Goal: Task Accomplishment & Management: Manage account settings

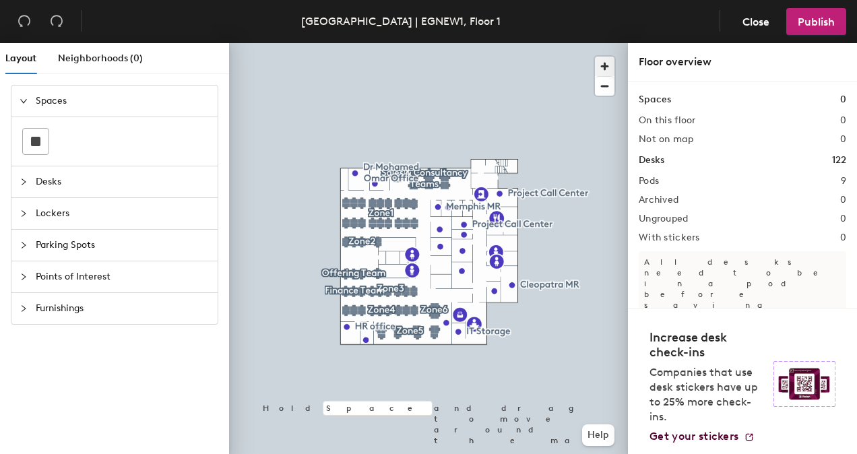
click at [604, 70] on span "button" at bounding box center [605, 67] width 20 height 20
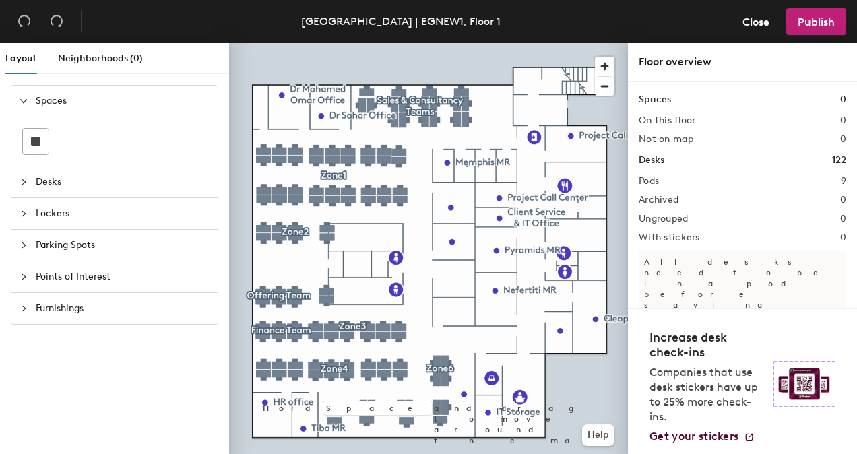
click at [22, 179] on icon "collapsed" at bounding box center [24, 182] width 8 height 8
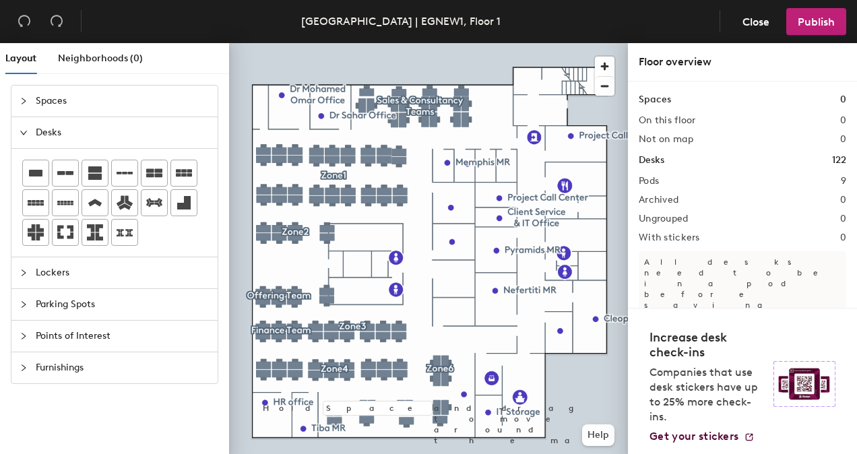
click at [20, 133] on icon "expanded" at bounding box center [24, 133] width 8 height 8
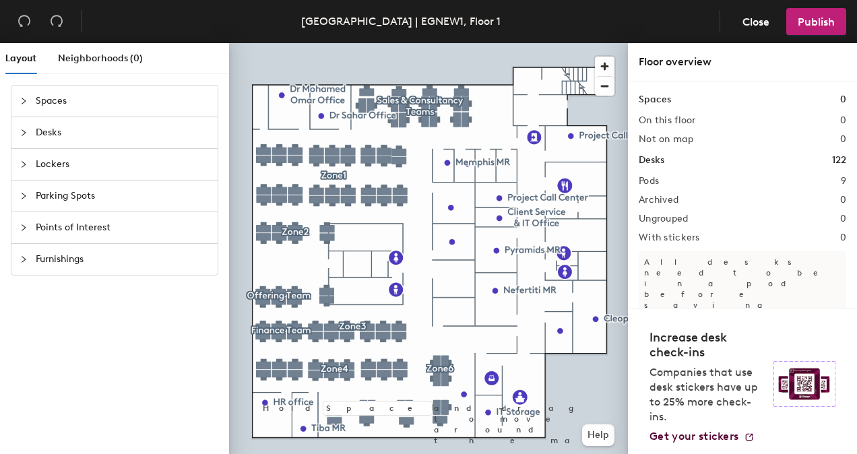
click at [764, 159] on div "Desks 122" at bounding box center [741, 160] width 207 height 15
click at [750, 15] on span "Close" at bounding box center [755, 21] width 27 height 13
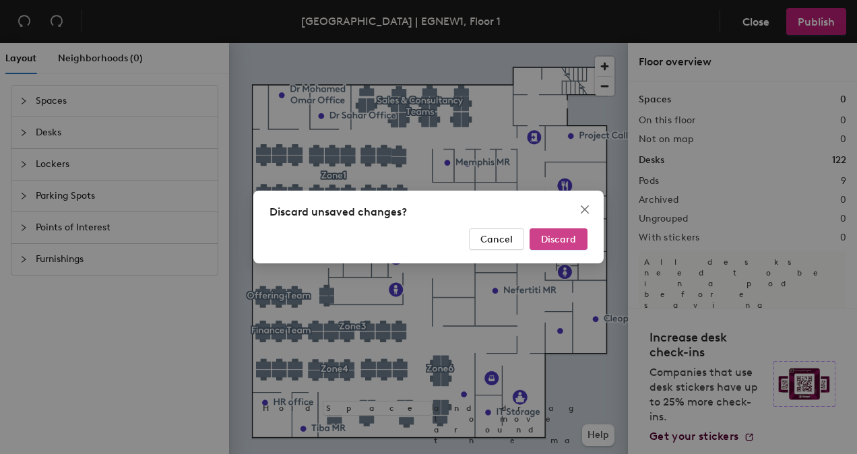
click at [559, 234] on span "Discard" at bounding box center [558, 239] width 35 height 11
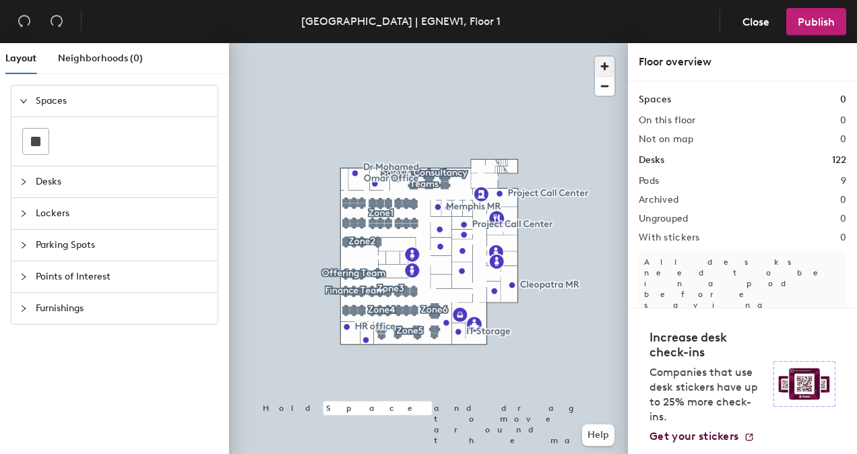
click at [606, 63] on span "button" at bounding box center [605, 67] width 20 height 20
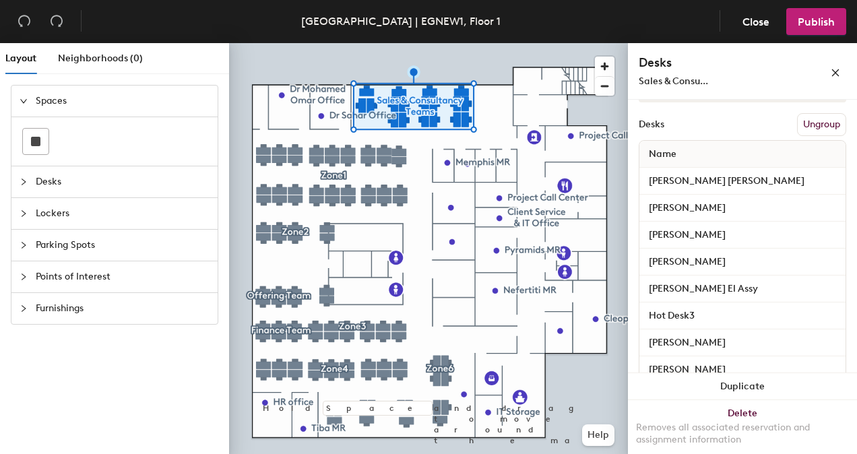
scroll to position [160, 0]
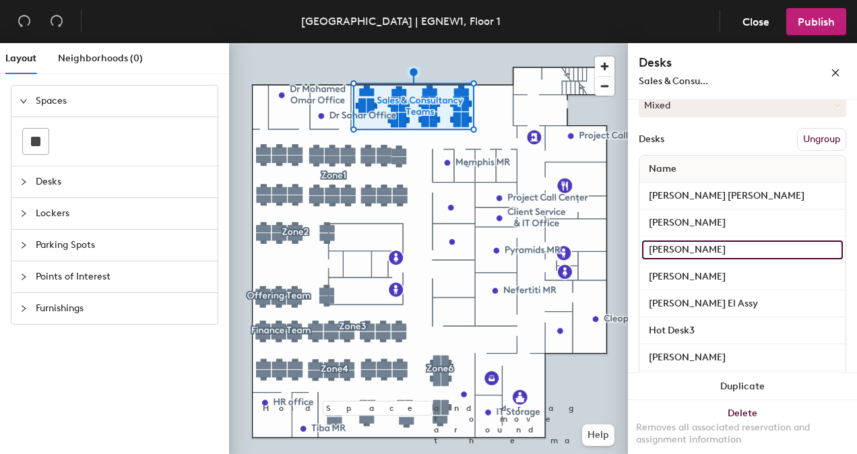
click at [822, 250] on input "Ashraf Bahaa" at bounding box center [742, 249] width 201 height 19
type input "[PERSON_NAME]"
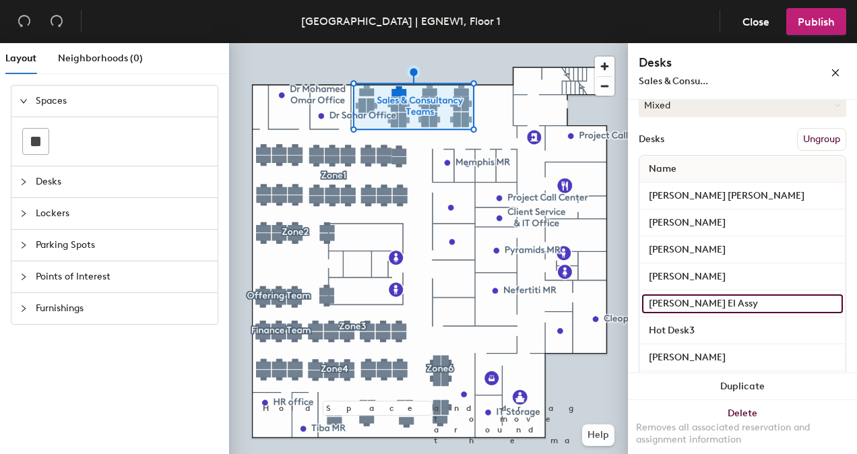
click at [780, 300] on input "[PERSON_NAME] El Assy" at bounding box center [742, 303] width 201 height 19
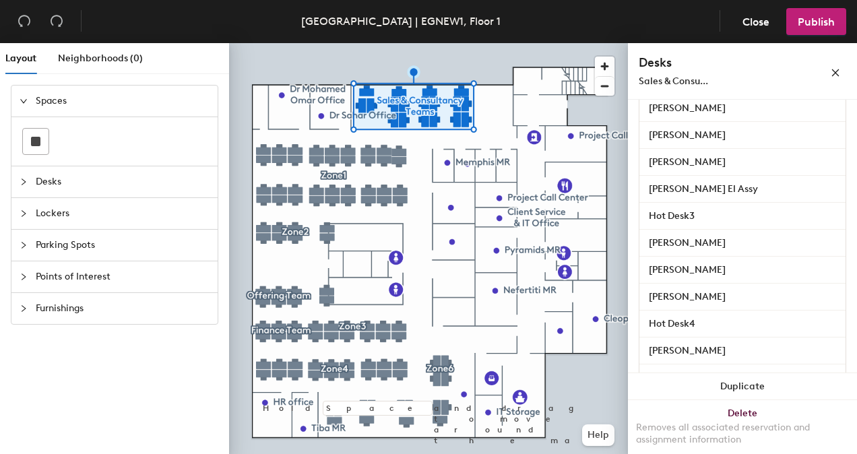
scroll to position [273, 0]
click at [762, 264] on input "Ahmed Oraby" at bounding box center [742, 271] width 201 height 19
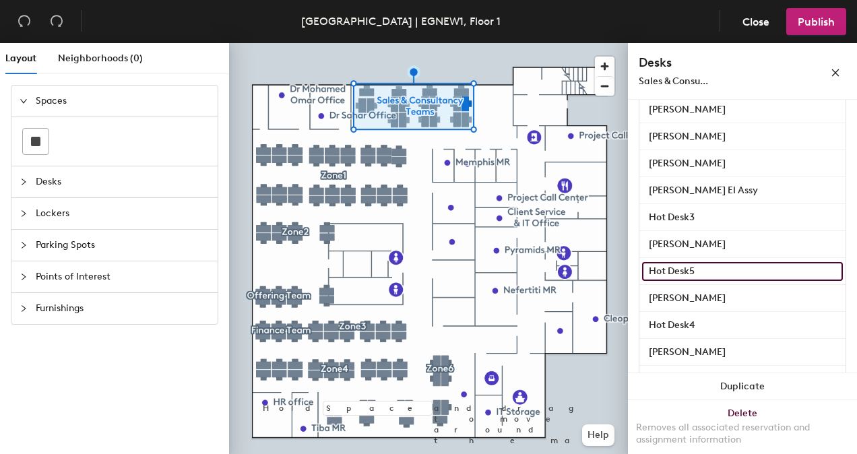
type input "Hot Desk5"
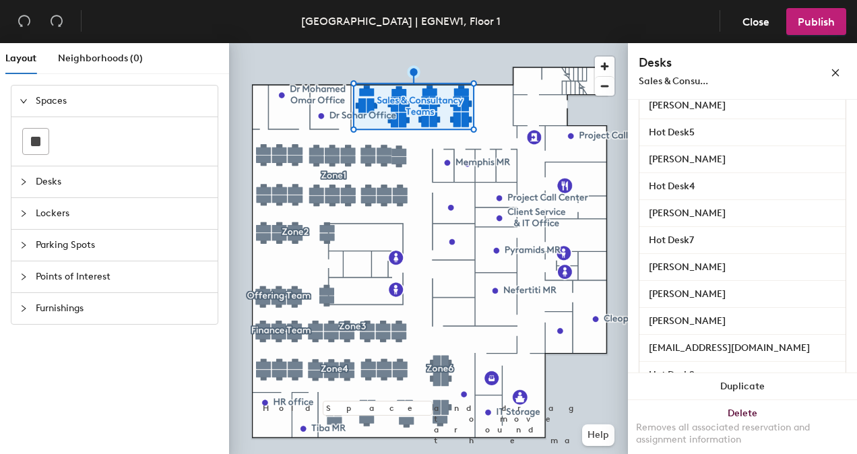
scroll to position [415, 0]
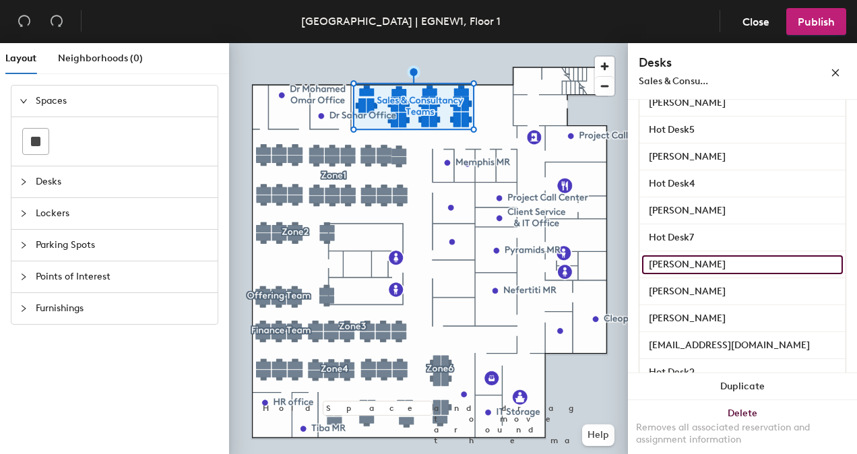
click at [757, 257] on input "Ahmed Osman" at bounding box center [742, 264] width 201 height 19
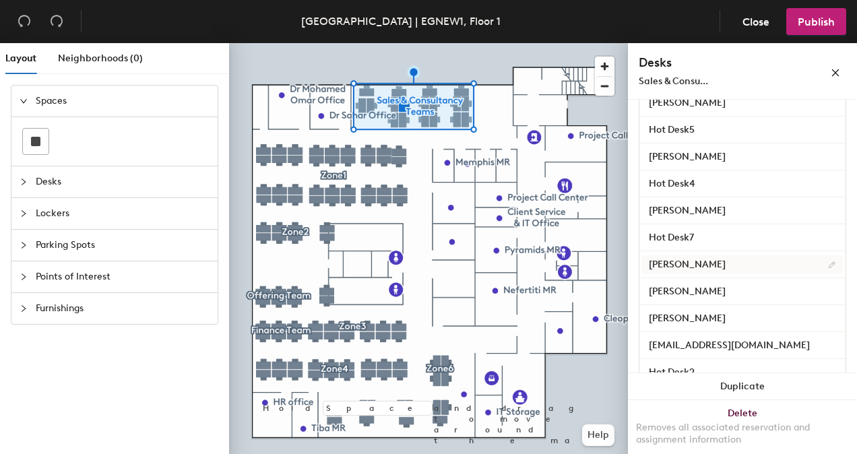
scroll to position [92, 0]
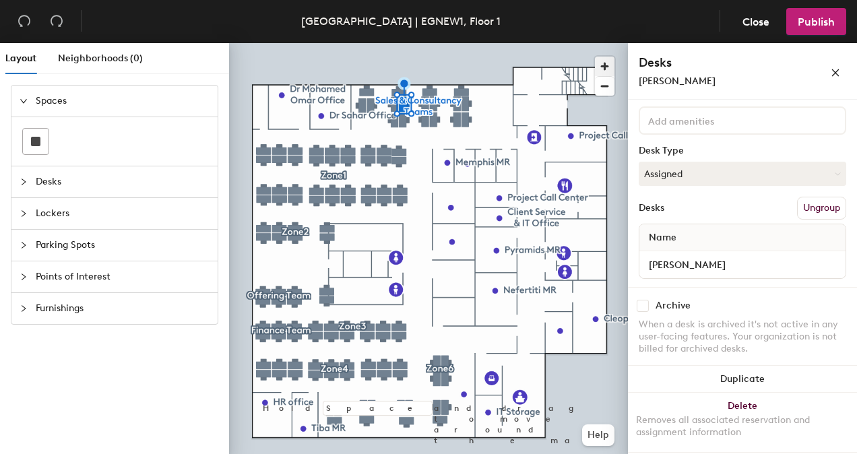
click at [604, 62] on span "button" at bounding box center [605, 67] width 20 height 20
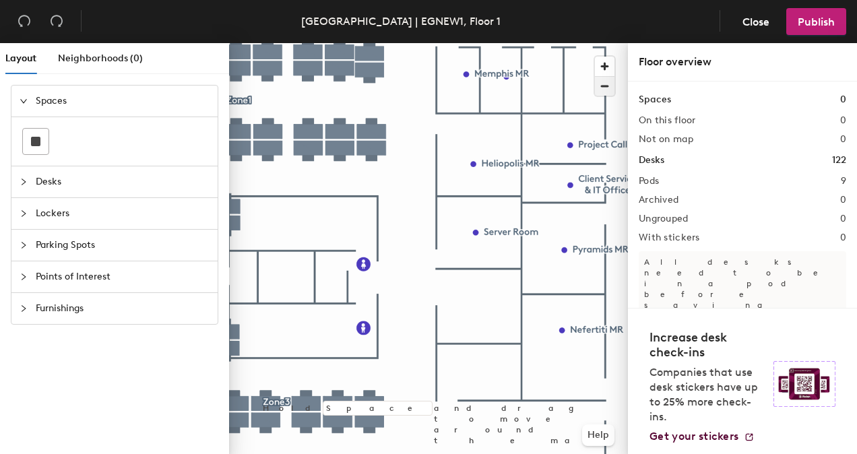
click at [607, 83] on span "button" at bounding box center [605, 86] width 20 height 19
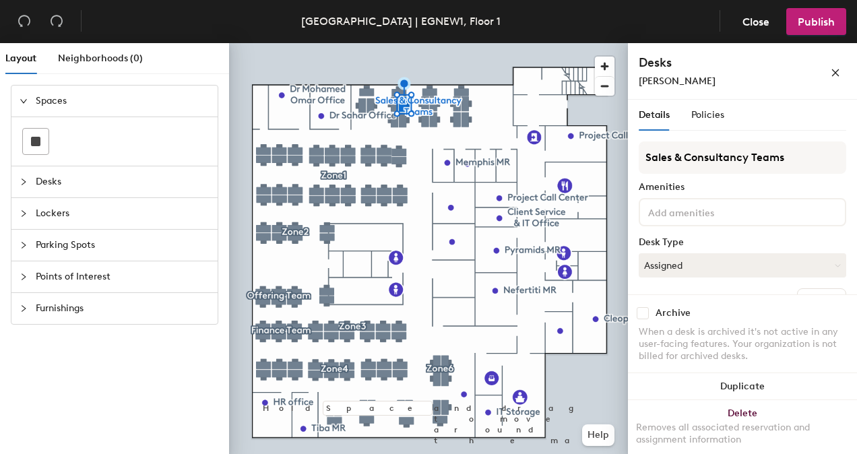
scroll to position [93, 0]
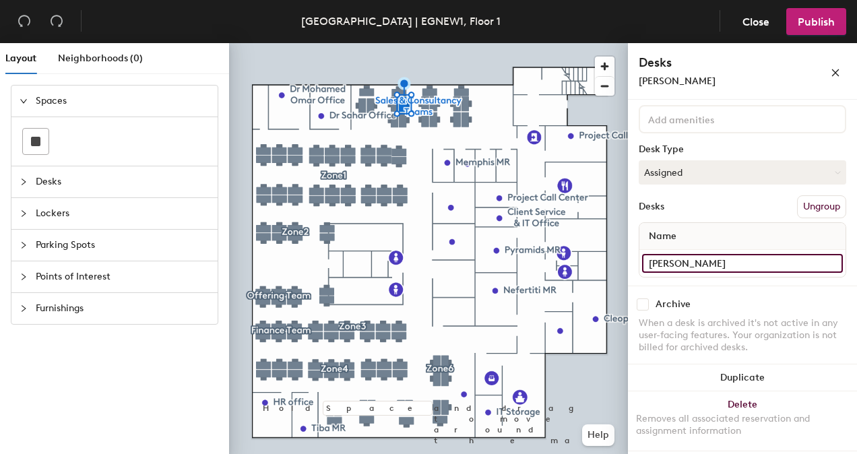
click at [712, 260] on input "Ahmed Osman" at bounding box center [742, 263] width 201 height 19
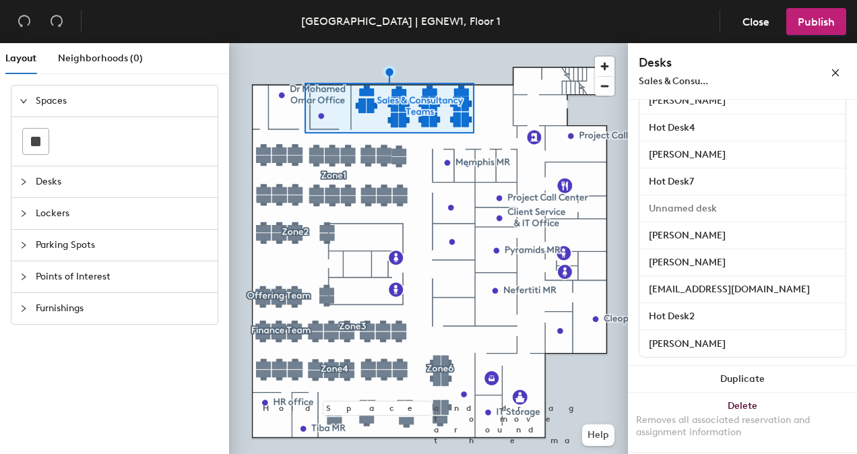
scroll to position [473, 0]
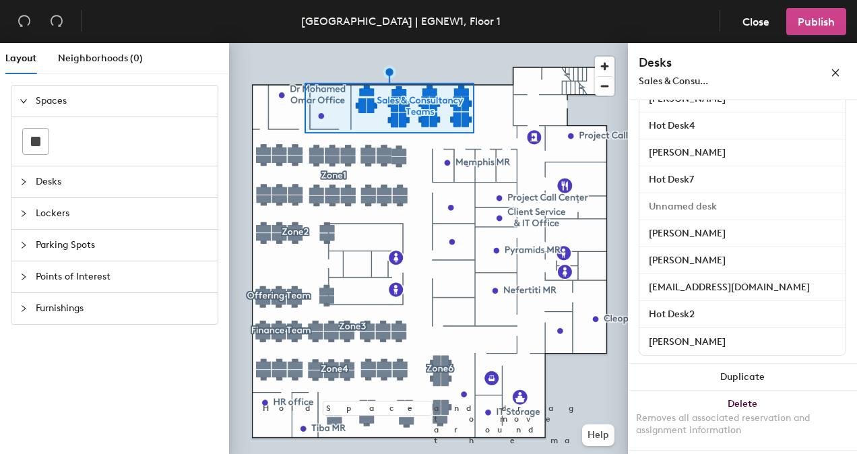
click at [822, 20] on span "Publish" at bounding box center [815, 21] width 37 height 13
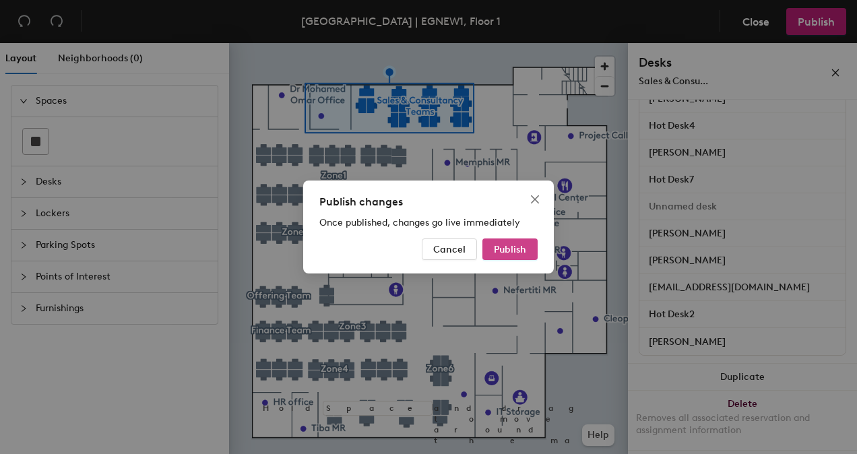
click at [516, 249] on span "Publish" at bounding box center [510, 249] width 32 height 11
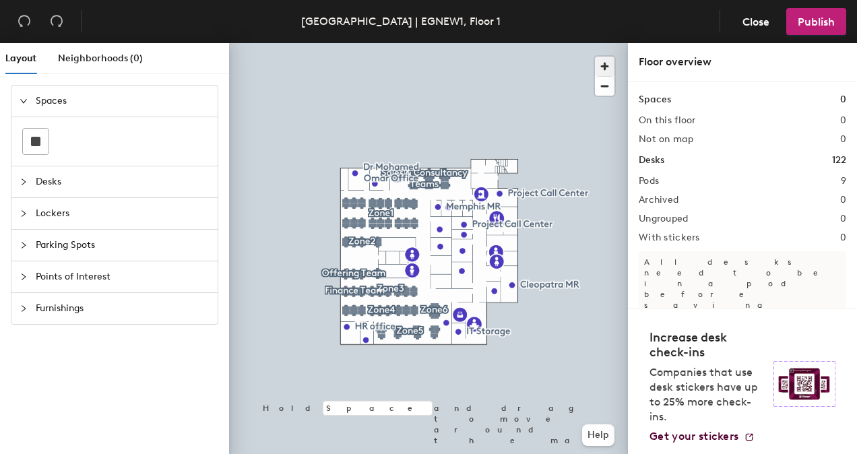
click at [607, 63] on span "button" at bounding box center [605, 67] width 20 height 20
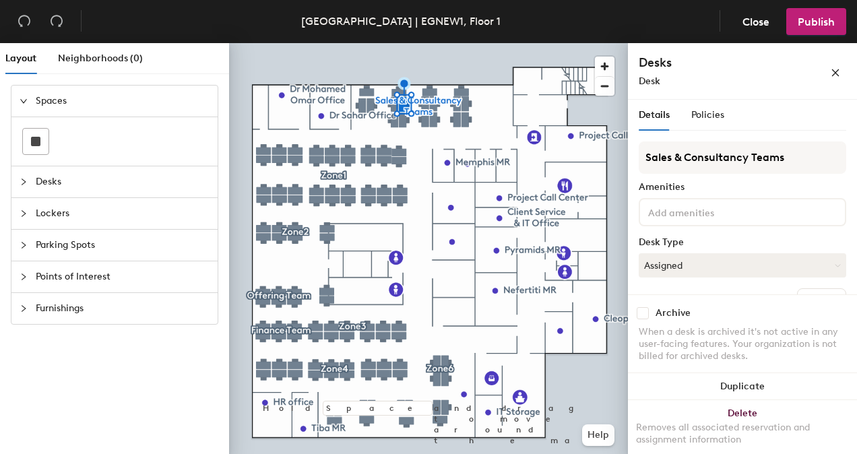
scroll to position [93, 0]
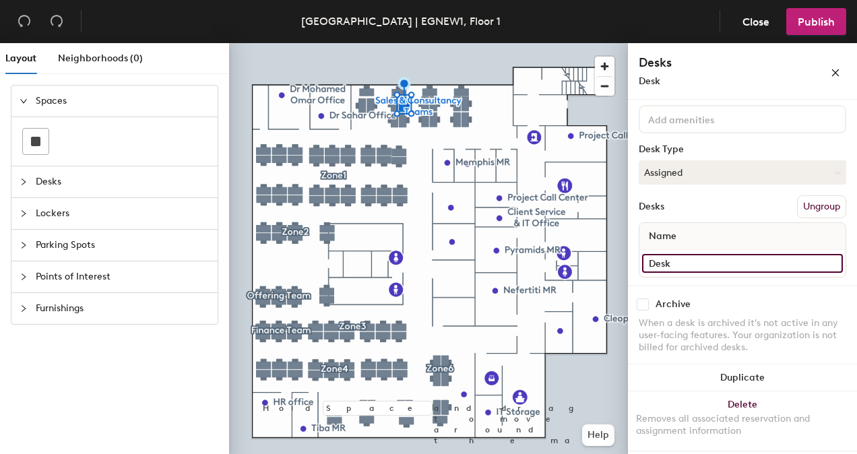
click at [692, 268] on input "Desk" at bounding box center [742, 263] width 201 height 19
type input "[PERSON_NAME]"
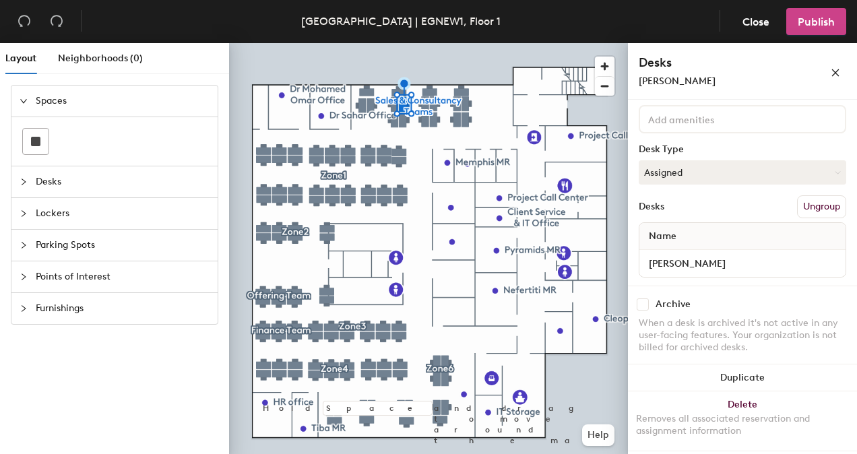
click at [819, 23] on span "Publish" at bounding box center [815, 21] width 37 height 13
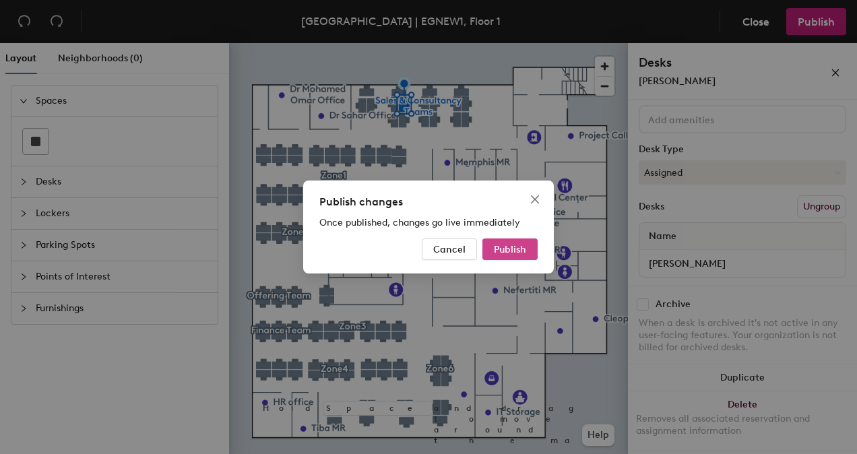
click at [521, 251] on span "Publish" at bounding box center [510, 249] width 32 height 11
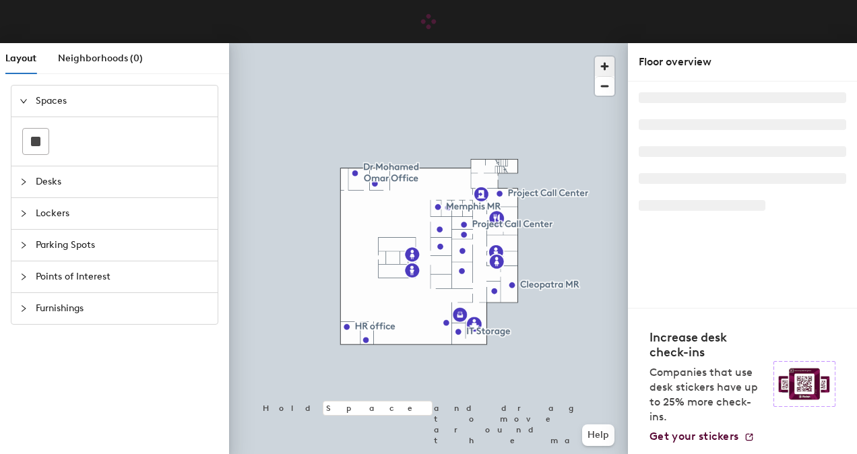
click at [600, 66] on span "button" at bounding box center [605, 67] width 20 height 20
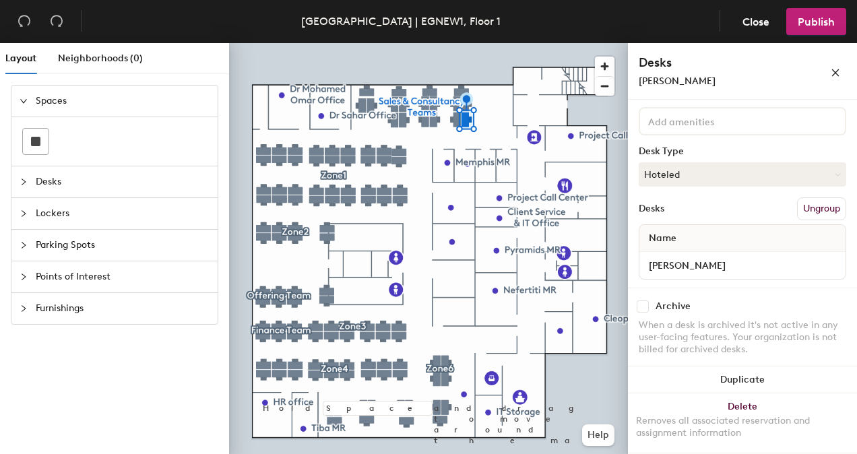
scroll to position [93, 0]
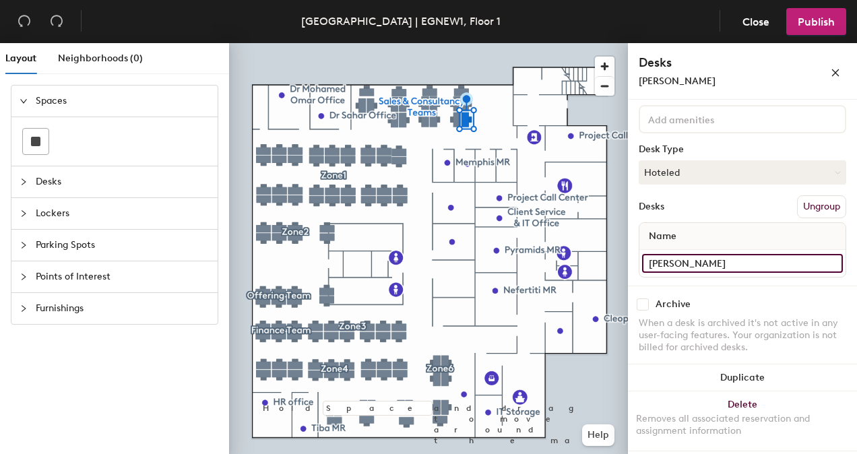
click at [746, 261] on input "[PERSON_NAME]" at bounding box center [742, 263] width 201 height 19
type input "Hot Desk5"
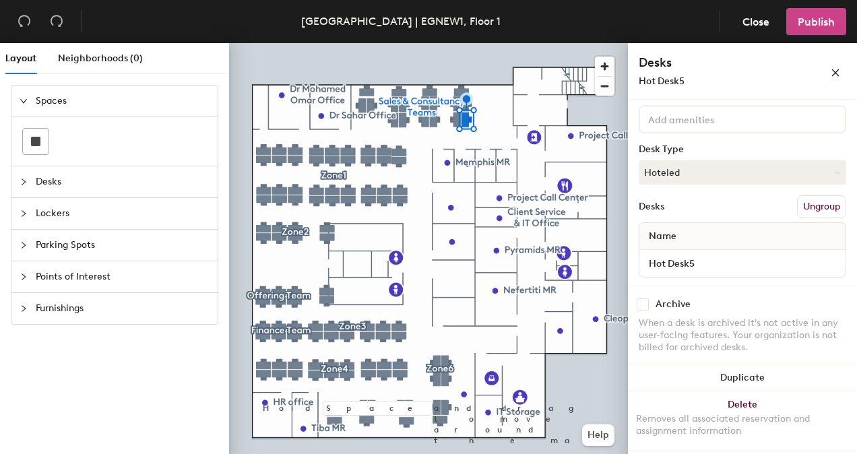
click at [815, 16] on span "Publish" at bounding box center [815, 21] width 37 height 13
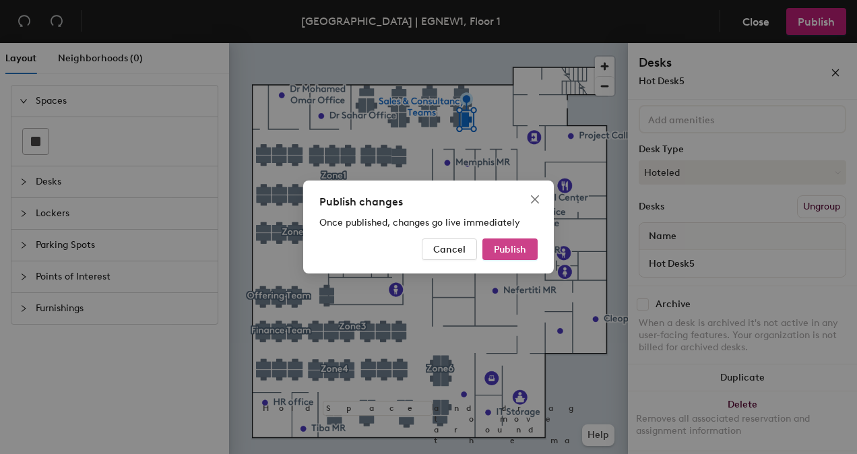
click at [513, 250] on span "Publish" at bounding box center [510, 249] width 32 height 11
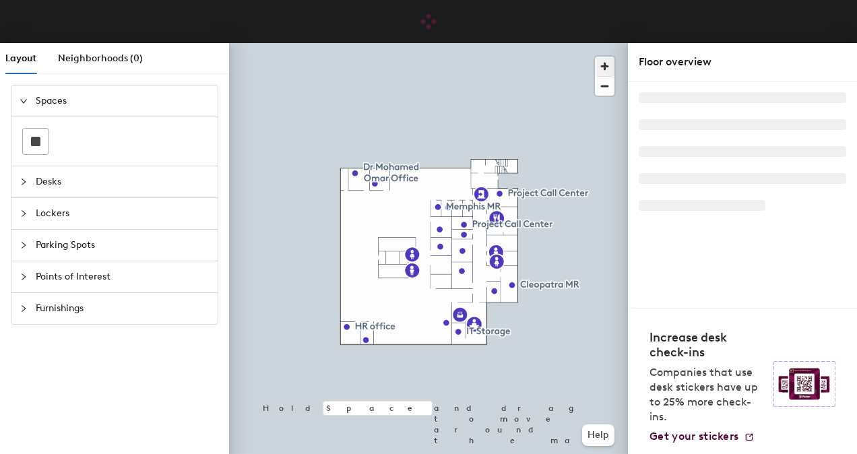
click at [602, 66] on span "button" at bounding box center [605, 67] width 20 height 20
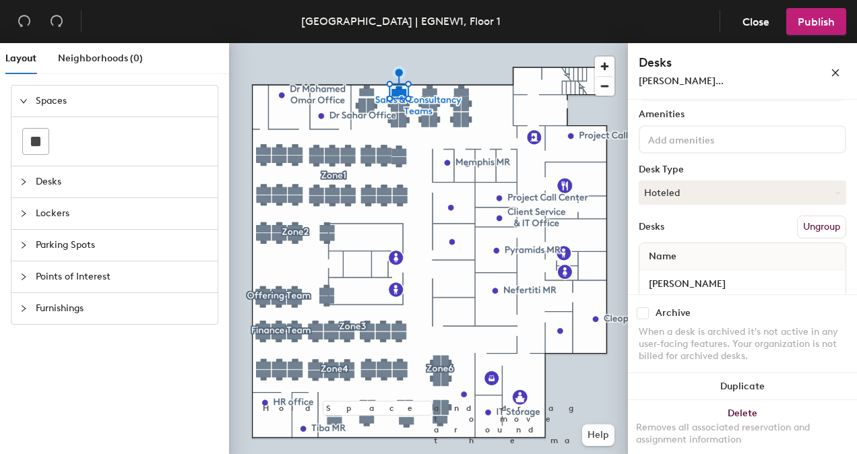
scroll to position [93, 0]
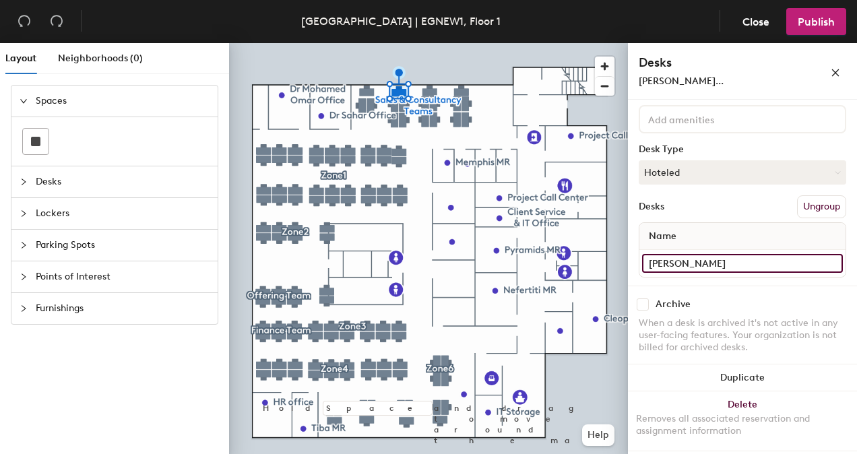
click at [821, 261] on input "[PERSON_NAME]" at bounding box center [742, 263] width 201 height 19
type input "Hot Desk6"
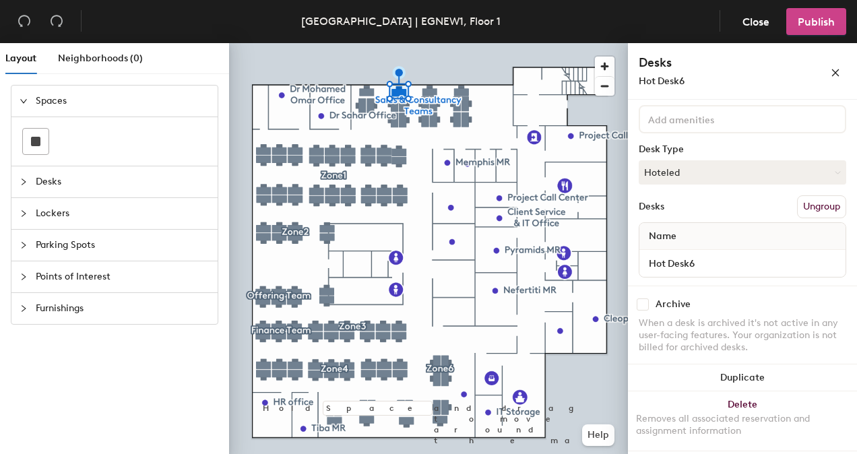
click at [811, 25] on span "Publish" at bounding box center [815, 21] width 37 height 13
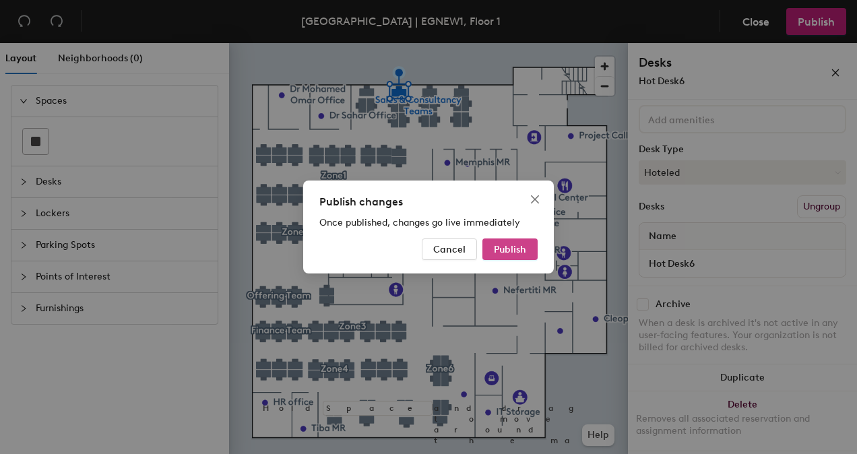
click at [508, 250] on span "Publish" at bounding box center [510, 249] width 32 height 11
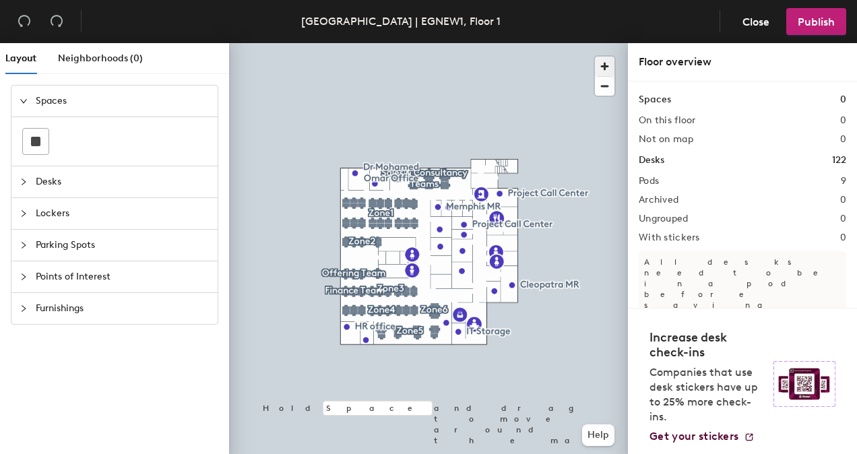
click at [609, 62] on span "button" at bounding box center [605, 67] width 20 height 20
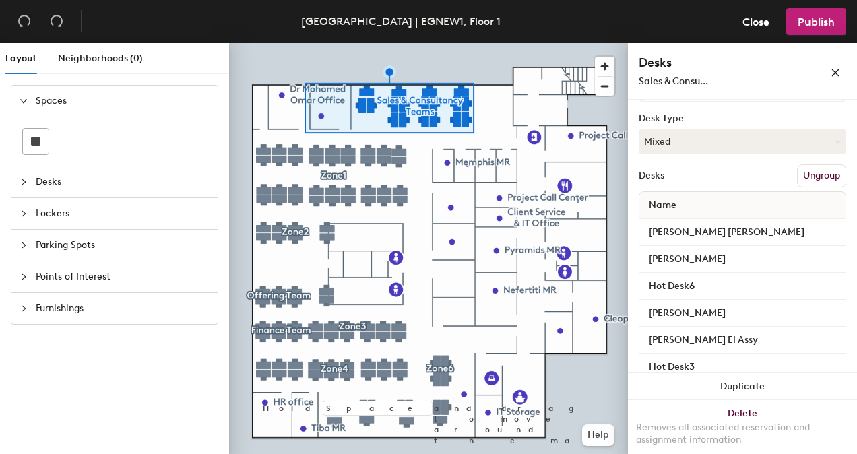
scroll to position [125, 0]
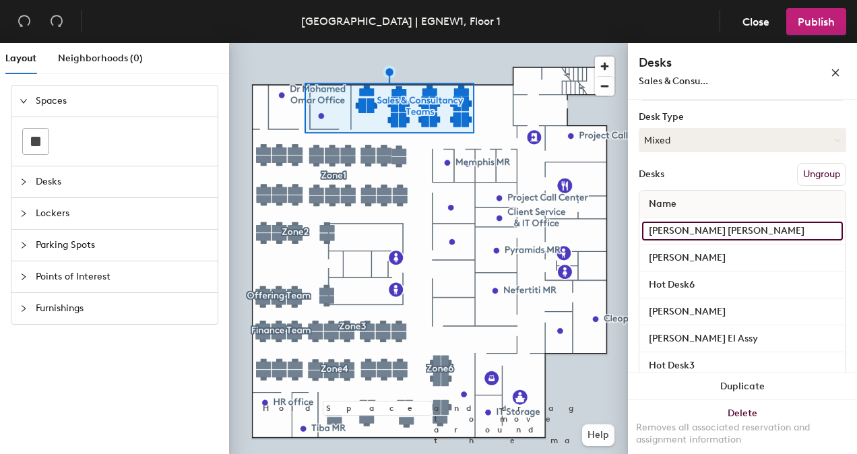
click at [787, 234] on input "Abdel Rahman Mostafa" at bounding box center [742, 231] width 201 height 19
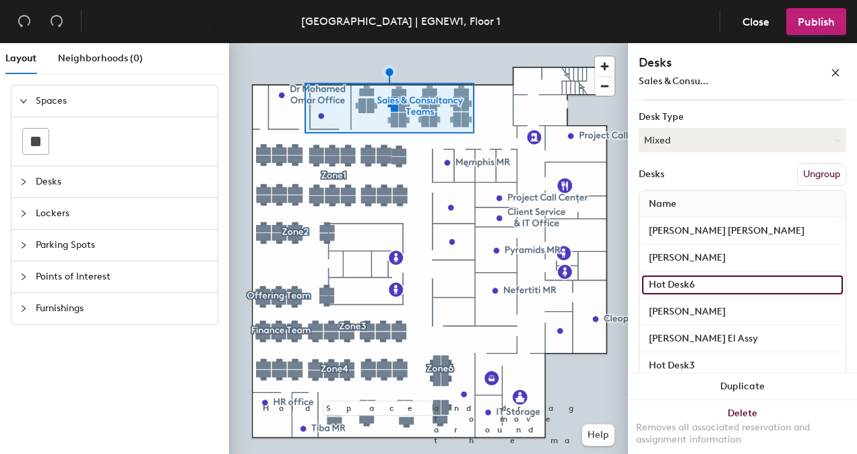
click at [663, 287] on input "Hot Desk6" at bounding box center [742, 284] width 201 height 19
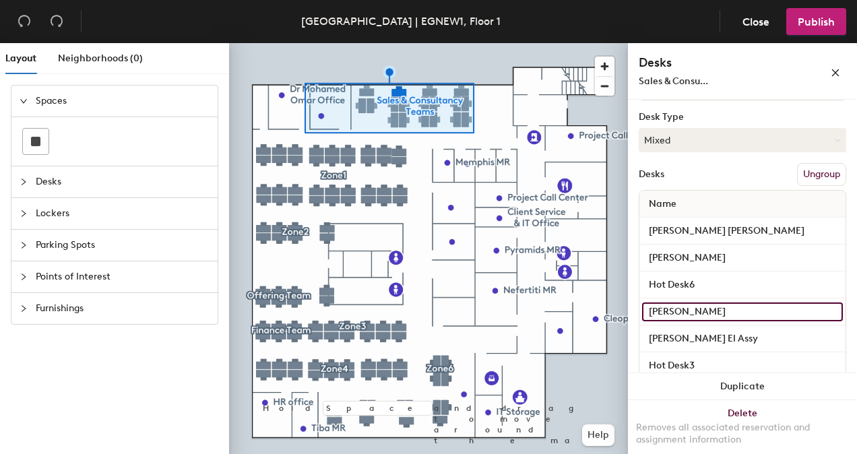
click at [707, 313] on input "Mohamed Ismaiel" at bounding box center [742, 311] width 201 height 19
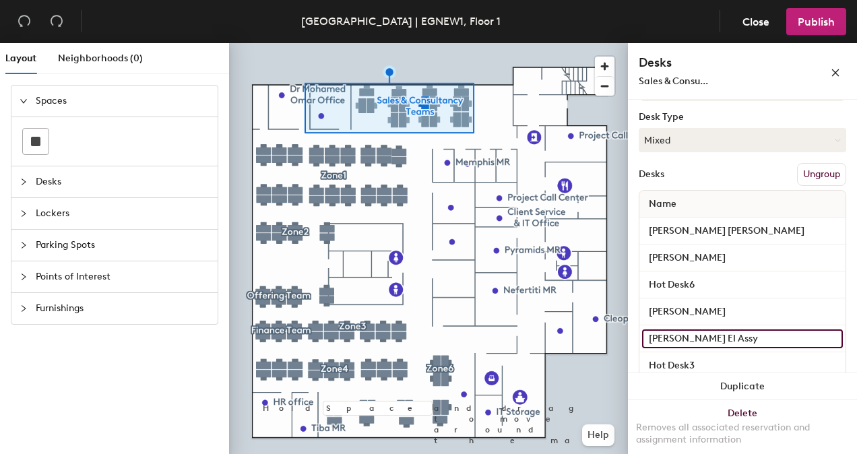
click at [723, 341] on input "Yasser El Assy" at bounding box center [742, 338] width 201 height 19
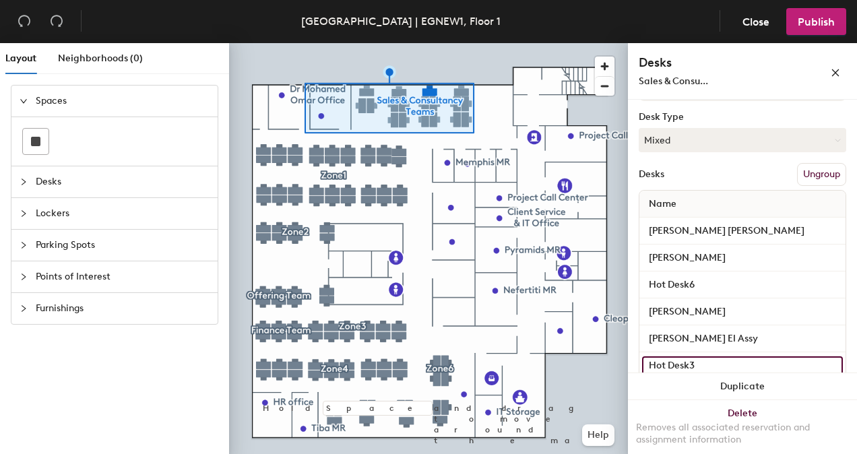
click at [723, 368] on input "Hot Desk3" at bounding box center [742, 365] width 201 height 19
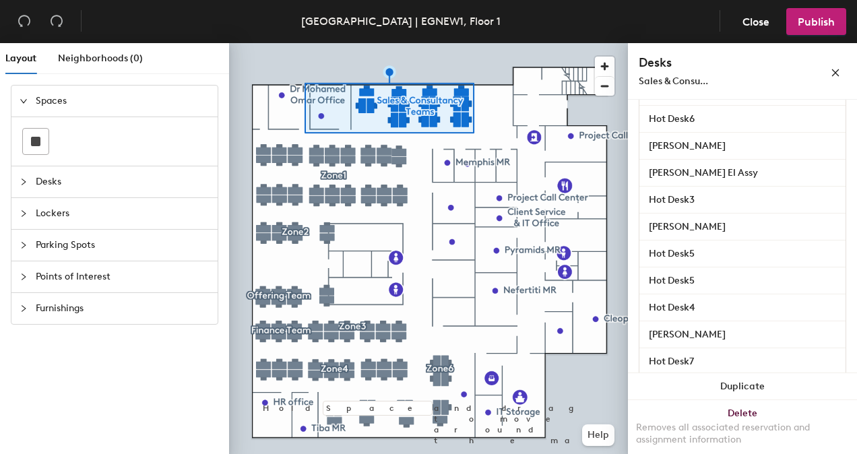
scroll to position [292, 0]
click at [760, 223] on input "Khaled Allam" at bounding box center [742, 226] width 201 height 19
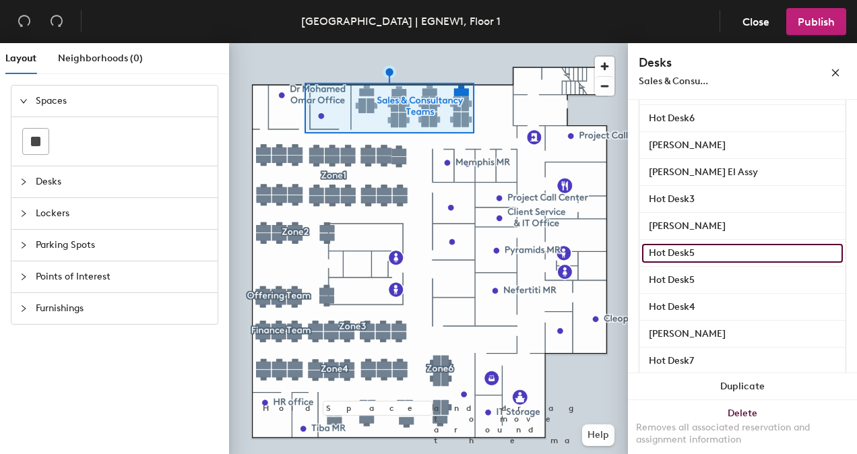
click at [754, 247] on input "Hot Desk5" at bounding box center [742, 253] width 201 height 19
type input "Ahmed Abdel Halim"
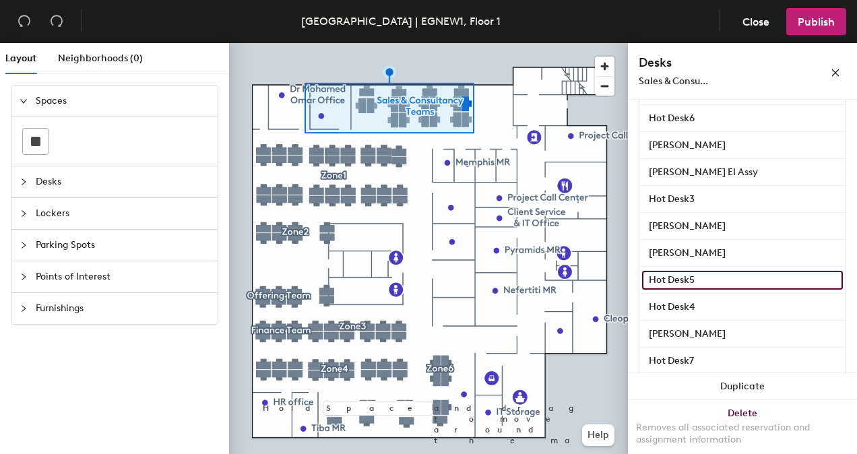
click at [723, 282] on input "Hot Desk5" at bounding box center [742, 280] width 201 height 19
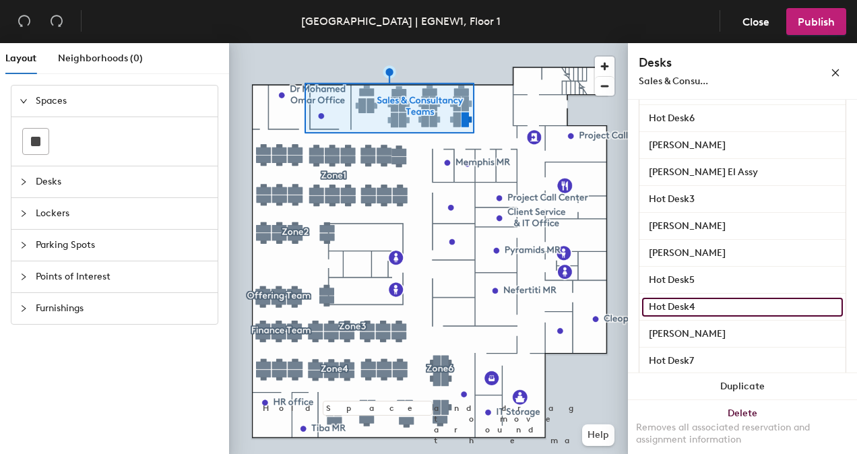
click at [725, 304] on input "Hot Desk4" at bounding box center [742, 307] width 201 height 19
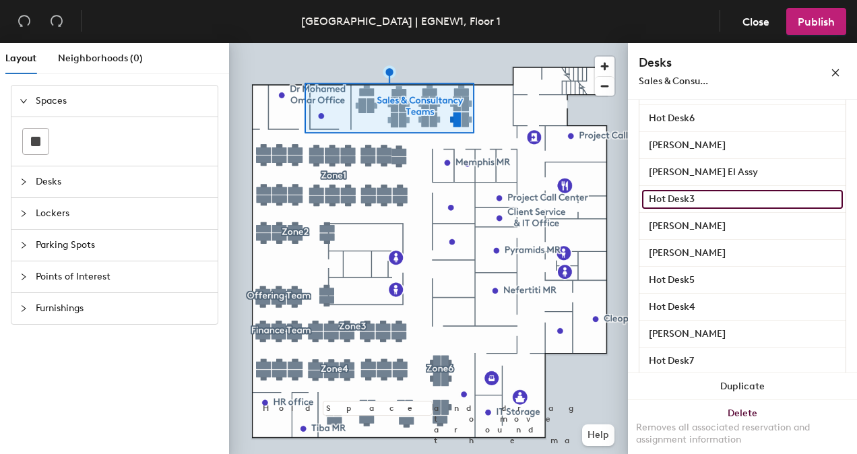
click at [751, 197] on input "Hot Desk3" at bounding box center [742, 199] width 201 height 19
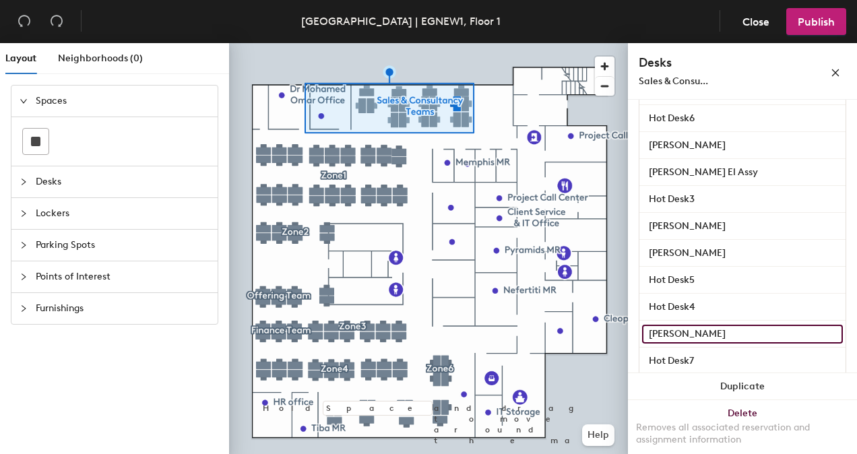
click at [743, 339] on input "Veronica Eskandar" at bounding box center [742, 334] width 201 height 19
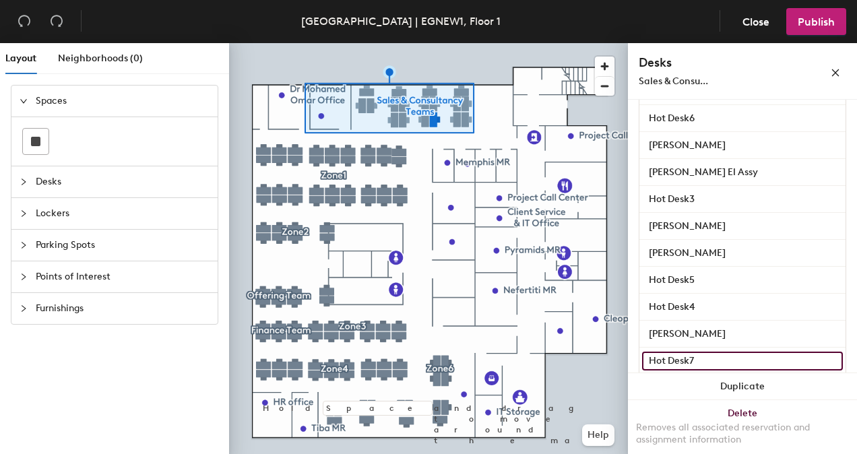
click at [742, 362] on input "Hot Desk7" at bounding box center [742, 360] width 201 height 19
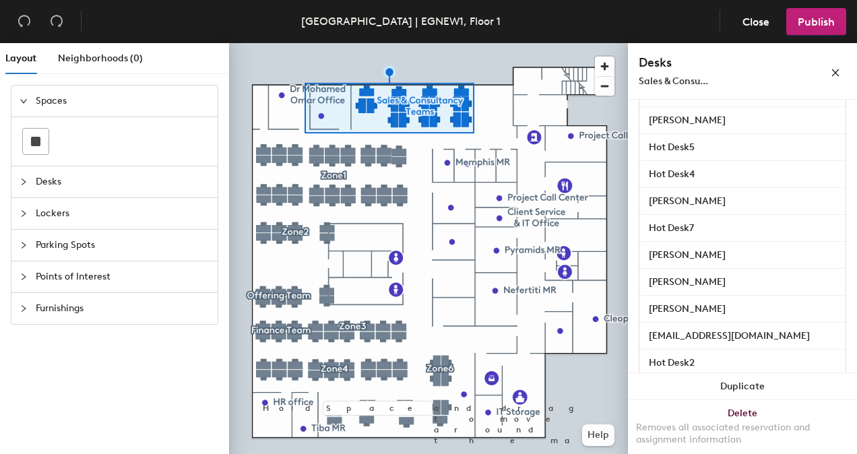
scroll to position [457, 0]
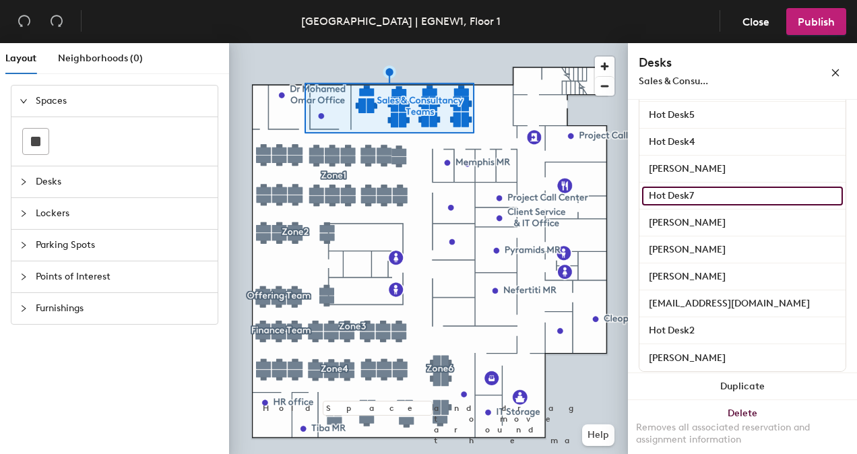
click at [751, 189] on input "Hot Desk7" at bounding box center [742, 196] width 201 height 19
type input "H"
type input "Reem Hefny"
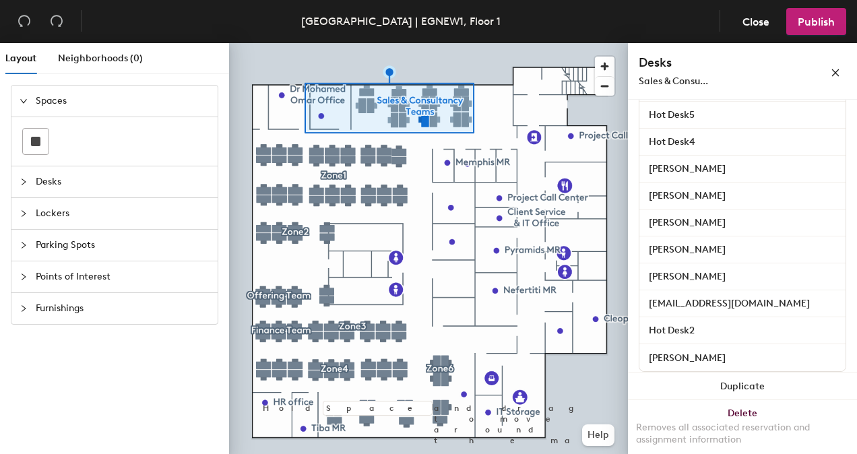
click at [739, 232] on div "Hoda Fahim" at bounding box center [742, 222] width 206 height 27
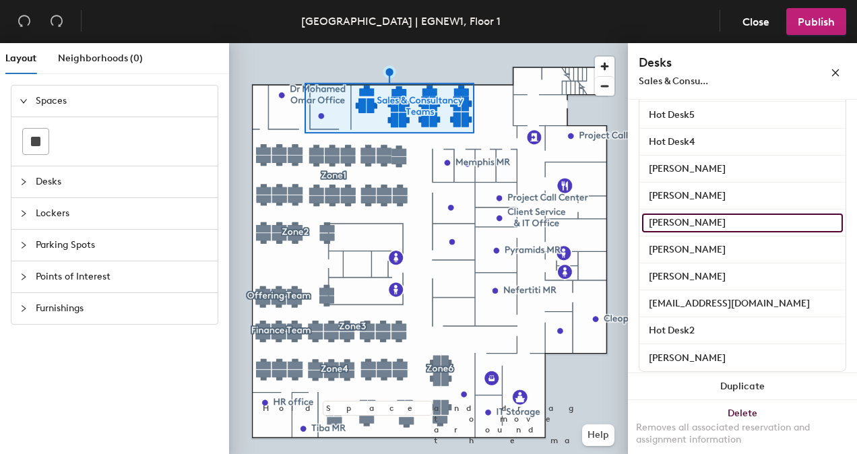
click at [733, 222] on input "Hoda Fahim" at bounding box center [742, 222] width 201 height 19
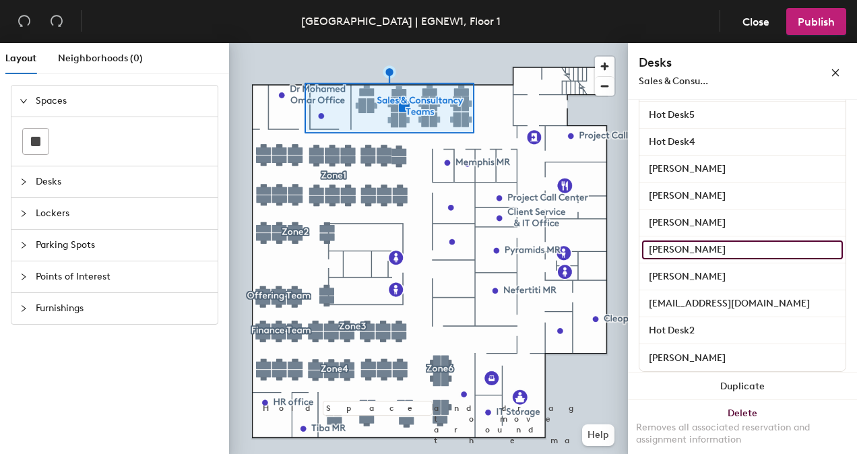
click at [750, 251] on input "Ahmed El Maandy" at bounding box center [742, 249] width 201 height 19
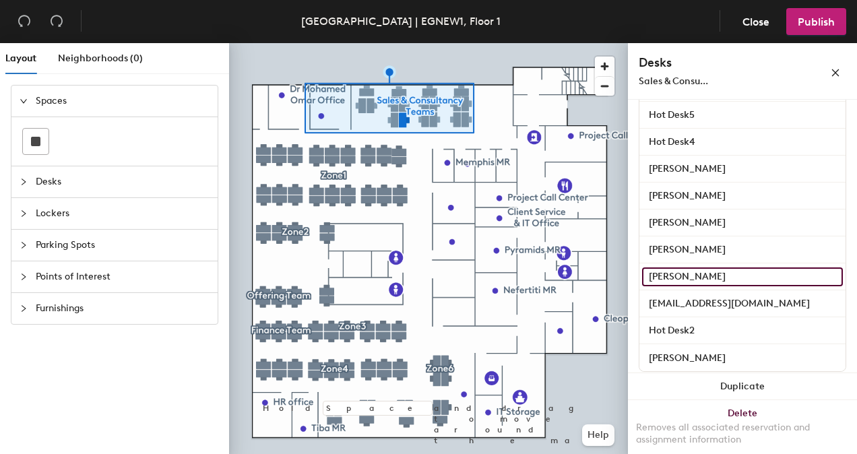
click at [747, 275] on input "Mohannad Medhat" at bounding box center [742, 276] width 201 height 19
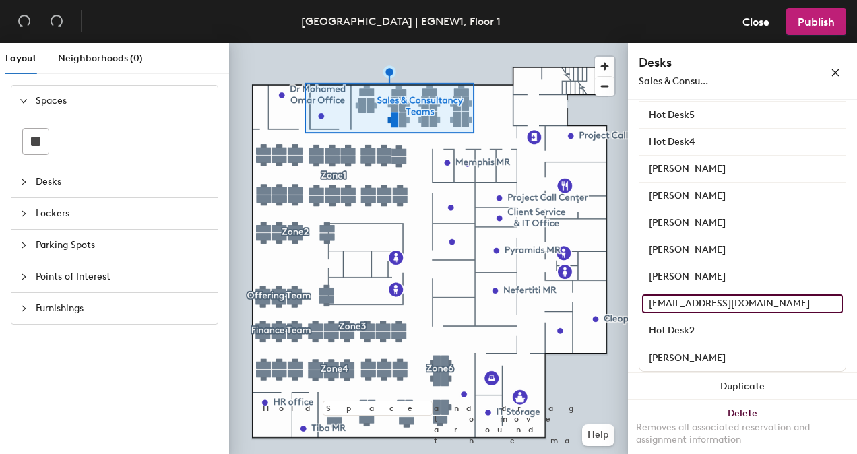
click at [768, 304] on input "Esraa.ibrahim@iqvia.com" at bounding box center [742, 303] width 201 height 19
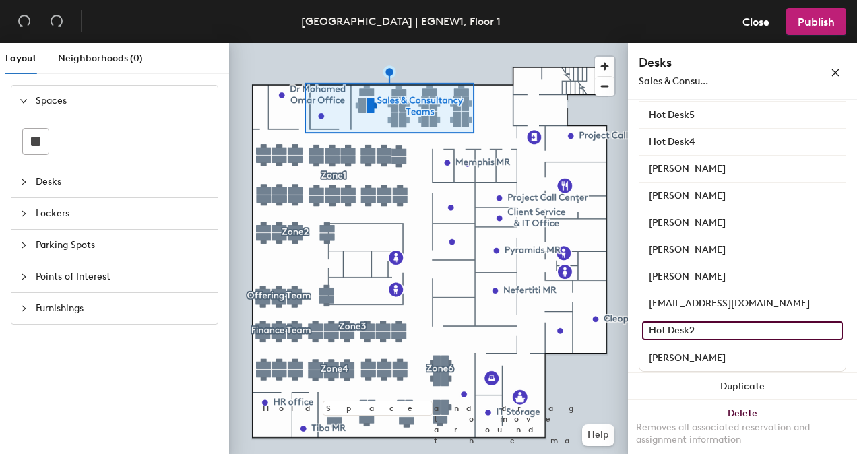
click at [764, 328] on input "Hot Desk2" at bounding box center [742, 330] width 201 height 19
type input "Omar El Beltagy"
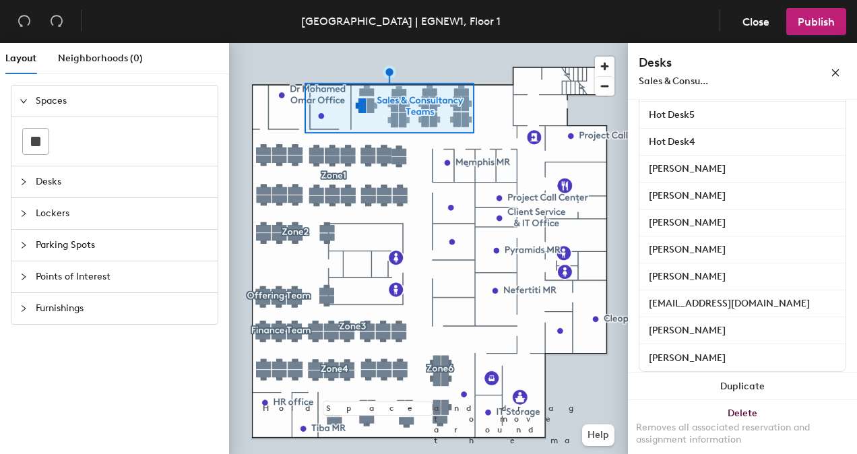
scroll to position [473, 0]
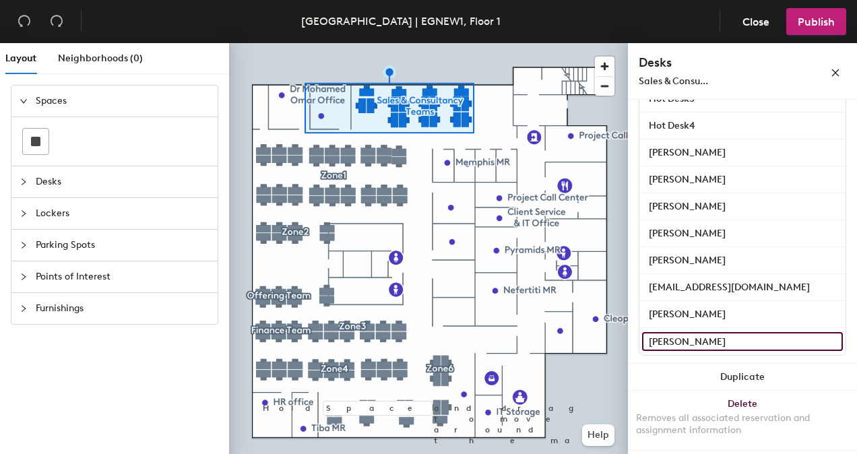
click at [756, 344] on input "Bahaa Belal" at bounding box center [742, 341] width 201 height 19
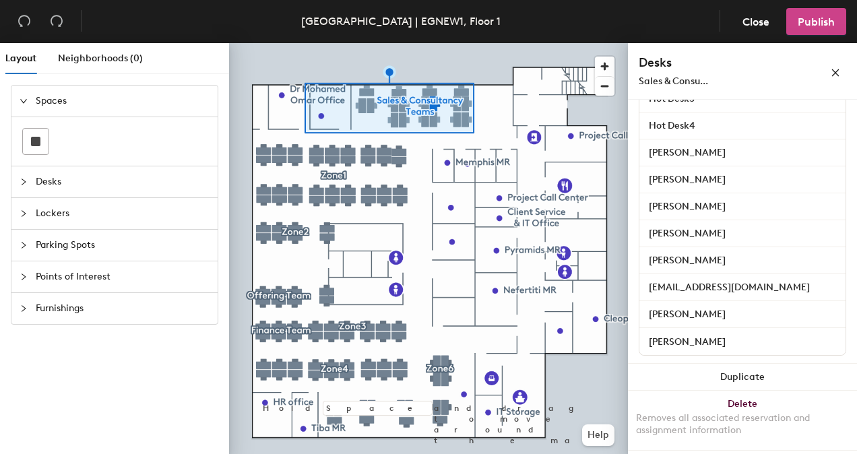
click at [826, 15] on span "Publish" at bounding box center [815, 21] width 37 height 13
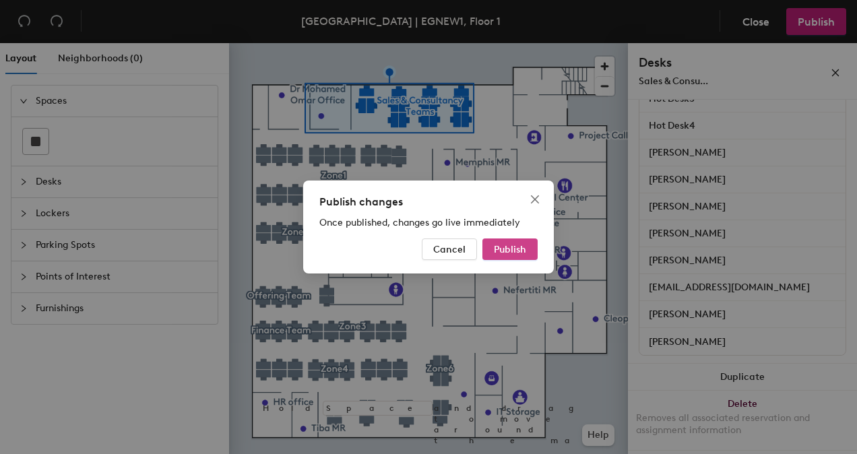
click at [513, 250] on span "Publish" at bounding box center [510, 249] width 32 height 11
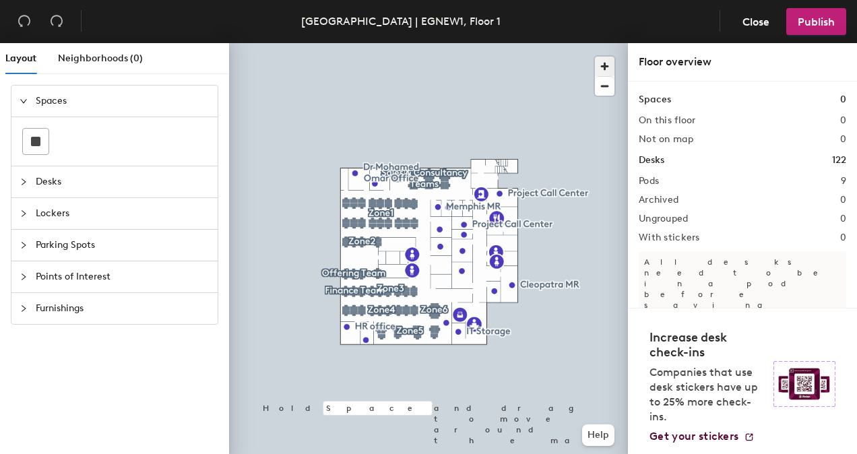
click at [608, 65] on span "button" at bounding box center [605, 67] width 20 height 20
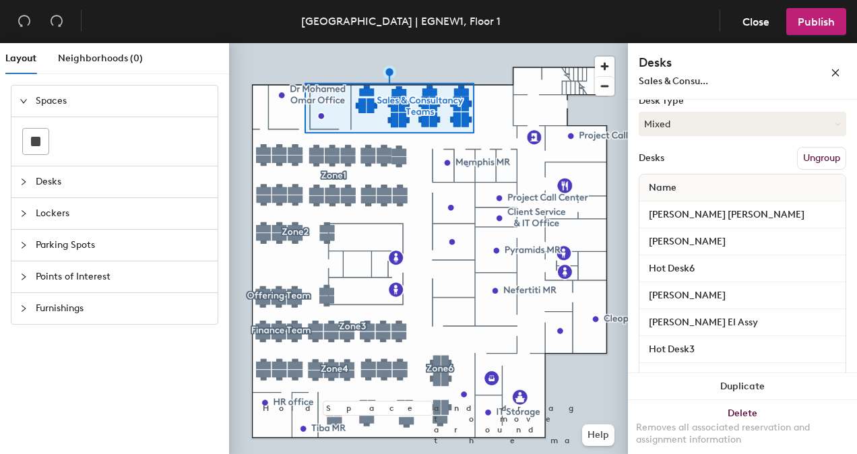
scroll to position [191, 0]
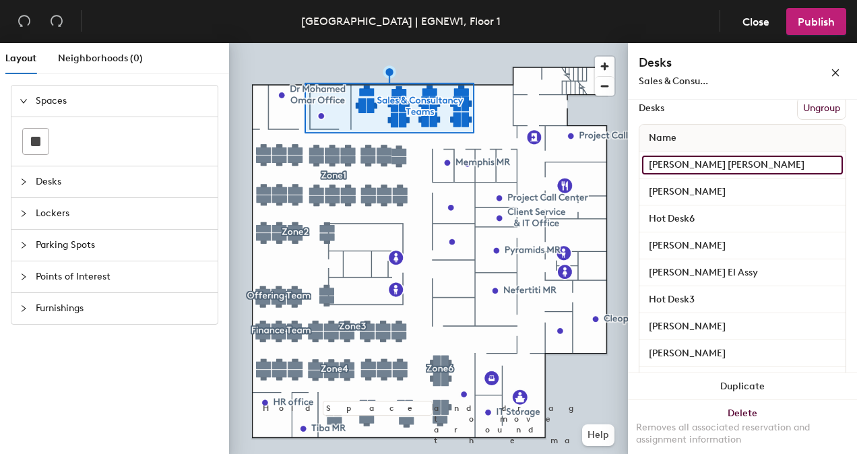
click at [780, 168] on input "[PERSON_NAME] [PERSON_NAME]" at bounding box center [742, 165] width 201 height 19
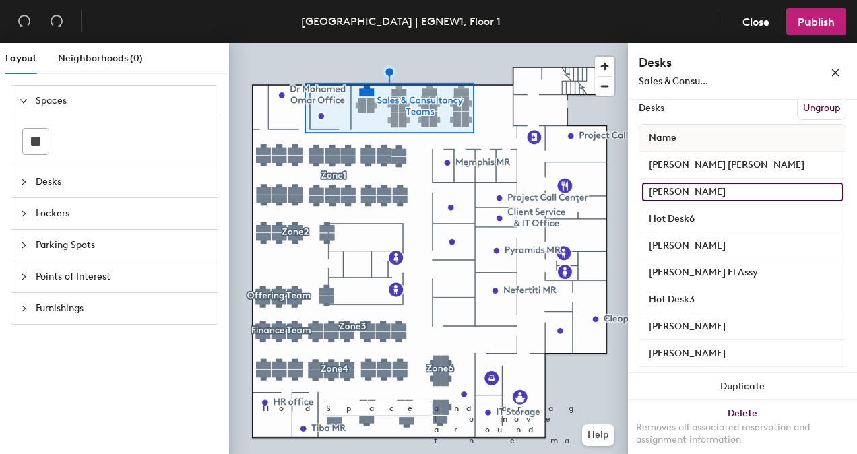
click at [765, 192] on input "[PERSON_NAME]" at bounding box center [742, 191] width 201 height 19
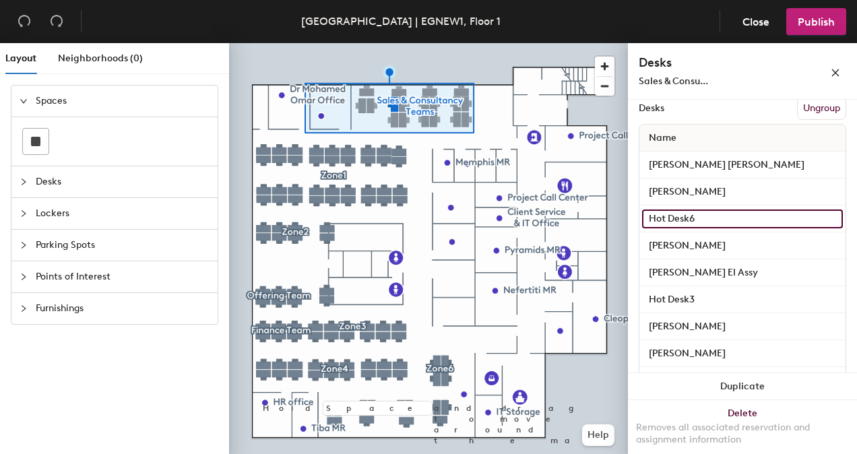
click at [751, 215] on input "Hot Desk6" at bounding box center [742, 218] width 201 height 19
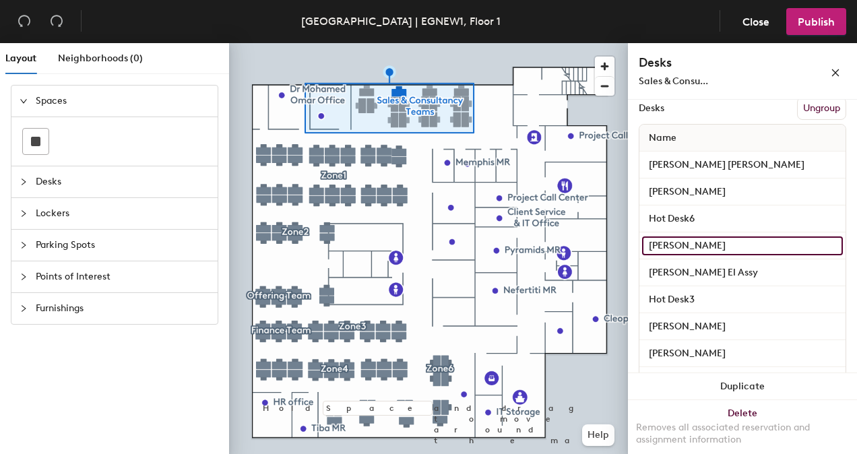
click at [746, 238] on input "Mohamed Ismaiel" at bounding box center [742, 245] width 201 height 19
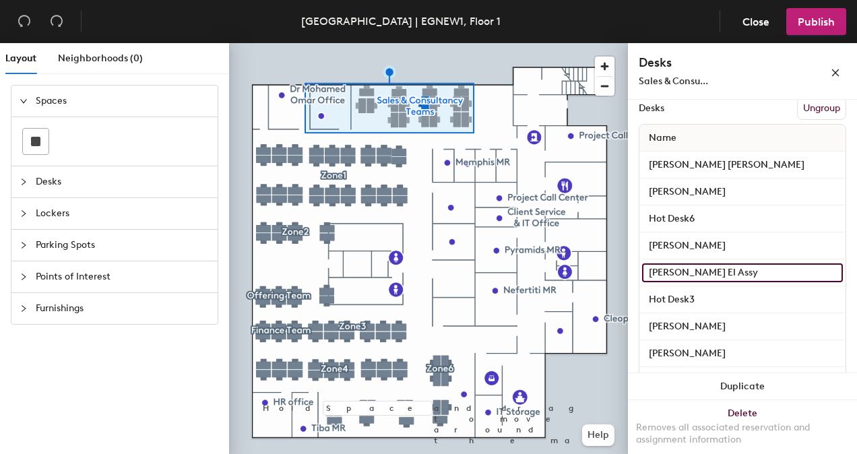
click at [741, 264] on input "Yasser El Assy" at bounding box center [742, 272] width 201 height 19
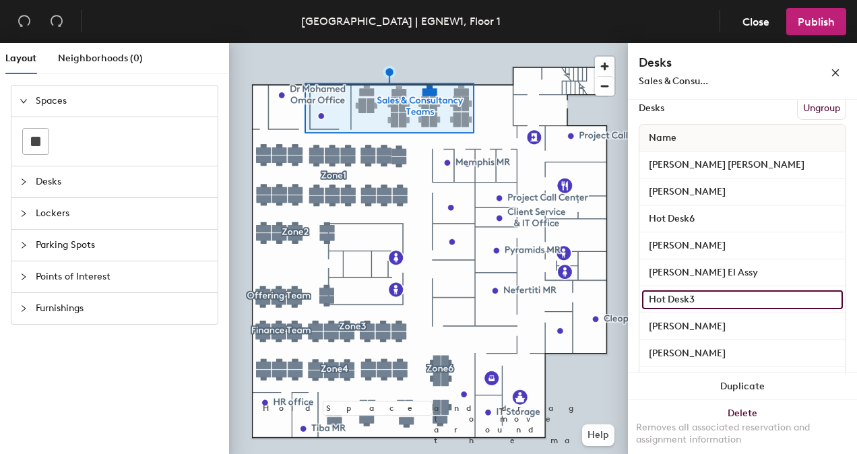
click at [735, 300] on input "Hot Desk3" at bounding box center [742, 299] width 201 height 19
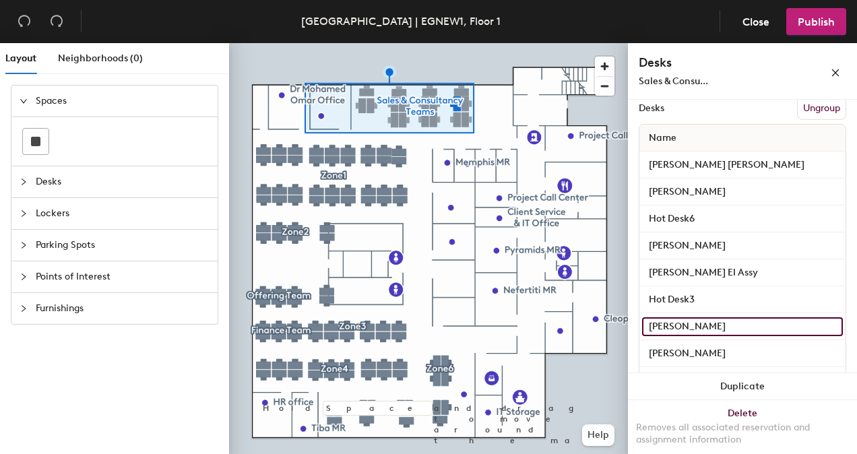
click at [736, 326] on input "Khaled Allam" at bounding box center [742, 326] width 201 height 19
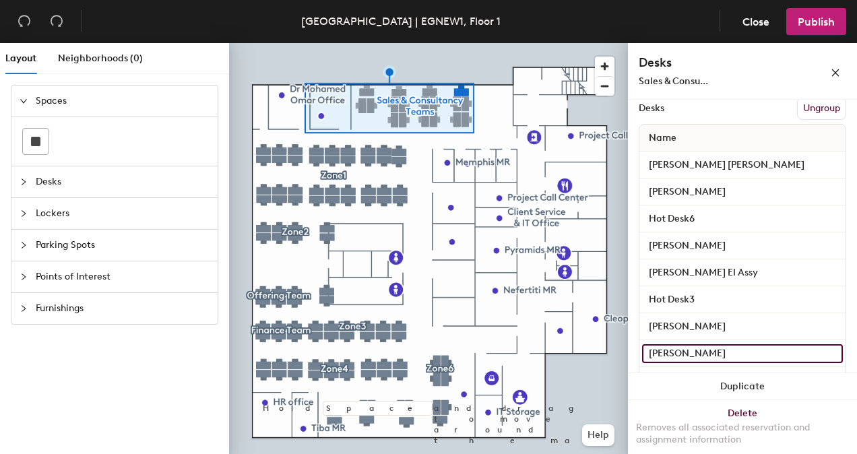
click at [759, 353] on input "Ahmed Abdel Halim" at bounding box center [742, 353] width 201 height 19
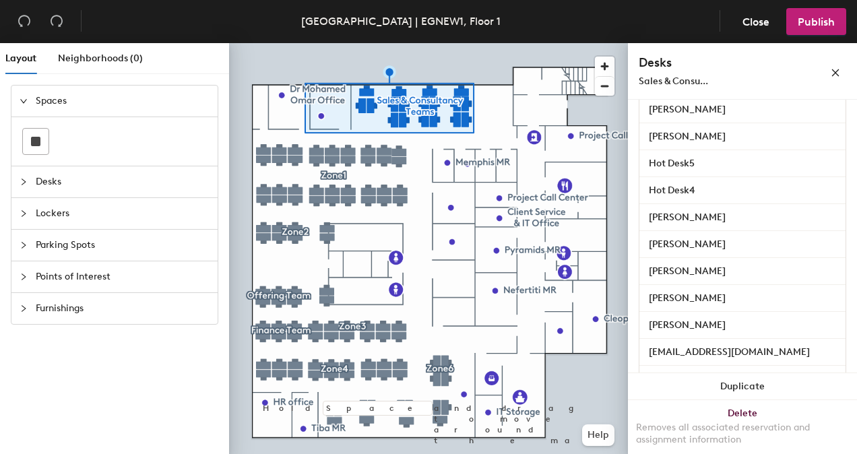
scroll to position [413, 0]
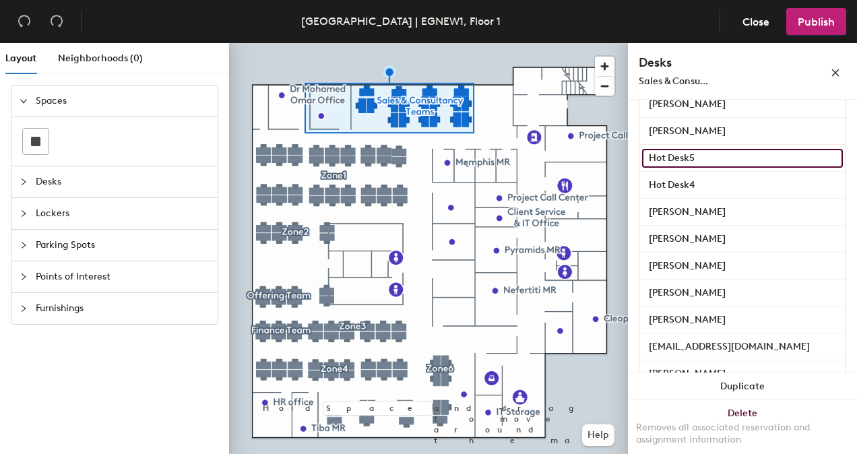
click at [727, 156] on input "Hot Desk5" at bounding box center [742, 158] width 201 height 19
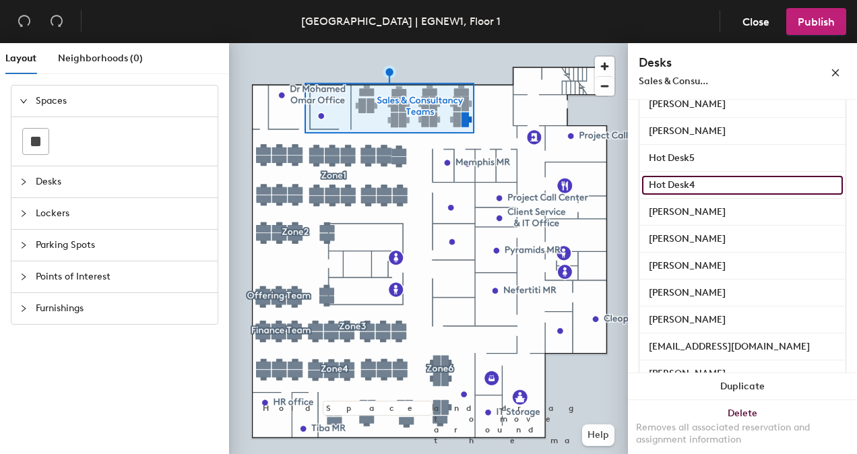
click at [726, 189] on input "Hot Desk4" at bounding box center [742, 185] width 201 height 19
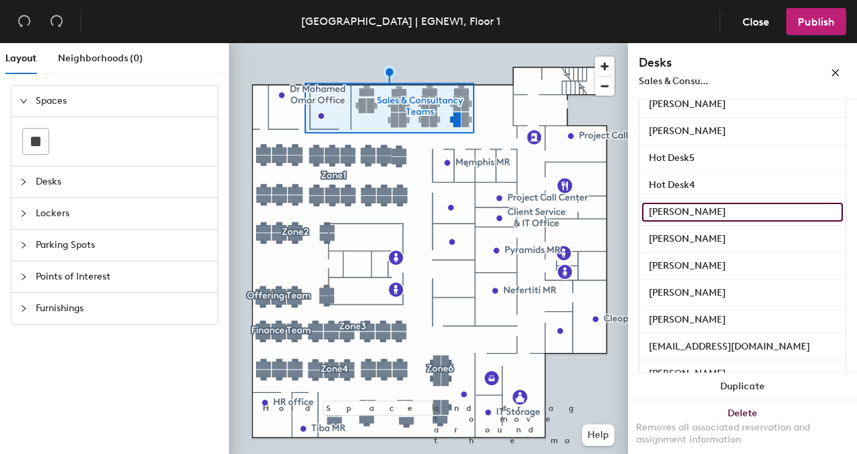
click at [736, 213] on input "Veronica Eskandar" at bounding box center [742, 212] width 201 height 19
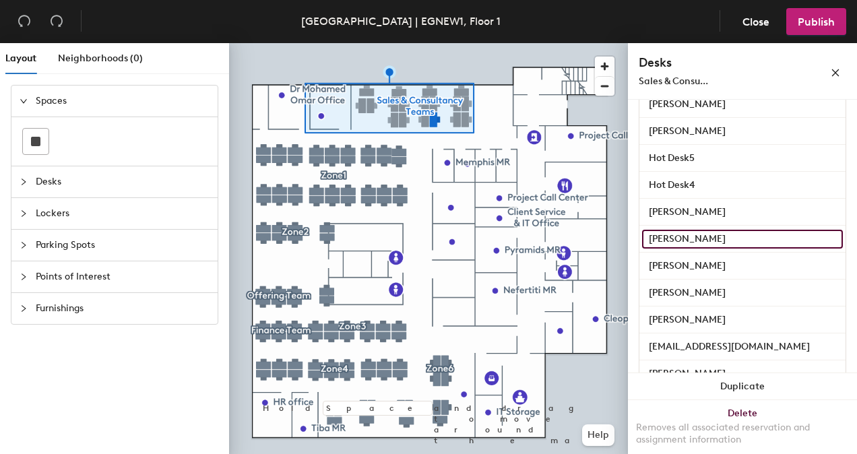
click at [742, 238] on input "Reem Hefny" at bounding box center [742, 239] width 201 height 19
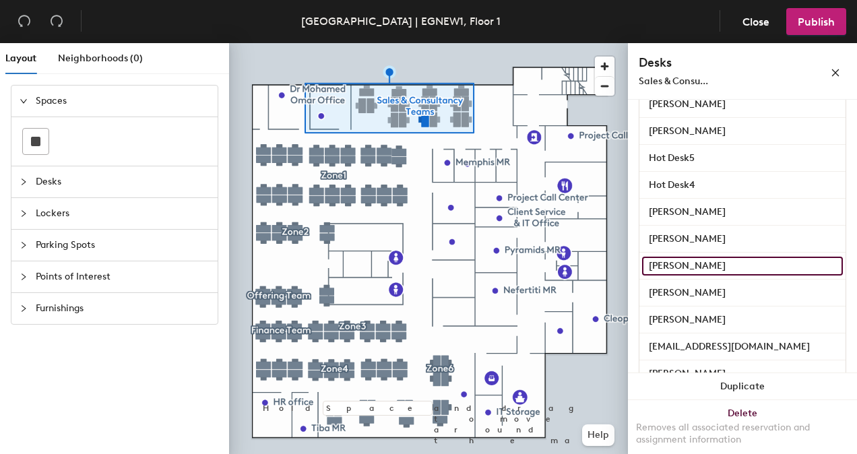
click at [743, 261] on input "Hoda Fahim" at bounding box center [742, 266] width 201 height 19
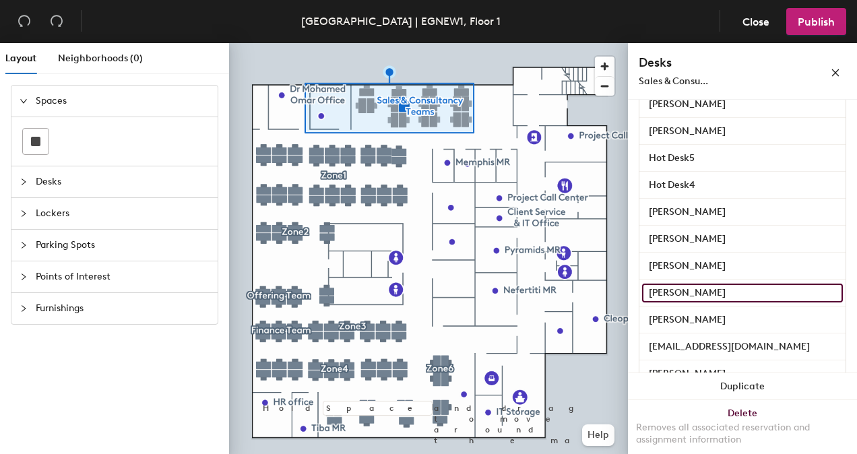
click at [753, 293] on input "Ahmed El Maandy" at bounding box center [742, 292] width 201 height 19
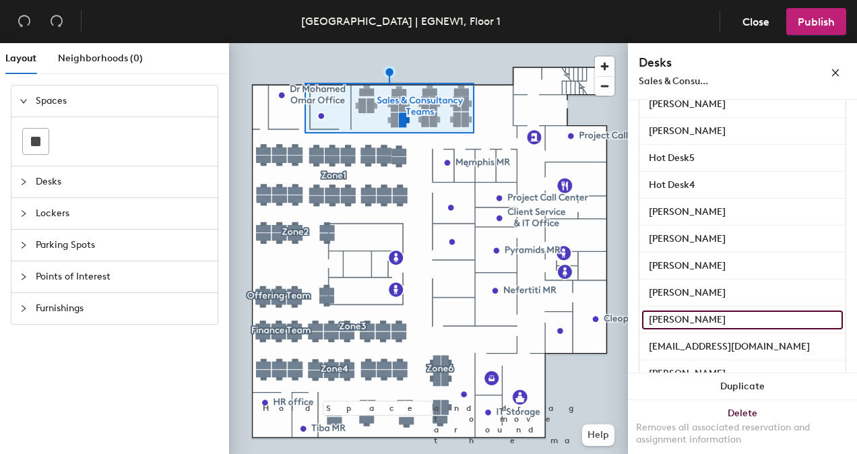
click at [774, 319] on input "Mohannad Medhat" at bounding box center [742, 319] width 201 height 19
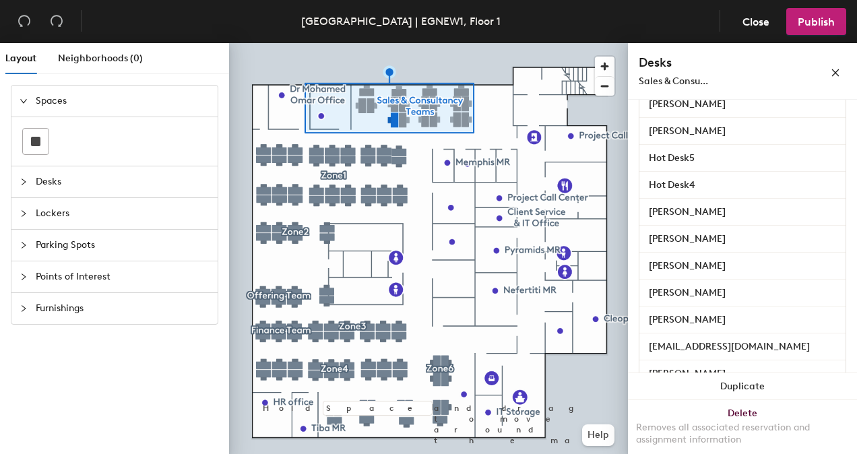
scroll to position [473, 0]
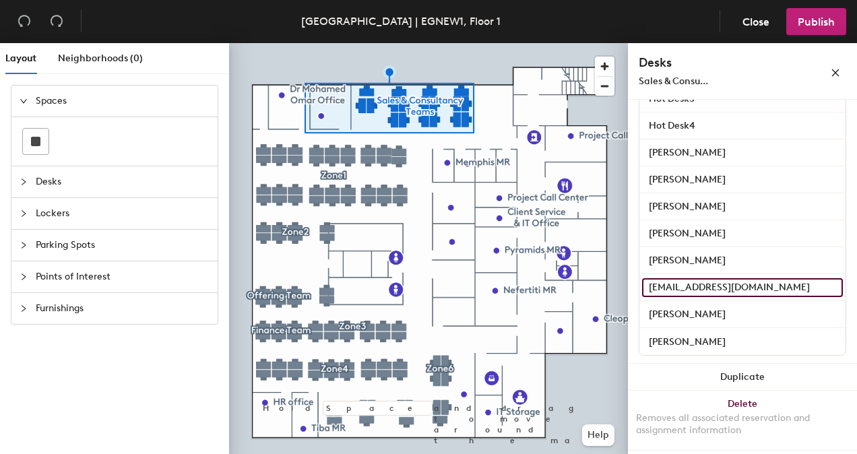
click at [788, 286] on input "Esraa.ibrahim@iqvia.com" at bounding box center [742, 287] width 201 height 19
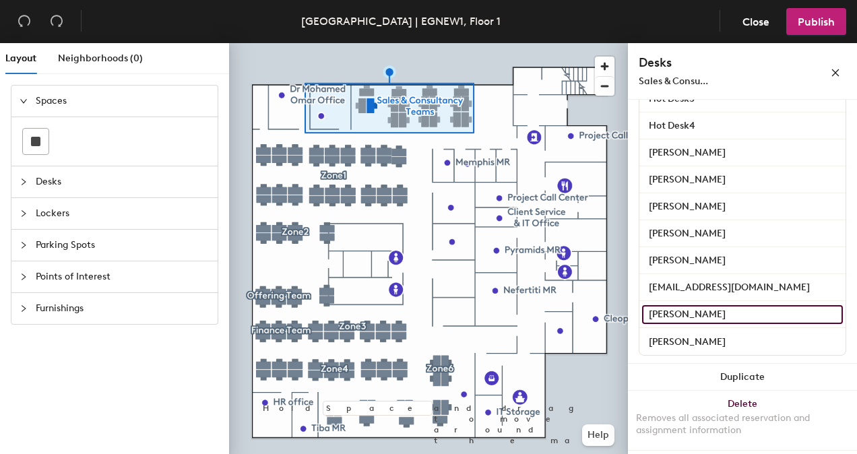
click at [768, 312] on input "Omar El Beltagy" at bounding box center [742, 314] width 201 height 19
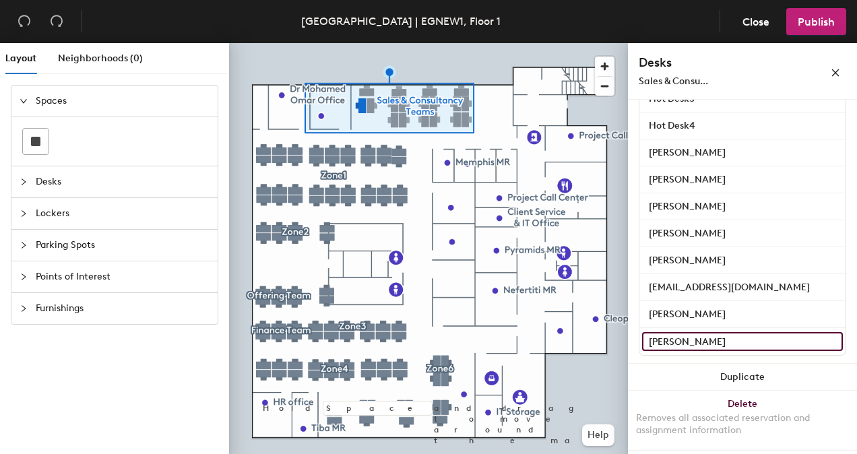
click at [758, 335] on input "Bahaa Belal" at bounding box center [742, 341] width 201 height 19
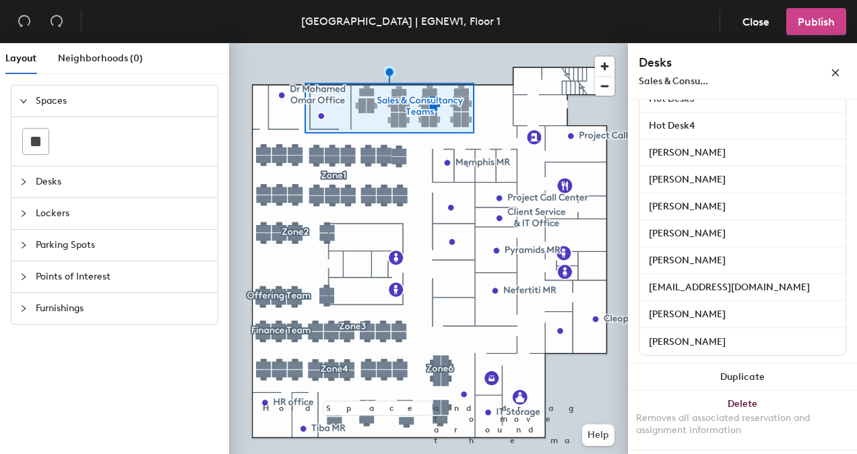
click at [799, 24] on span "Publish" at bounding box center [815, 21] width 37 height 13
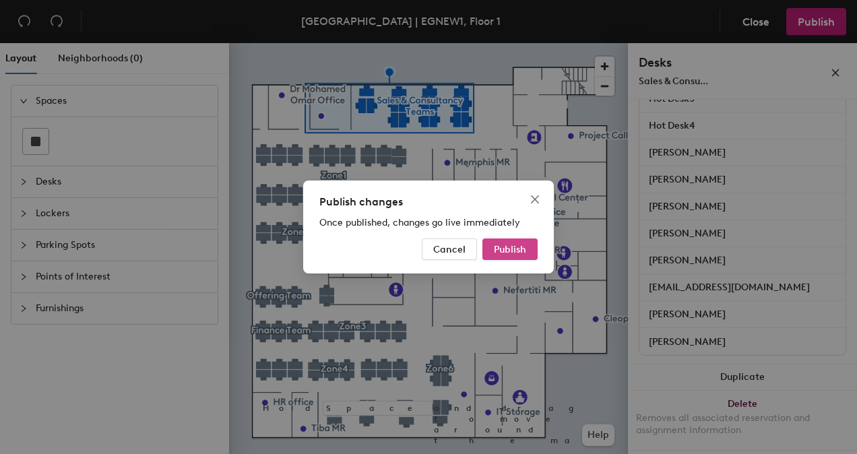
click at [504, 248] on span "Publish" at bounding box center [510, 249] width 32 height 11
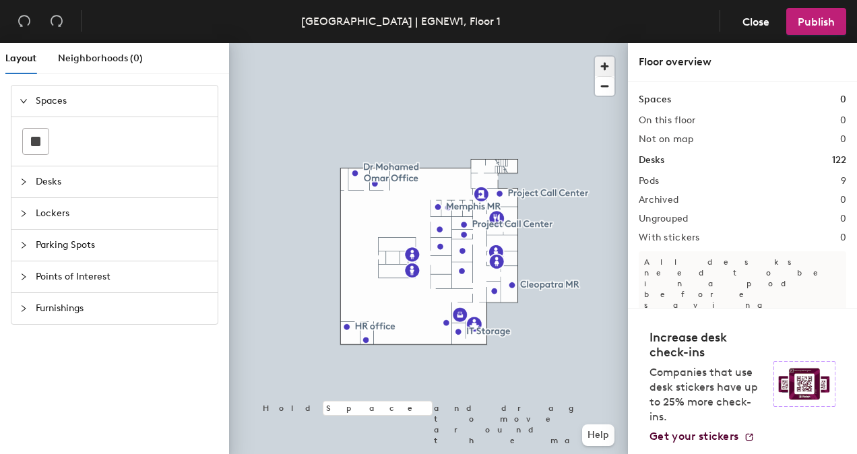
click at [607, 62] on span "button" at bounding box center [605, 67] width 20 height 20
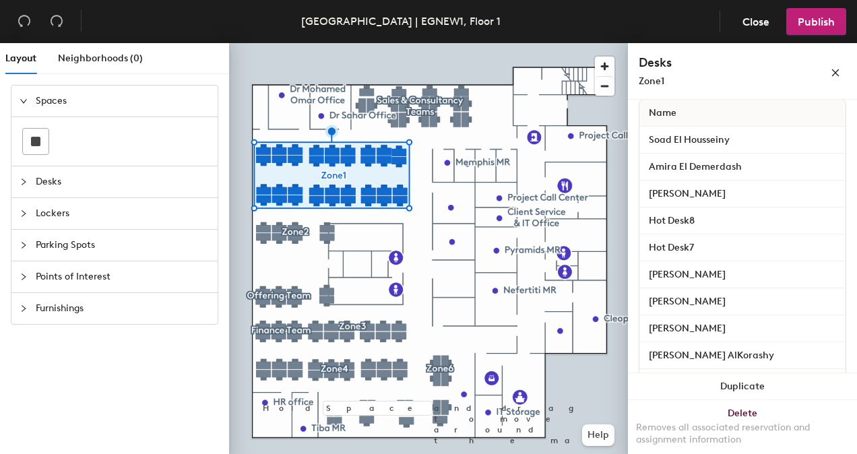
scroll to position [220, 0]
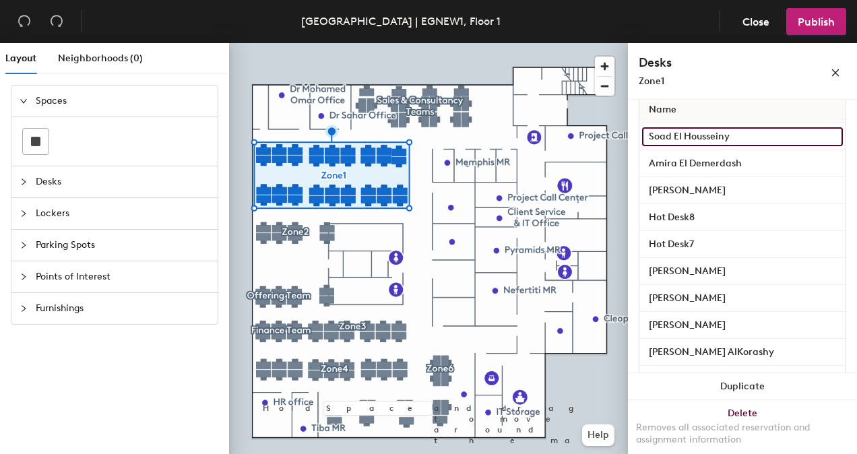
click at [803, 131] on input "Soad El Housseiny" at bounding box center [742, 136] width 201 height 19
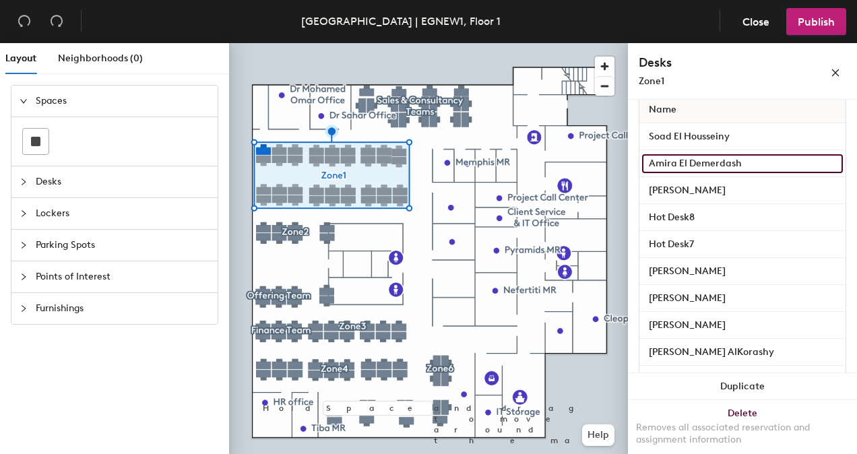
click at [767, 162] on input "Amira El Demerdash" at bounding box center [742, 163] width 201 height 19
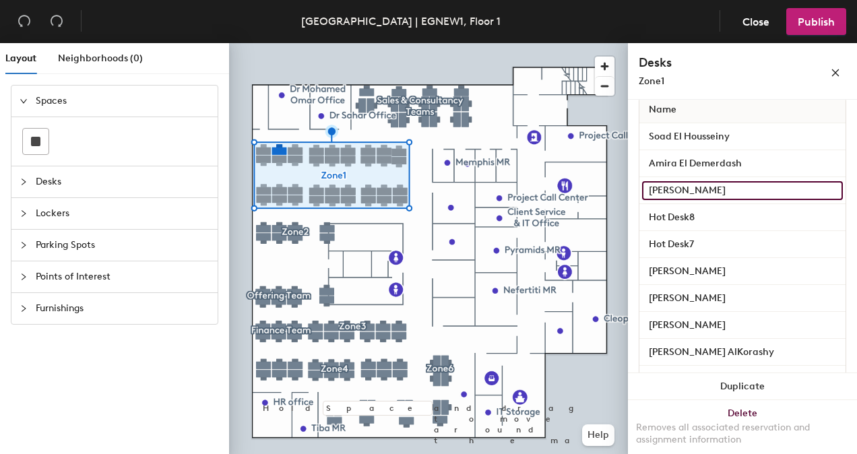
click at [755, 187] on input "[PERSON_NAME]" at bounding box center [742, 190] width 201 height 19
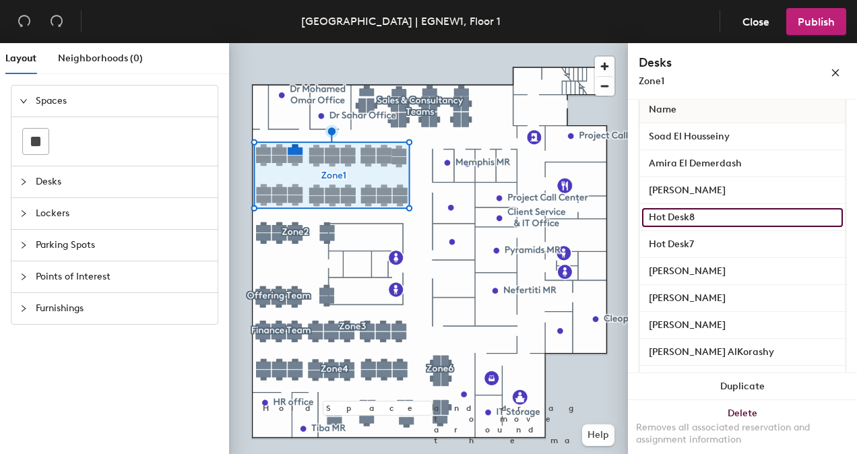
click at [746, 217] on input "Hot Desk8" at bounding box center [742, 217] width 201 height 19
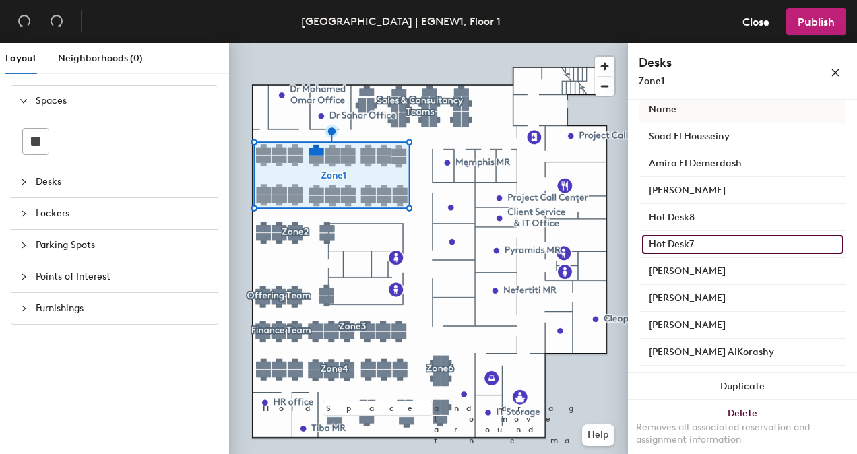
click at [741, 244] on input "Hot Desk7" at bounding box center [742, 244] width 201 height 19
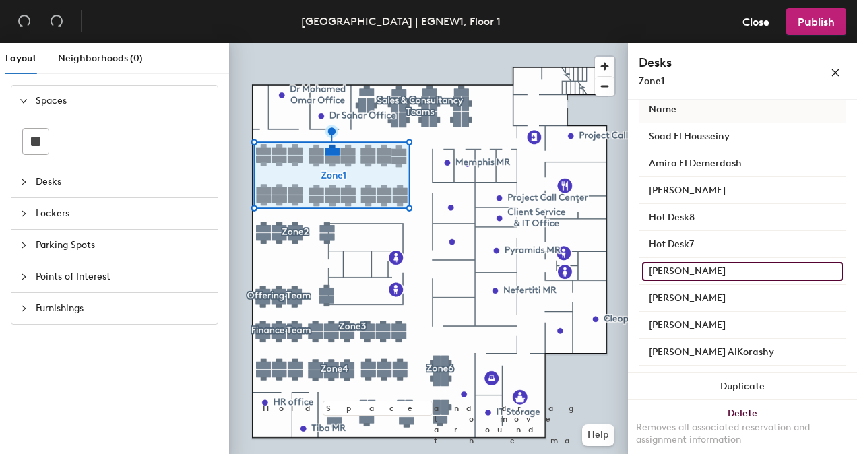
click at [743, 274] on input "[PERSON_NAME]" at bounding box center [742, 271] width 201 height 19
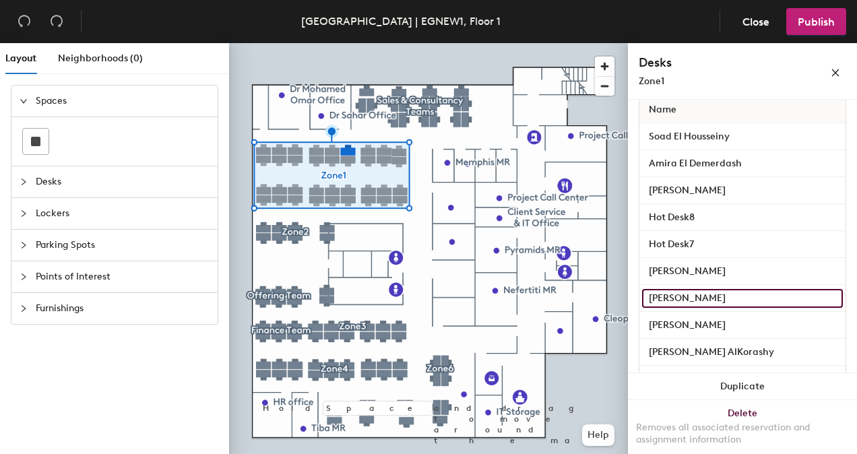
click at [747, 294] on input "[PERSON_NAME]" at bounding box center [742, 298] width 201 height 19
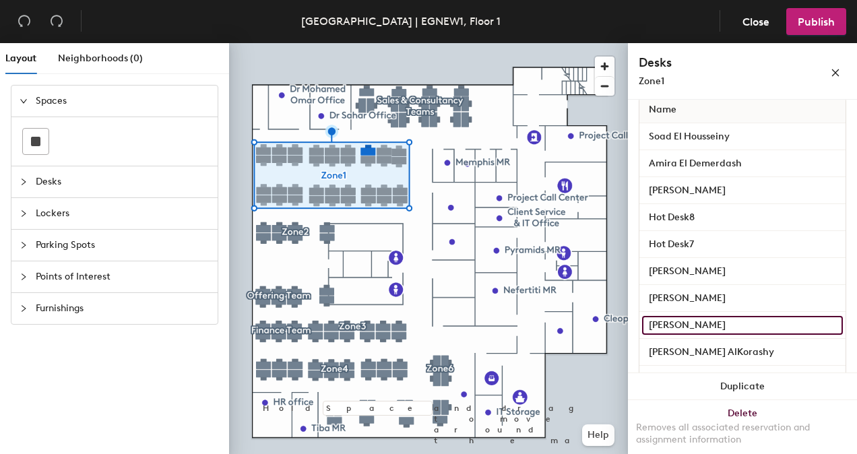
click at [748, 321] on input "[PERSON_NAME]" at bounding box center [742, 325] width 201 height 19
type input "Noor Hammam"
click at [702, 324] on input "Noor Hammam" at bounding box center [742, 325] width 201 height 19
type input "[PERSON_NAME]"
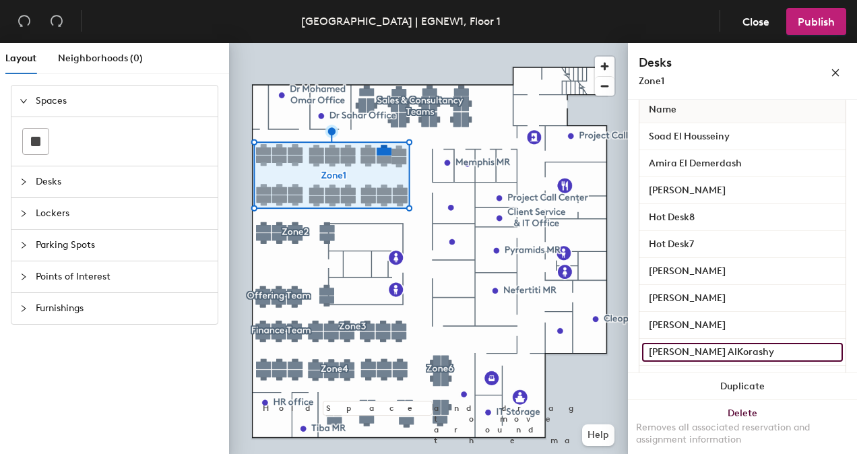
click at [749, 355] on input "[PERSON_NAME] AlKorashy" at bounding box center [742, 352] width 201 height 19
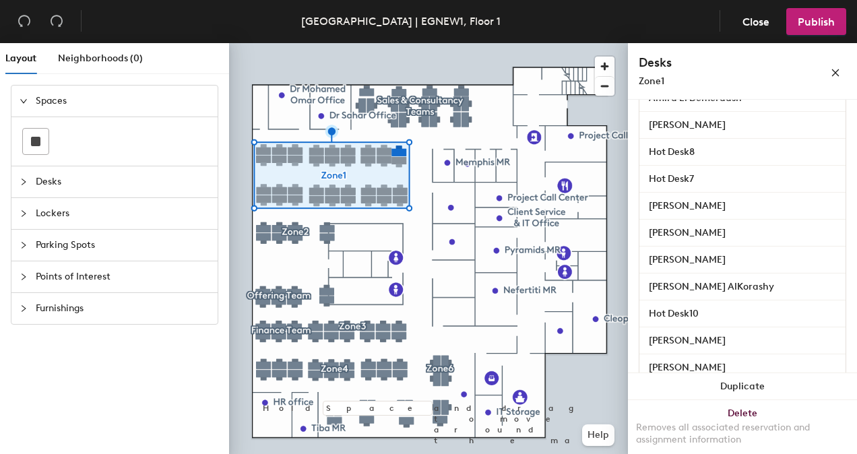
scroll to position [380, 0]
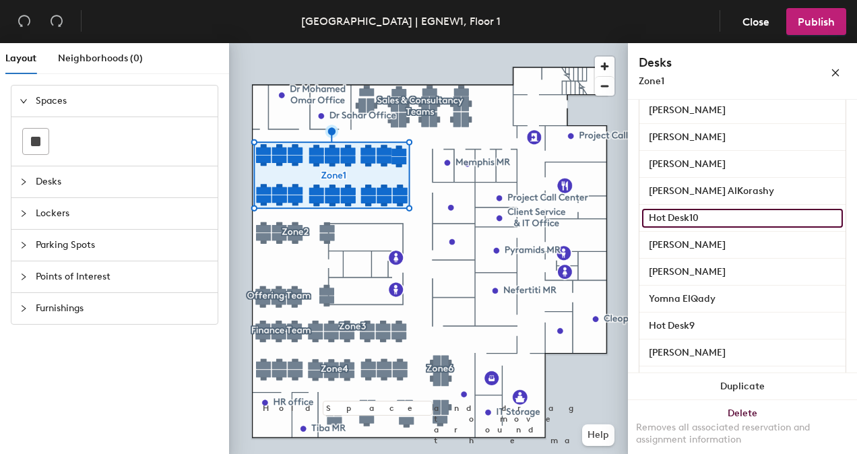
click at [749, 217] on input "Hot Desk10" at bounding box center [742, 218] width 201 height 19
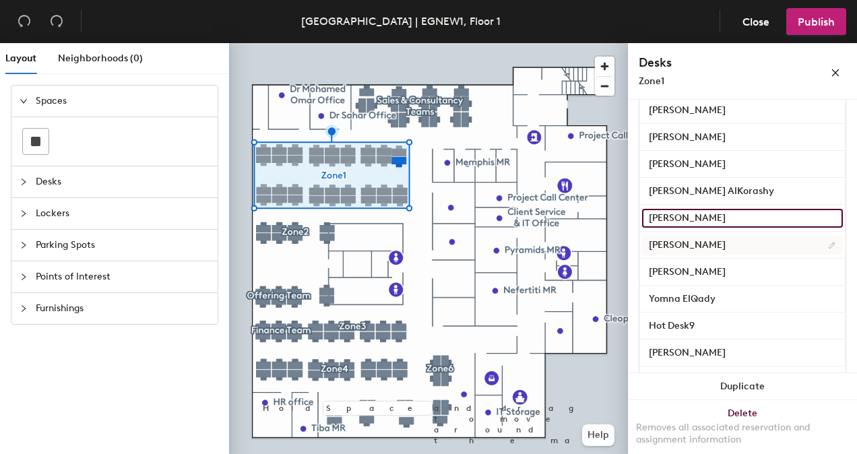
type input "[PERSON_NAME]"
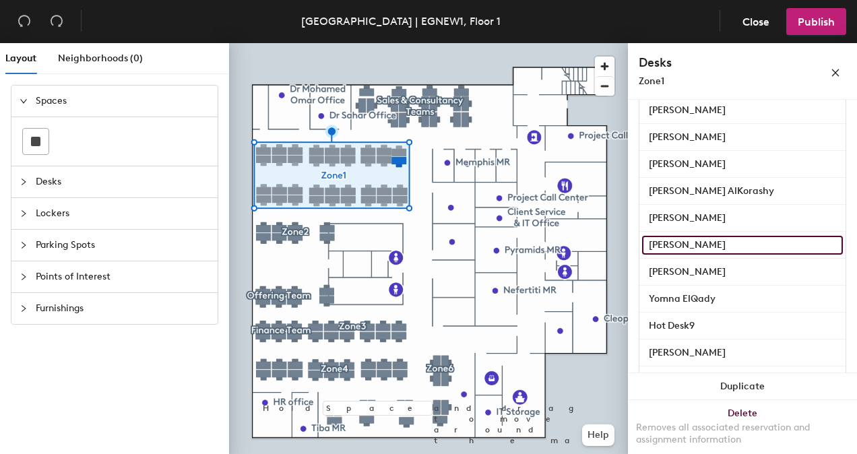
click at [715, 242] on input "[PERSON_NAME]" at bounding box center [742, 245] width 201 height 19
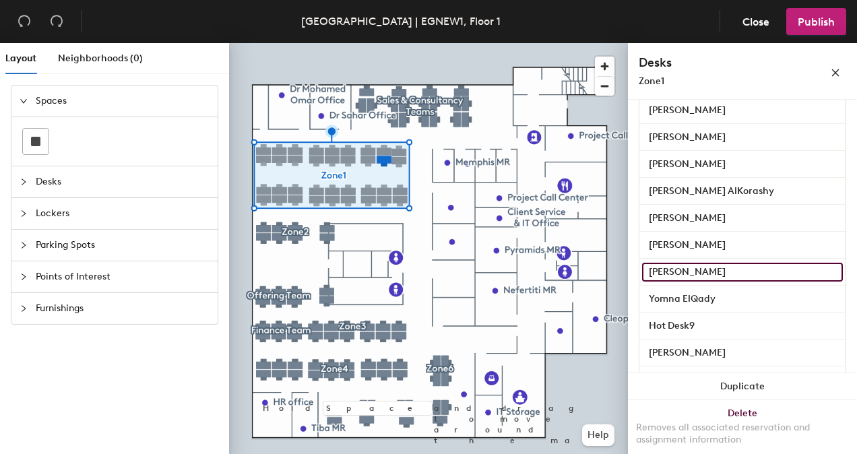
click at [722, 271] on input "[PERSON_NAME]" at bounding box center [742, 272] width 201 height 19
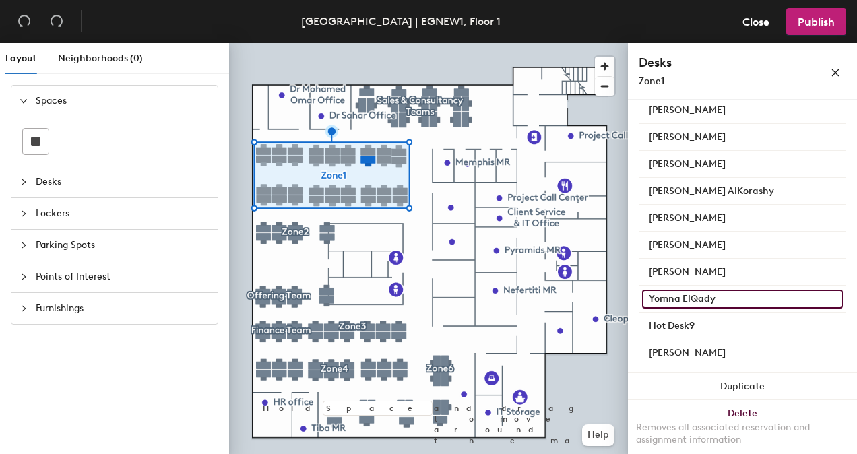
click at [742, 302] on input "Yomna ElQady" at bounding box center [742, 299] width 201 height 19
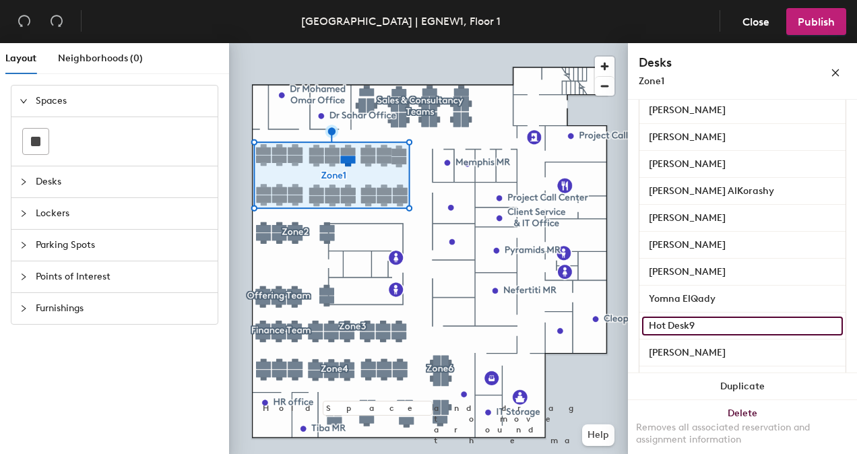
click at [746, 327] on input "Hot Desk9" at bounding box center [742, 325] width 201 height 19
type input "[PERSON_NAME]"
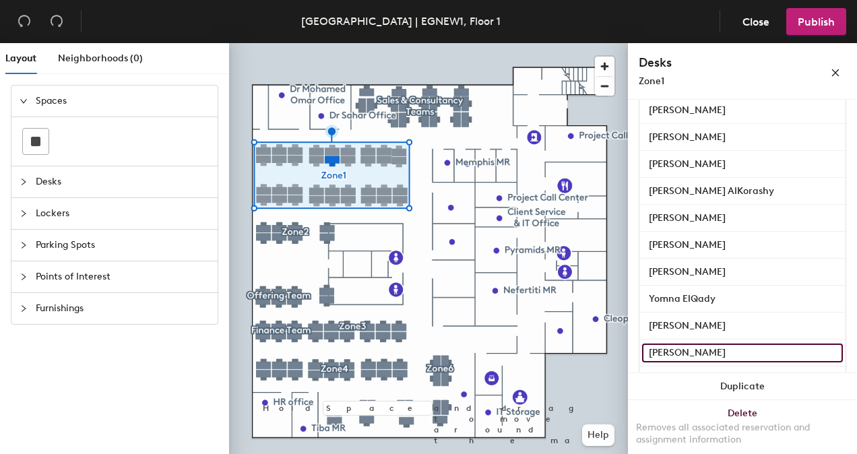
click at [737, 351] on input "[PERSON_NAME]" at bounding box center [742, 352] width 201 height 19
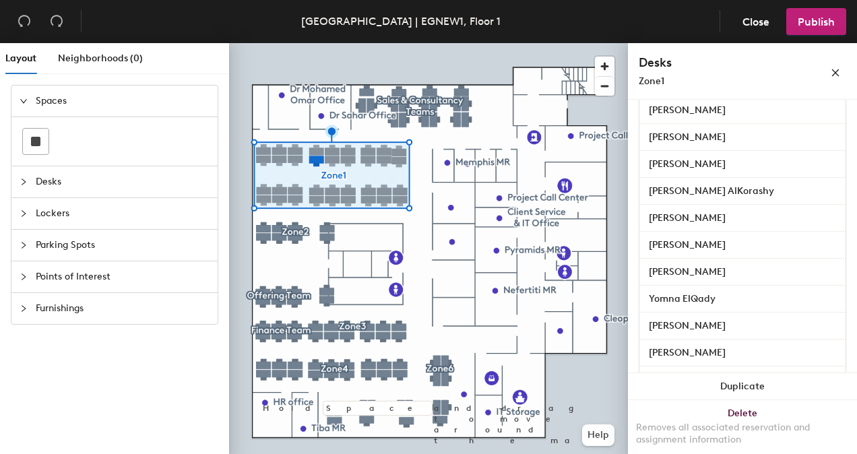
scroll to position [431, 0]
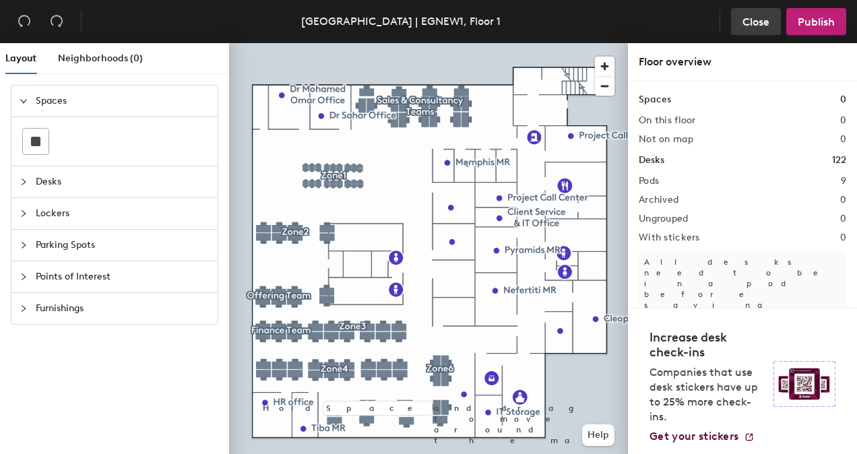
drag, startPoint x: 269, startPoint y: 41, endPoint x: 758, endPoint y: 20, distance: 488.6
click at [758, 20] on span "Close" at bounding box center [755, 21] width 27 height 13
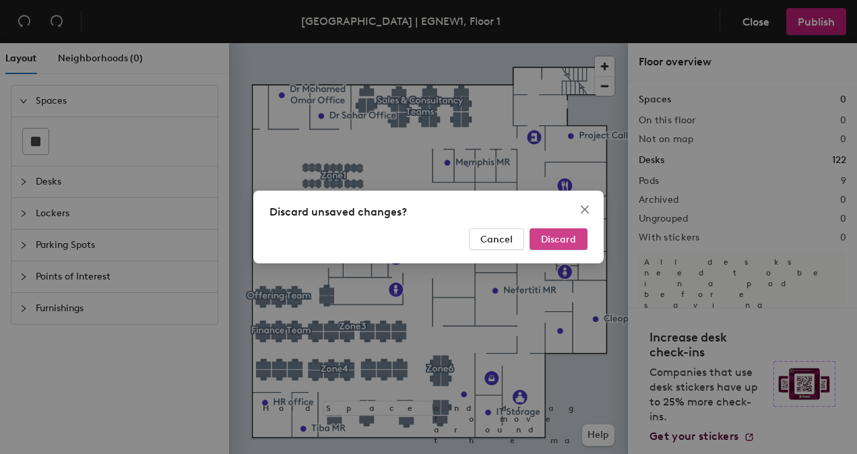
click at [580, 230] on button "Discard" at bounding box center [558, 239] width 58 height 22
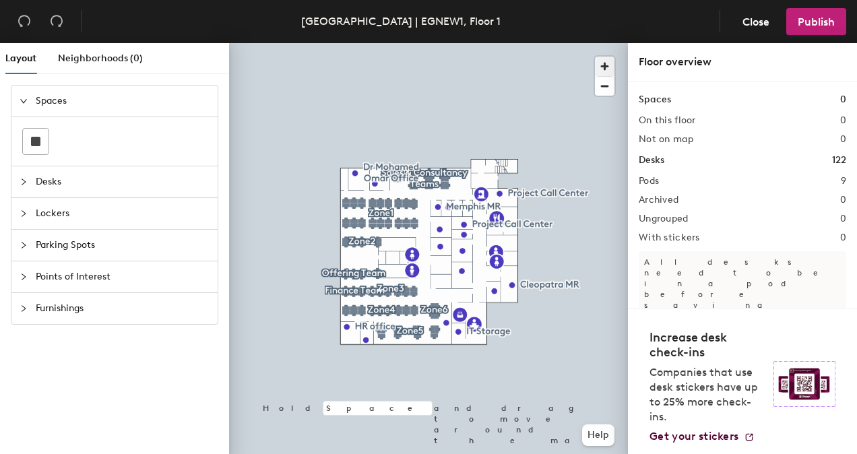
click at [599, 70] on span "button" at bounding box center [605, 67] width 20 height 20
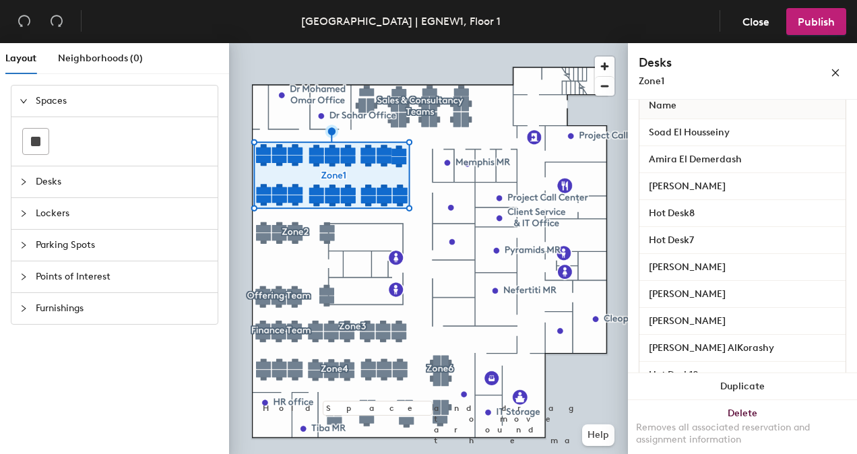
scroll to position [222, 0]
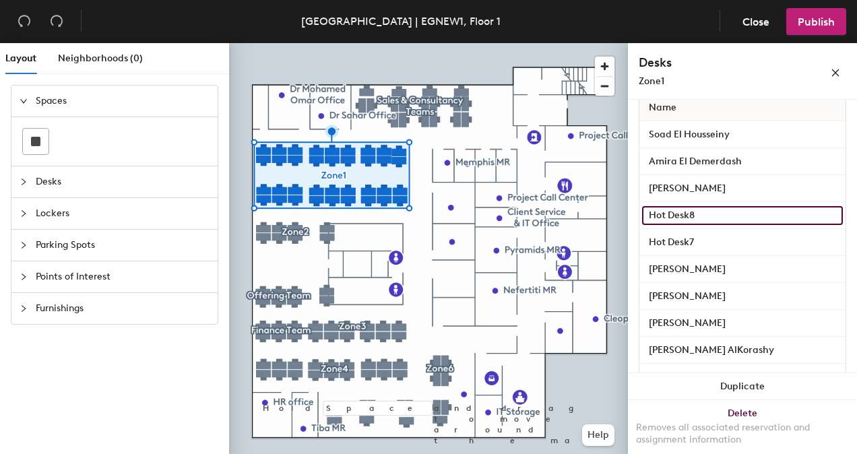
click at [765, 214] on input "Hot Desk8" at bounding box center [742, 215] width 201 height 19
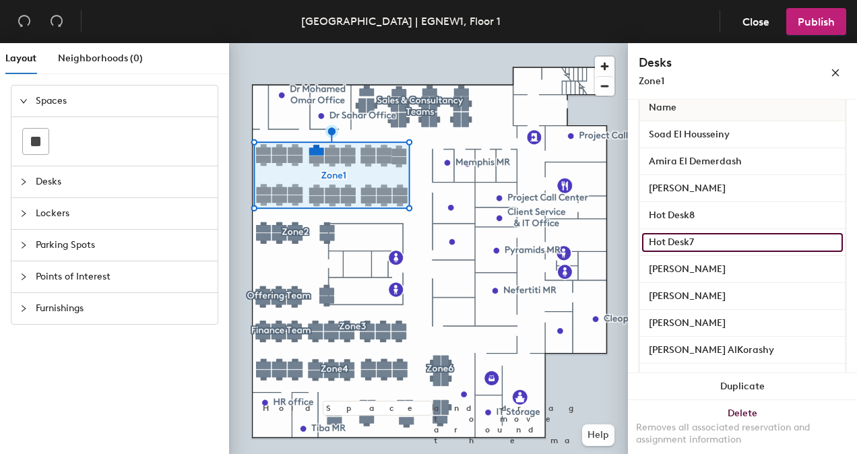
click at [754, 238] on input "Hot Desk7" at bounding box center [742, 242] width 201 height 19
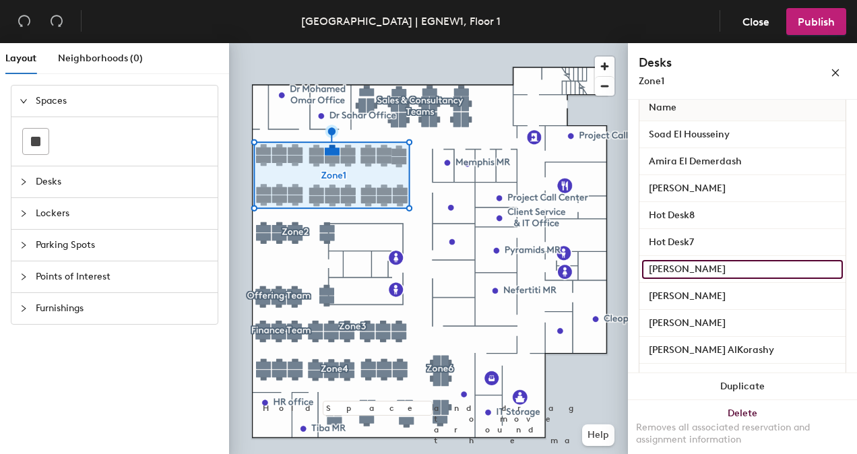
click at [755, 267] on input "[PERSON_NAME]" at bounding box center [742, 269] width 201 height 19
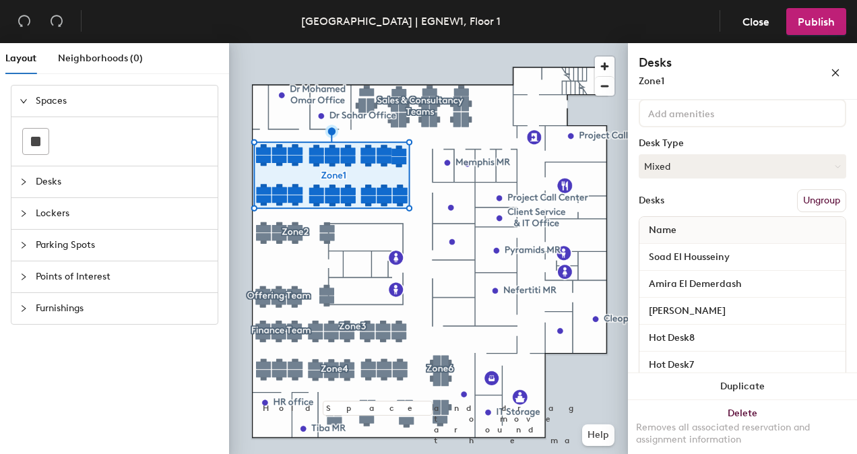
scroll to position [115, 0]
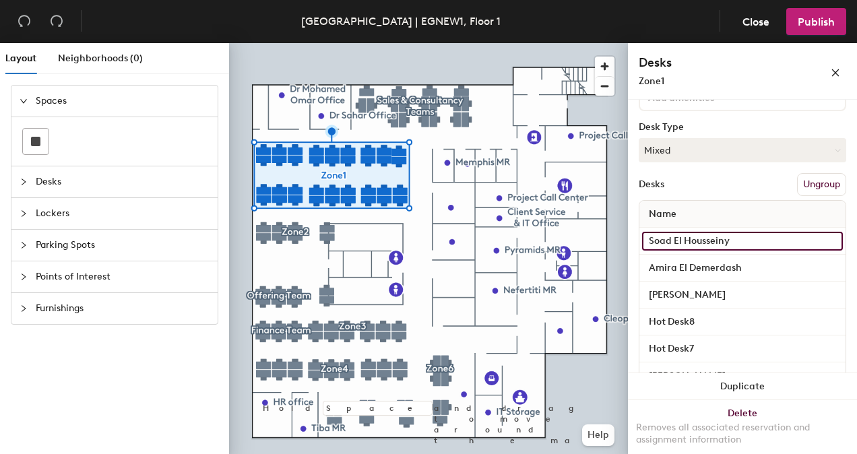
click at [766, 247] on input "Soad El Housseiny" at bounding box center [742, 241] width 201 height 19
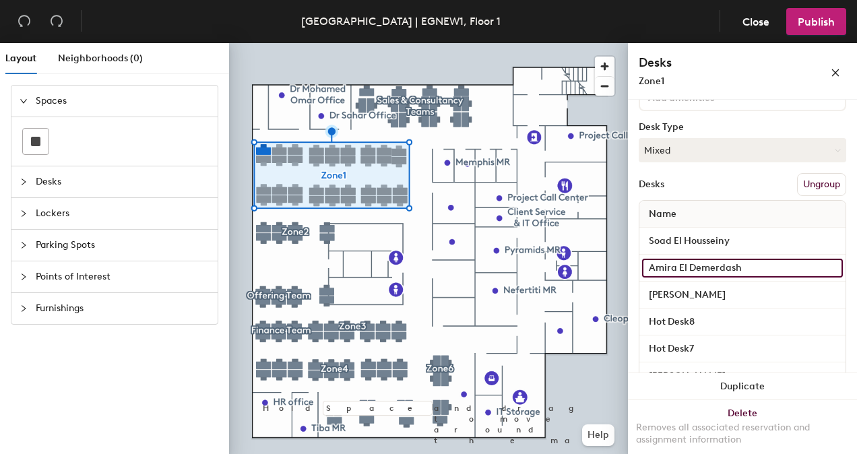
click at [751, 272] on input "Amira El Demerdash" at bounding box center [742, 268] width 201 height 19
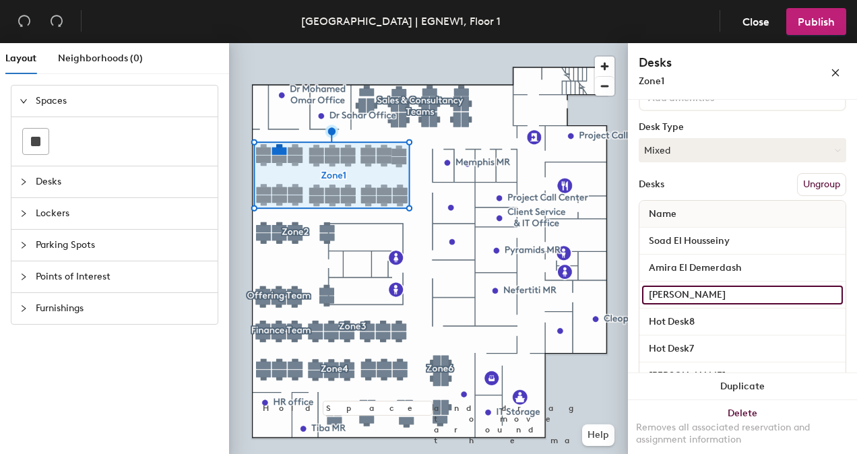
click at [745, 290] on input "[PERSON_NAME]" at bounding box center [742, 295] width 201 height 19
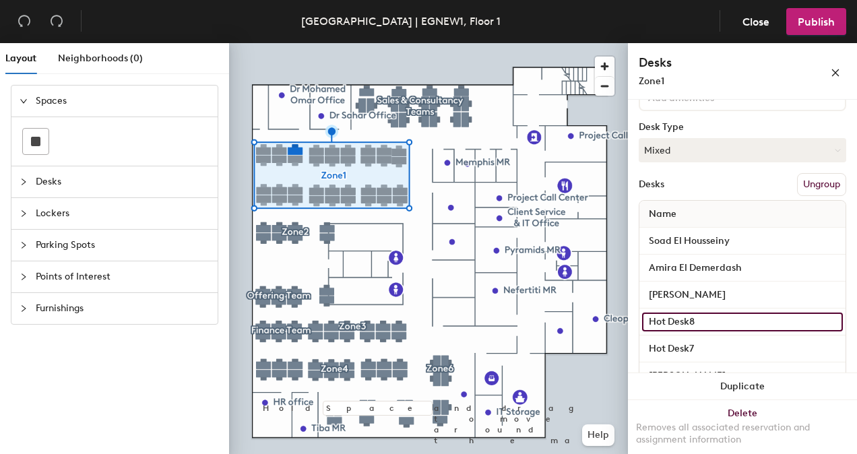
click at [736, 312] on input "Hot Desk8" at bounding box center [742, 321] width 201 height 19
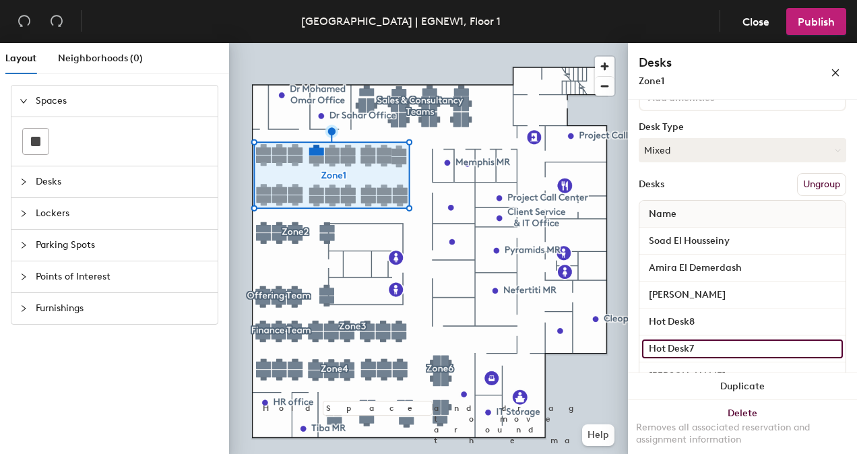
click at [729, 344] on input "Hot Desk7" at bounding box center [742, 348] width 201 height 19
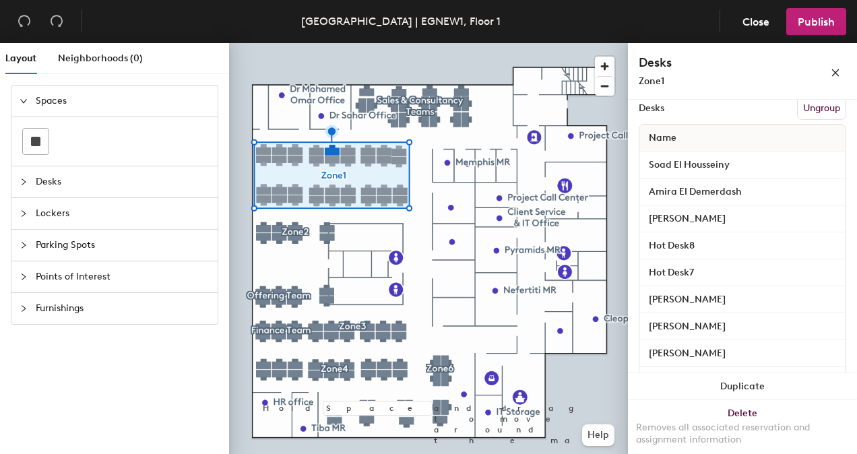
scroll to position [196, 0]
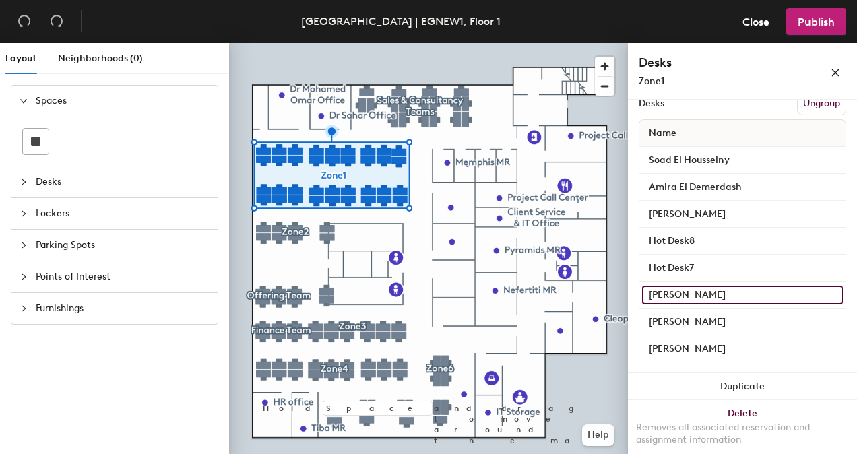
click at [762, 294] on input "[PERSON_NAME]" at bounding box center [742, 295] width 201 height 19
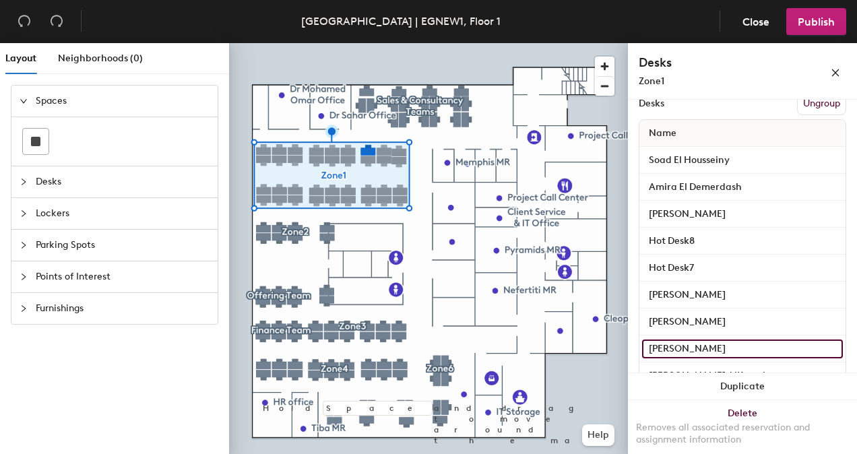
click at [742, 342] on input "[PERSON_NAME]" at bounding box center [742, 348] width 201 height 19
type input "[PERSON_NAME]"
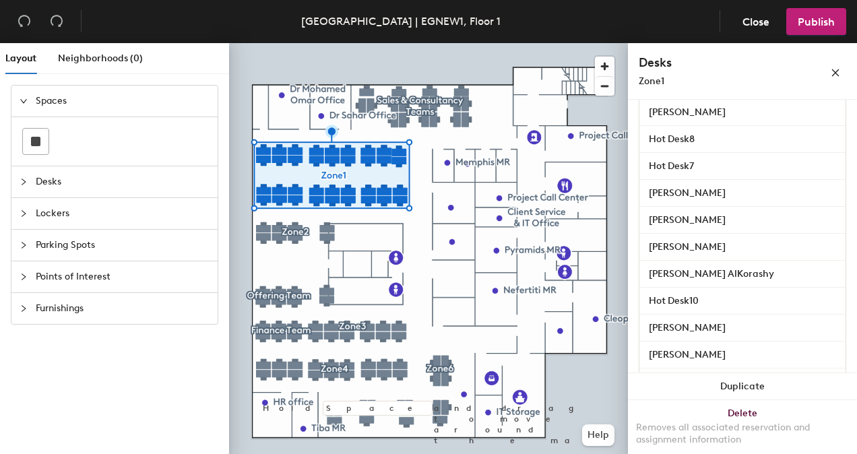
scroll to position [304, 0]
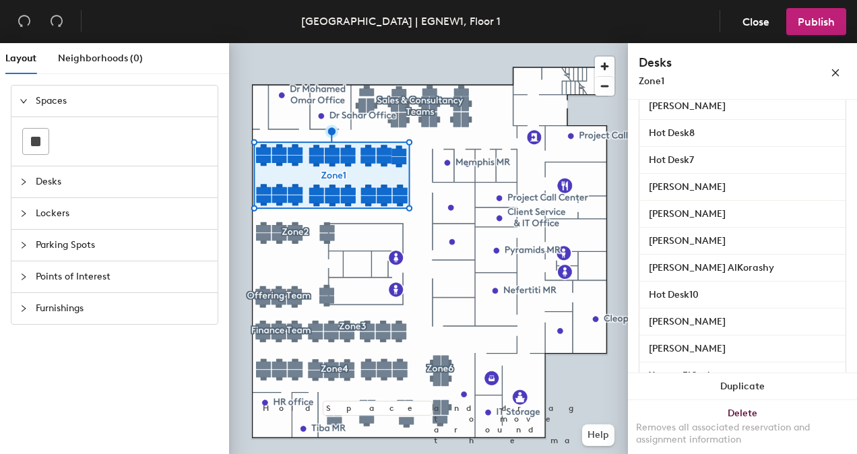
click at [752, 256] on div "[PERSON_NAME] AlKorashy" at bounding box center [742, 268] width 206 height 27
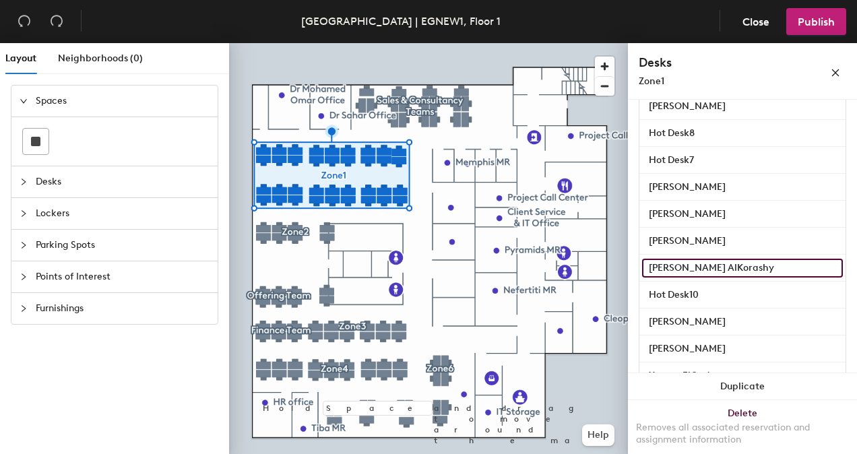
click at [749, 267] on input "[PERSON_NAME] AlKorashy" at bounding box center [742, 268] width 201 height 19
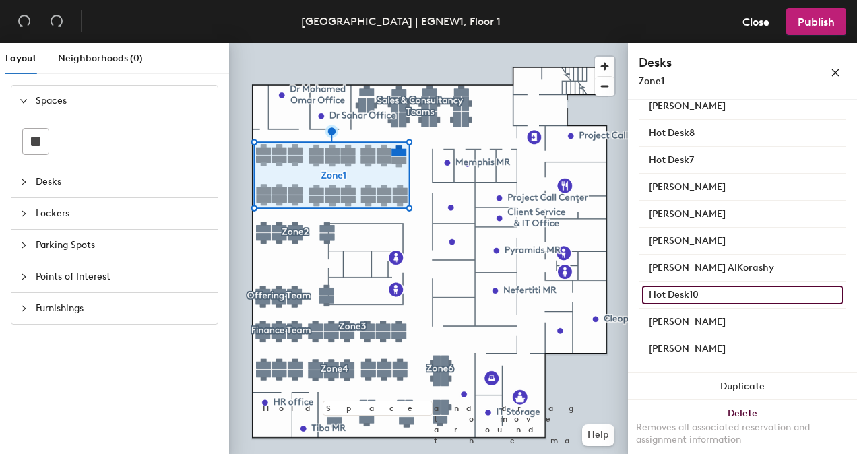
click at [709, 298] on input "Hot Desk10" at bounding box center [742, 295] width 201 height 19
type input "[PERSON_NAME]"
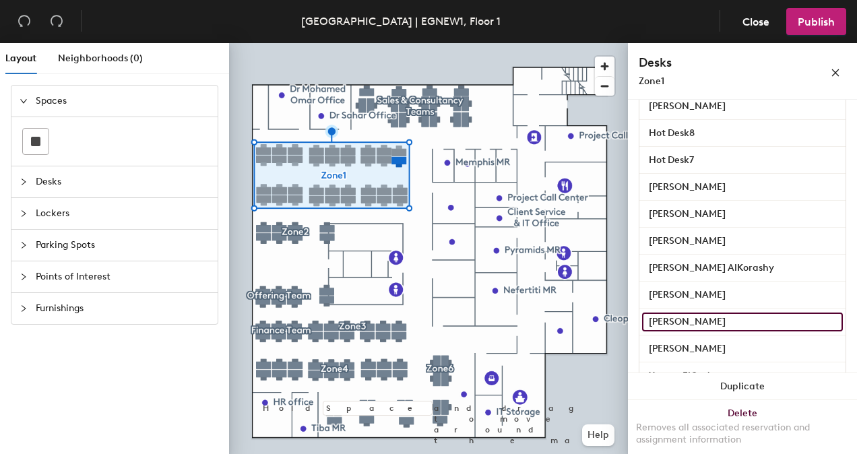
click at [741, 314] on input "[PERSON_NAME]" at bounding box center [742, 321] width 201 height 19
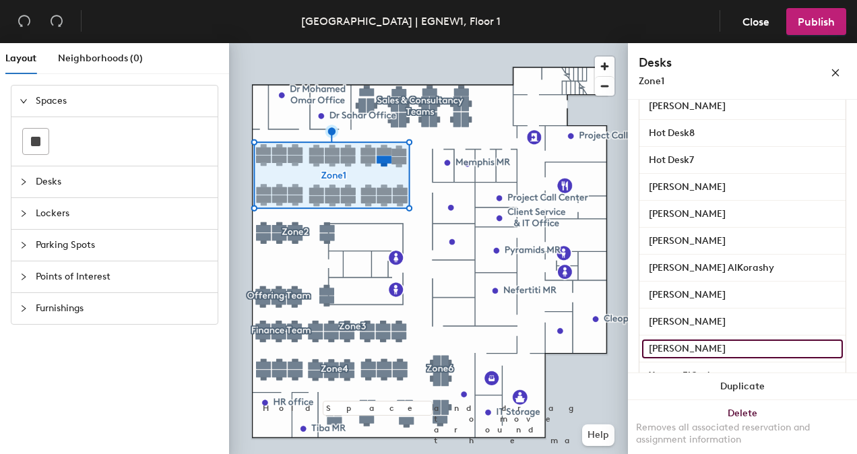
click at [720, 346] on input "[PERSON_NAME]" at bounding box center [742, 348] width 201 height 19
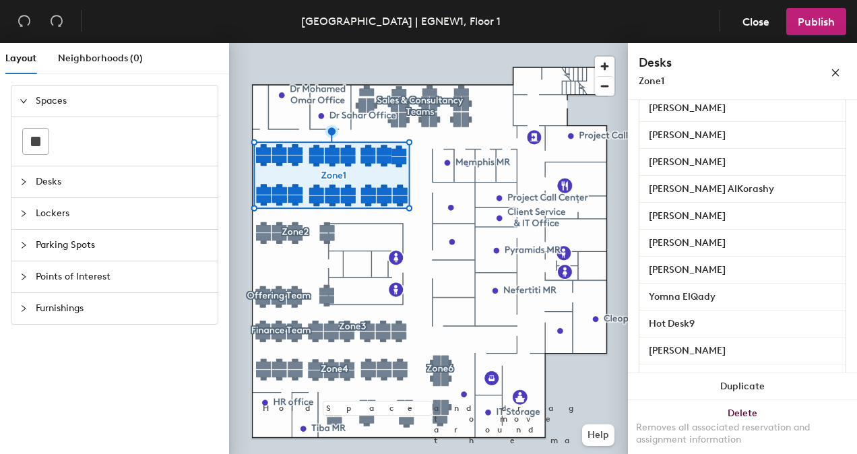
scroll to position [384, 0]
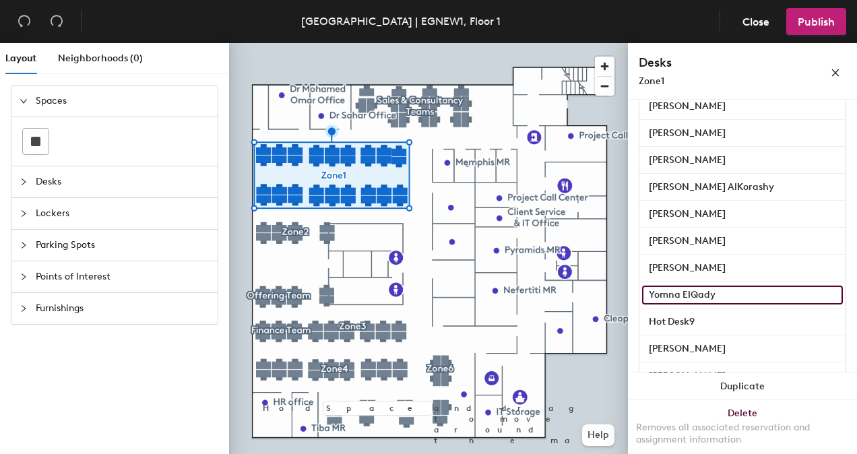
click at [758, 287] on input "Yomna ElQady" at bounding box center [742, 295] width 201 height 19
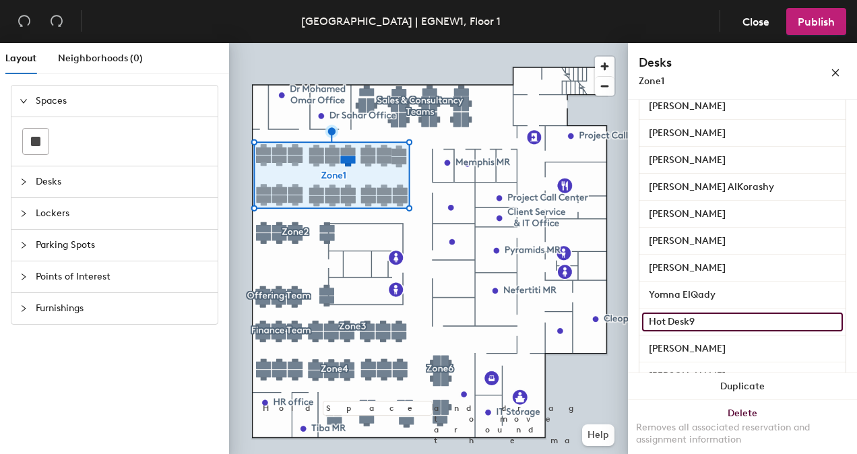
click at [746, 319] on input "Hot Desk9" at bounding box center [742, 321] width 201 height 19
type input "Donnia Mohamed"
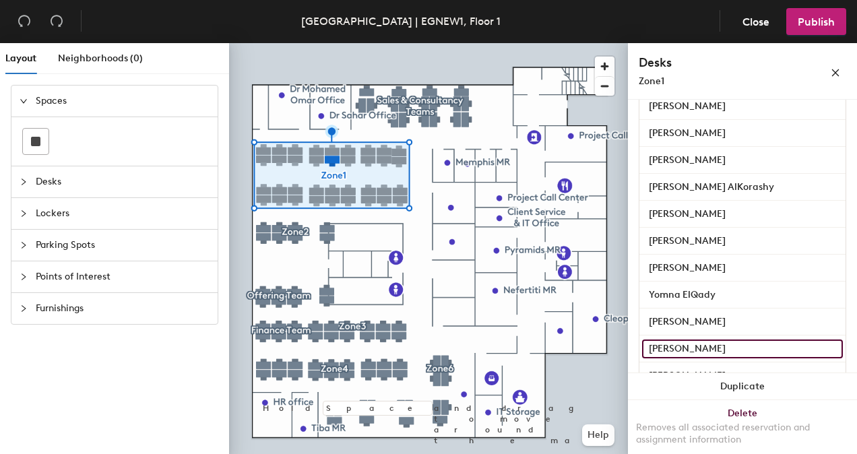
click at [742, 349] on input "Menna Mosad" at bounding box center [742, 348] width 201 height 19
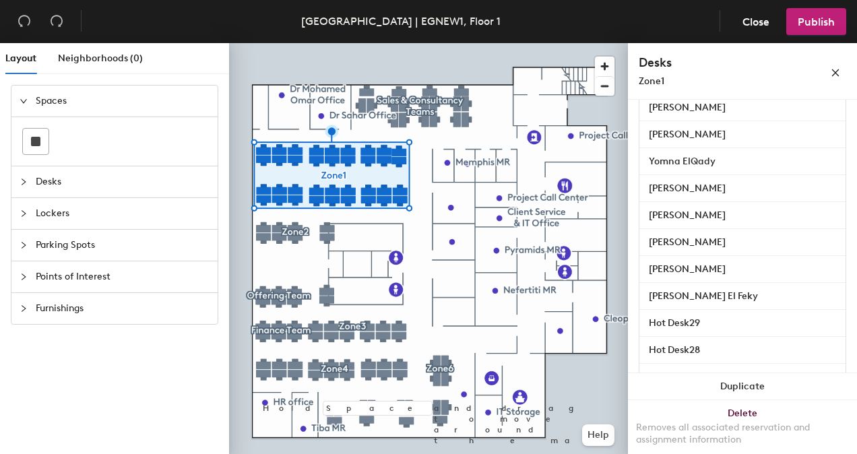
scroll to position [519, 0]
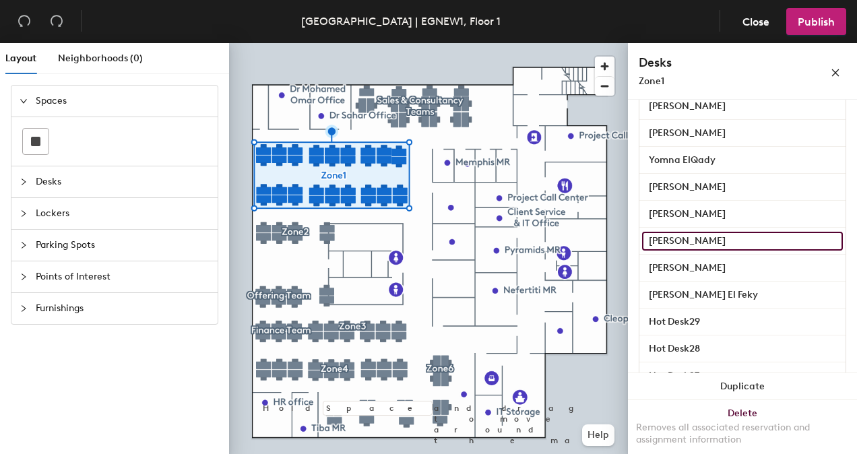
click at [770, 234] on input "Howaida Ali" at bounding box center [742, 241] width 201 height 19
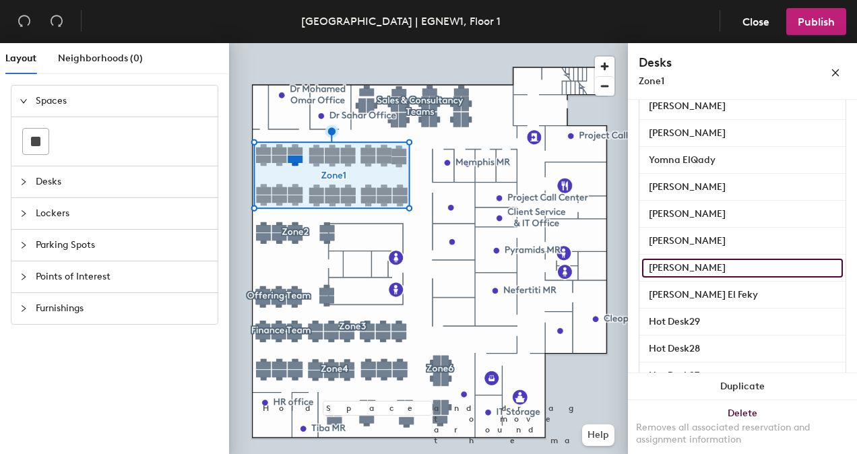
click at [743, 267] on input "Nelly Barakat" at bounding box center [742, 268] width 201 height 19
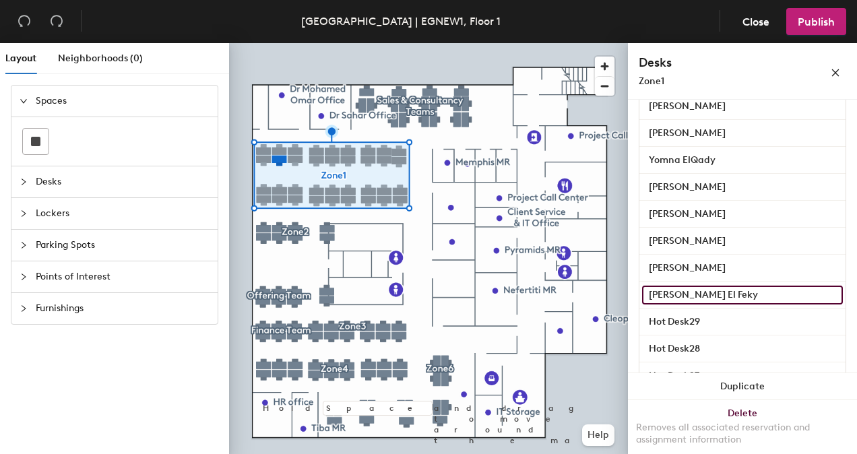
click at [745, 297] on input "Dina El Feky" at bounding box center [742, 295] width 201 height 19
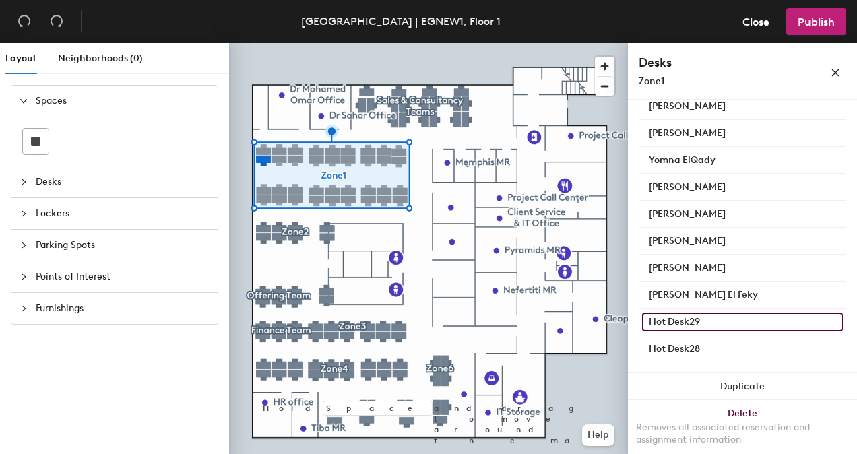
click at [744, 323] on input "Hot Desk29" at bounding box center [742, 321] width 201 height 19
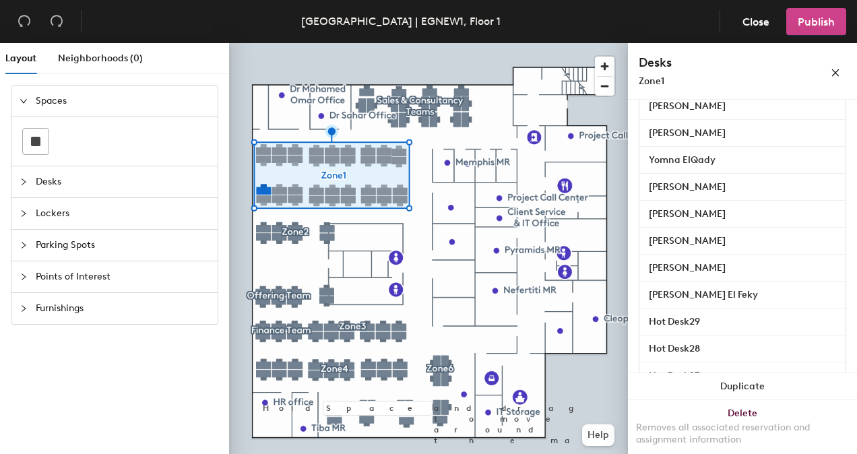
click at [823, 20] on span "Publish" at bounding box center [815, 21] width 37 height 13
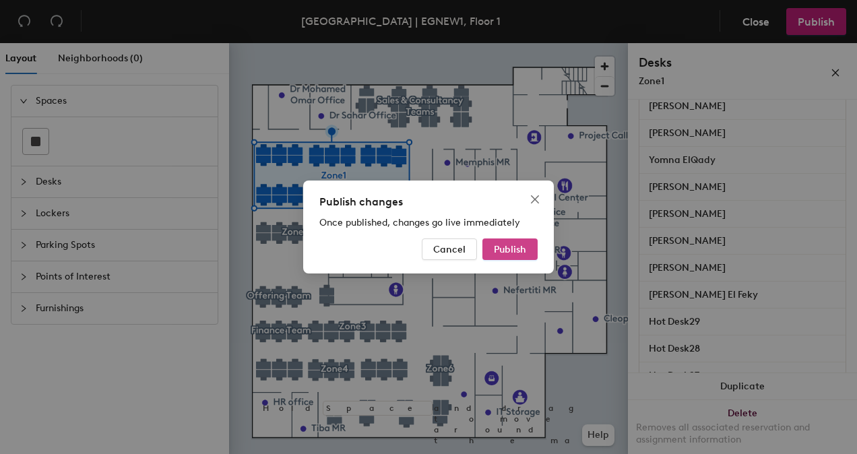
click at [512, 254] on span "Publish" at bounding box center [510, 249] width 32 height 11
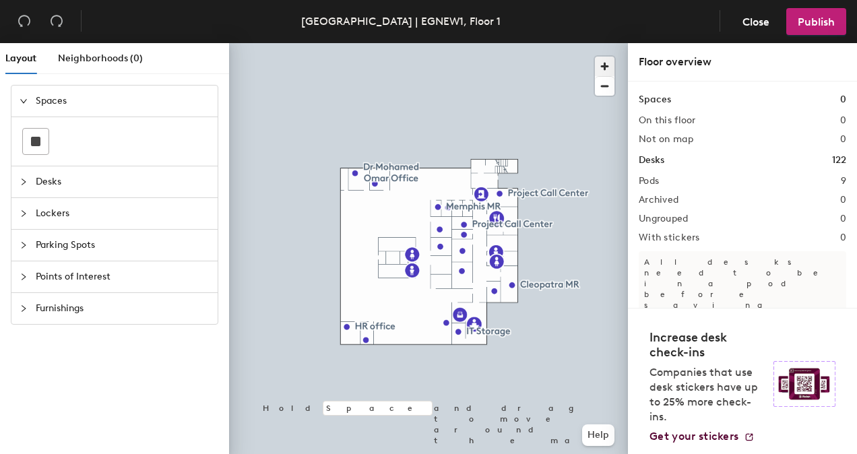
click at [605, 63] on span "button" at bounding box center [605, 67] width 20 height 20
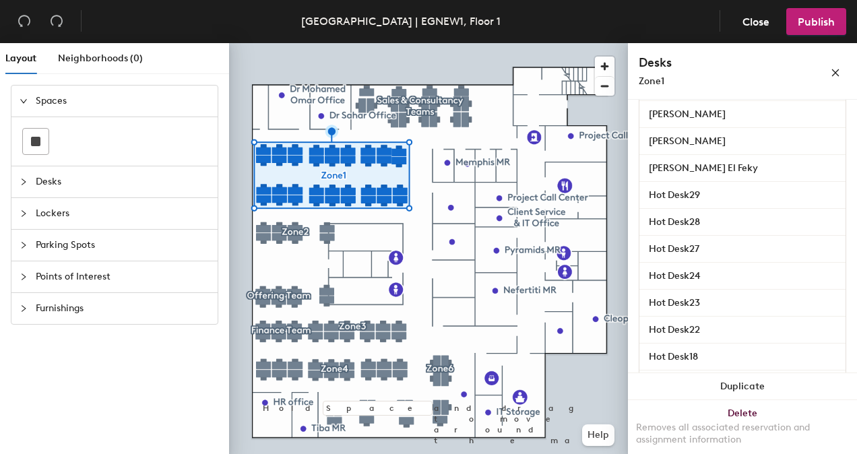
scroll to position [649, 0]
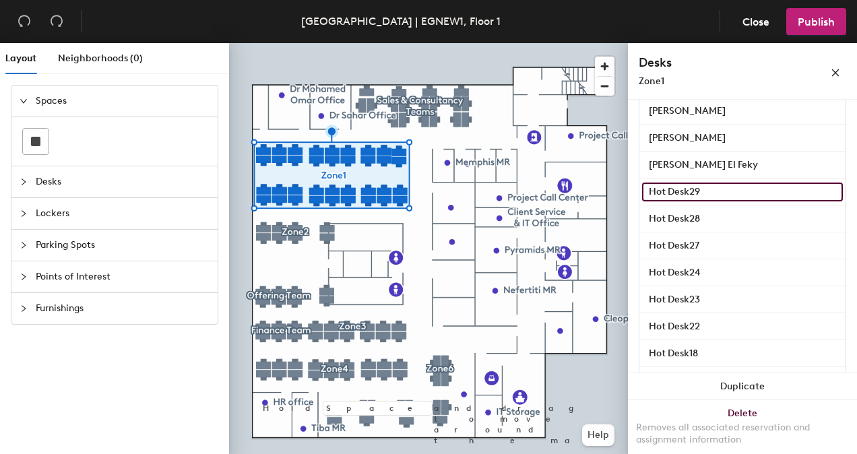
click at [740, 189] on input "Hot Desk29" at bounding box center [742, 191] width 201 height 19
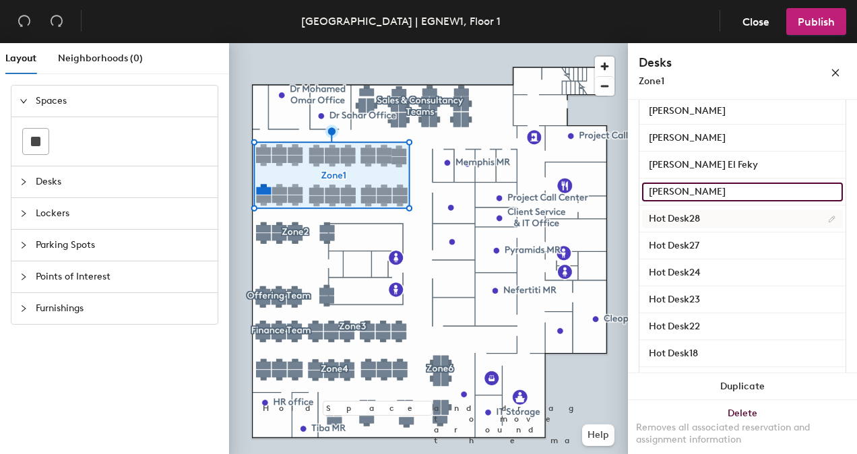
type input "[PERSON_NAME]"
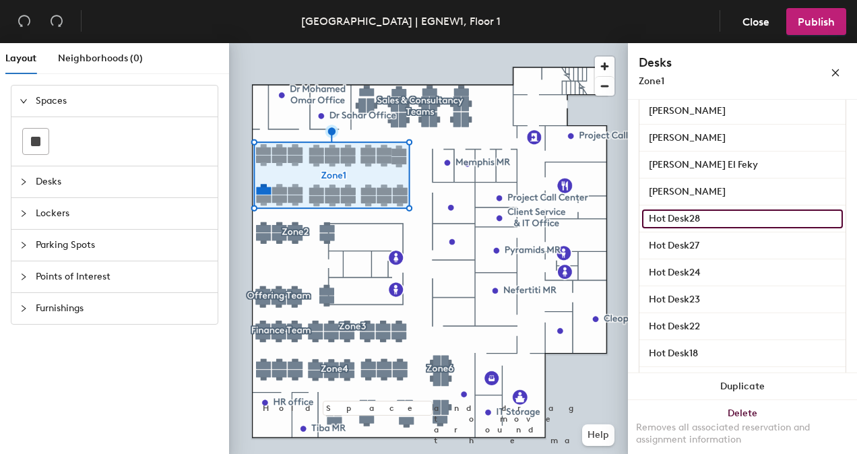
click at [728, 219] on input "Hot Desk28" at bounding box center [742, 218] width 201 height 19
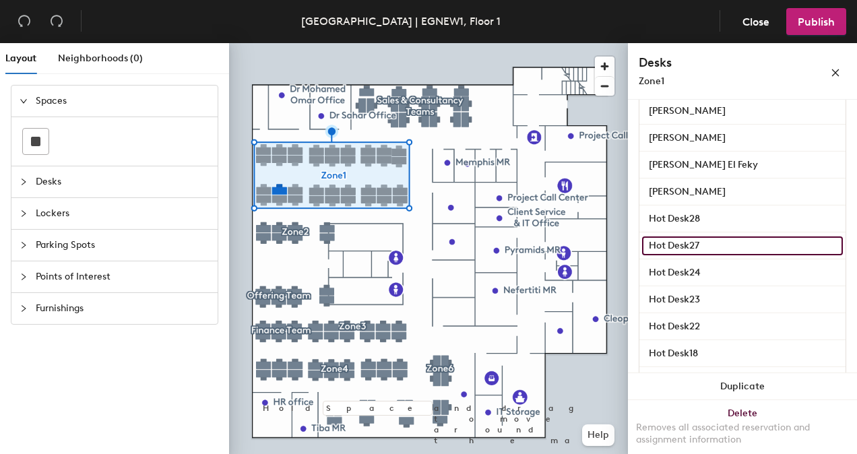
click at [727, 245] on input "Hot Desk27" at bounding box center [742, 245] width 201 height 19
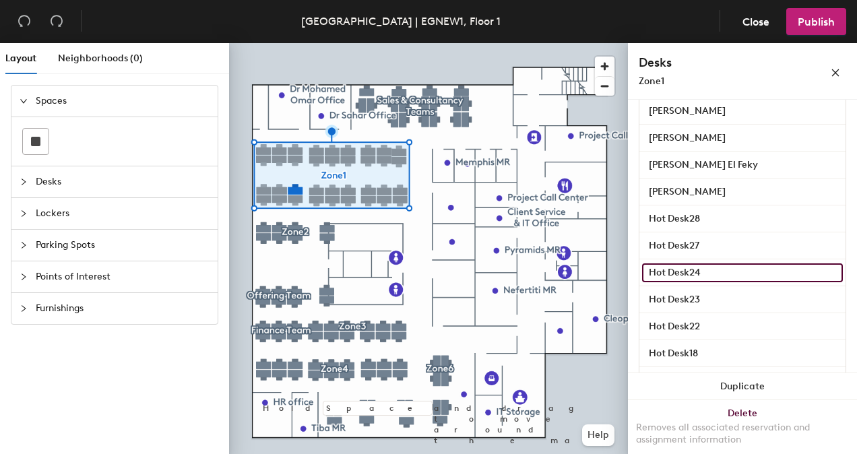
click at [716, 269] on input "Hot Desk24" at bounding box center [742, 272] width 201 height 19
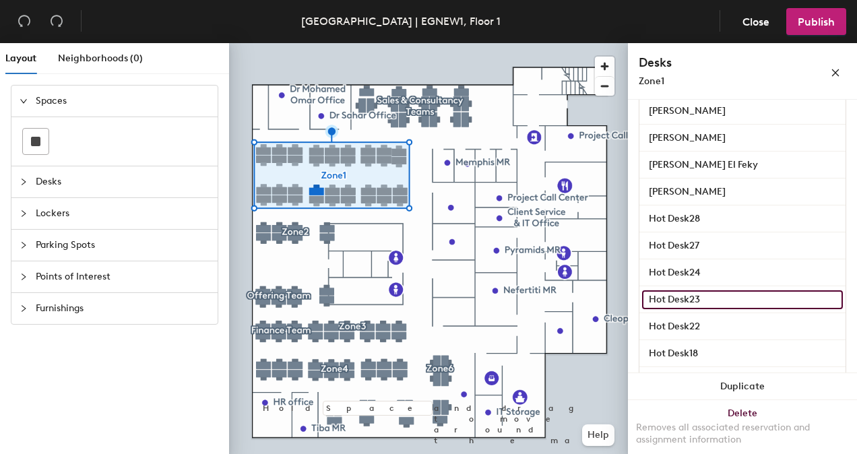
click at [722, 291] on input "Hot Desk23" at bounding box center [742, 299] width 201 height 19
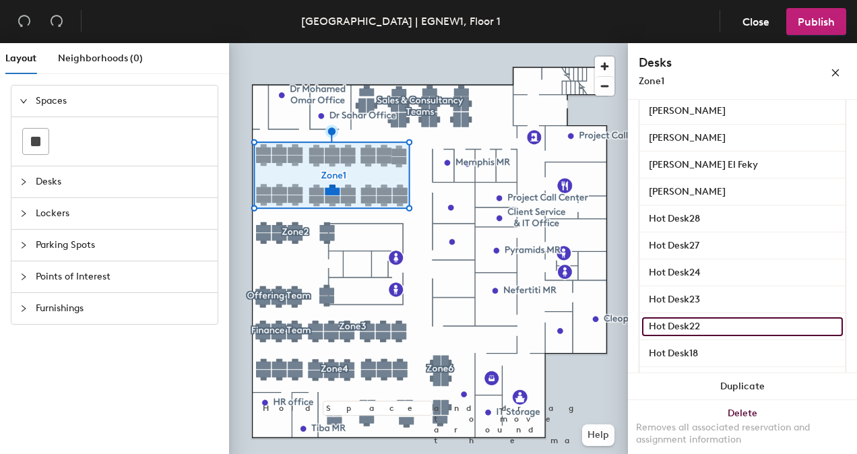
click at [718, 323] on input "Hot Desk22" at bounding box center [742, 326] width 201 height 19
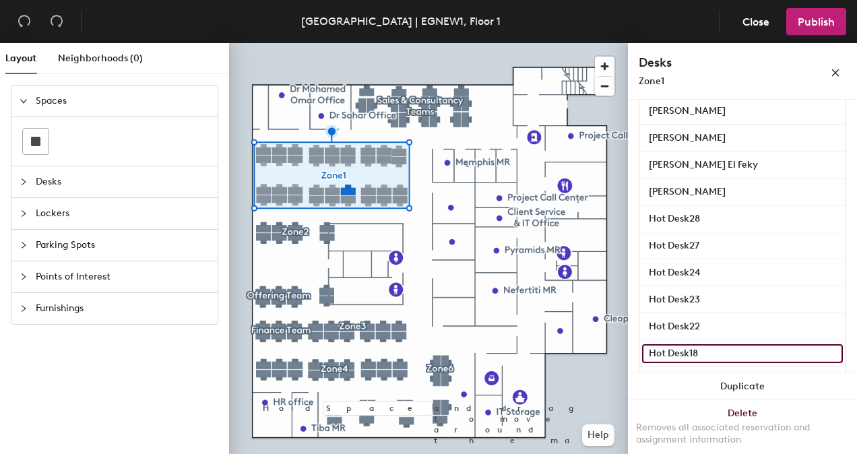
click at [718, 354] on input "Hot Desk18" at bounding box center [742, 353] width 201 height 19
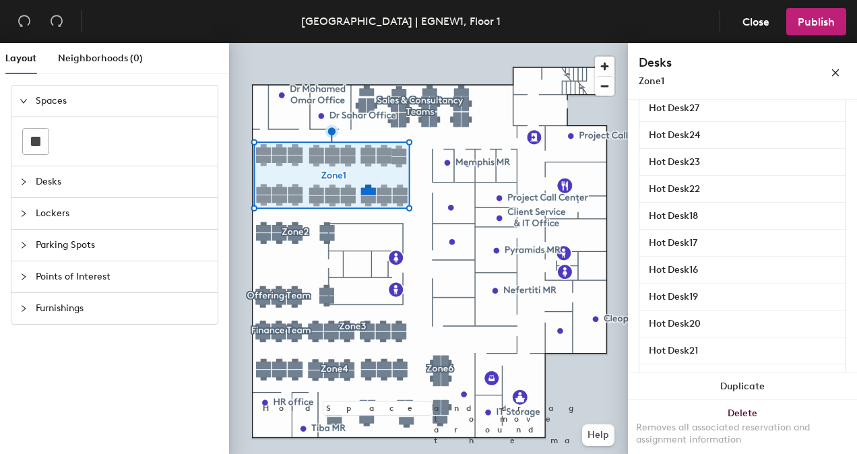
scroll to position [862, 0]
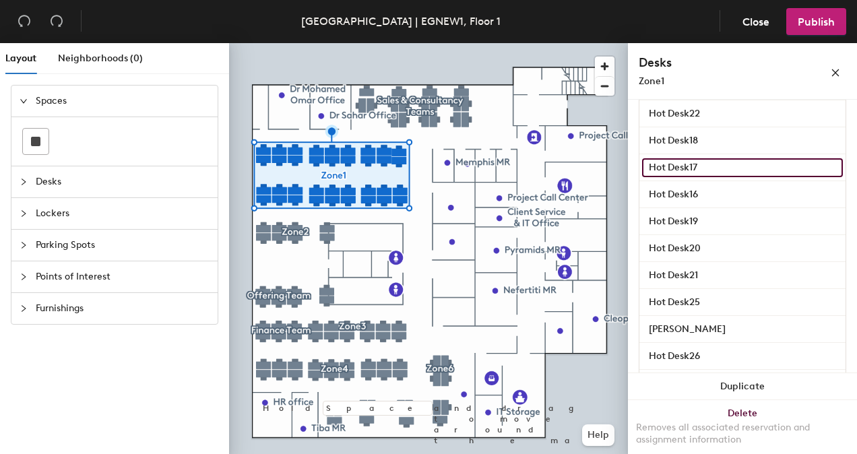
click at [753, 172] on input "Hot Desk17" at bounding box center [742, 167] width 201 height 19
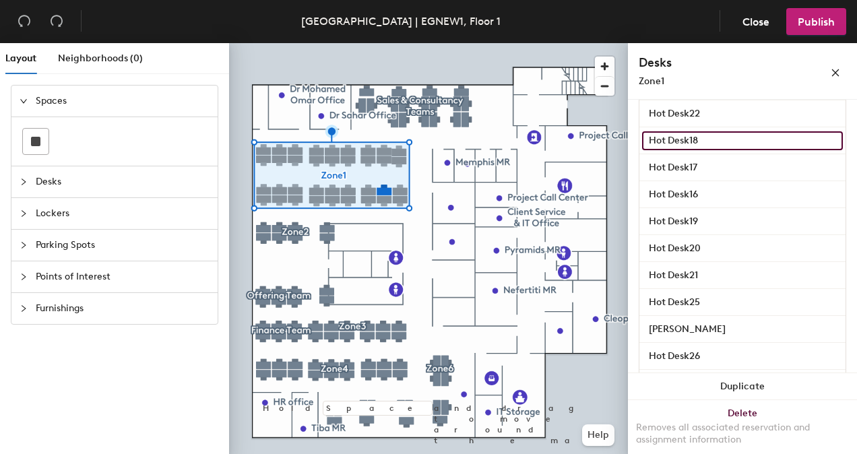
click at [751, 141] on input "Hot Desk18" at bounding box center [742, 140] width 201 height 19
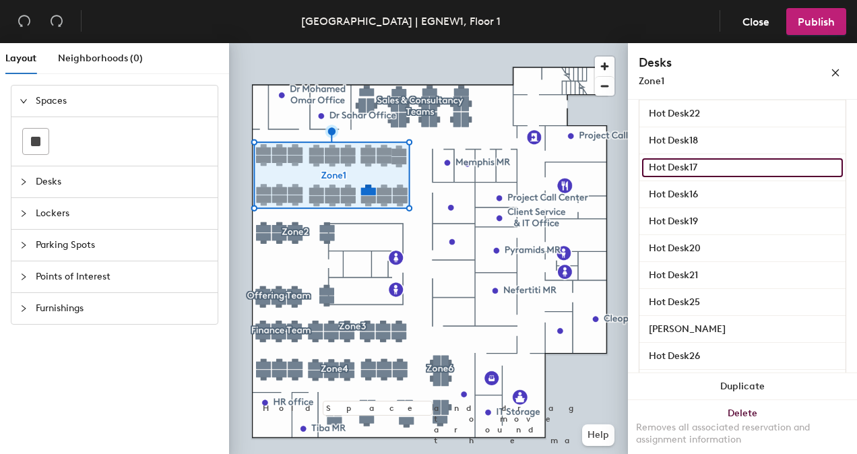
click at [737, 162] on input "Hot Desk17" at bounding box center [742, 167] width 201 height 19
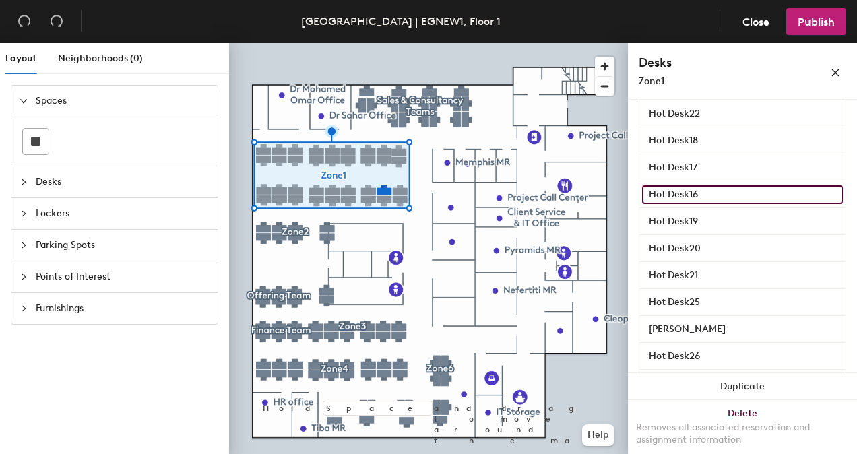
click at [733, 198] on input "Hot Desk16" at bounding box center [742, 194] width 201 height 19
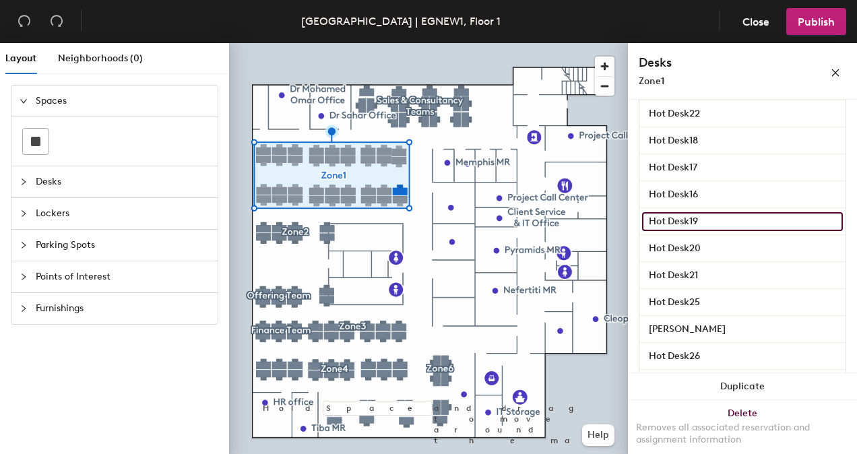
click at [745, 222] on input "Hot Desk19" at bounding box center [742, 221] width 201 height 19
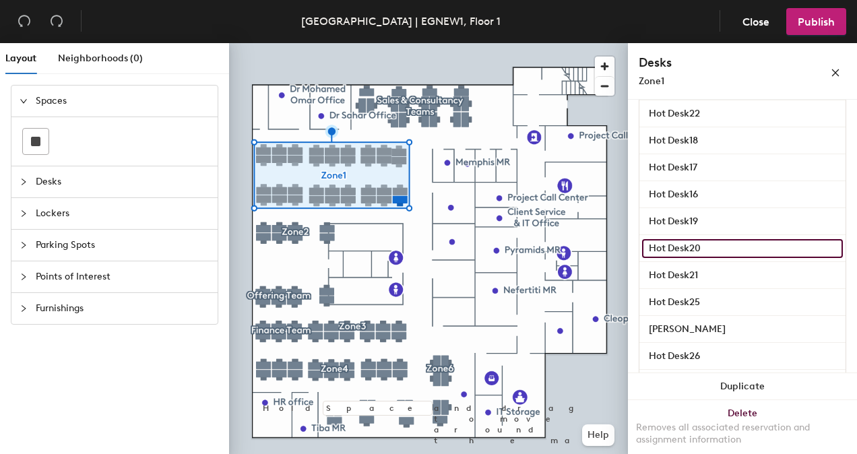
click at [739, 255] on input "Hot Desk20" at bounding box center [742, 248] width 201 height 19
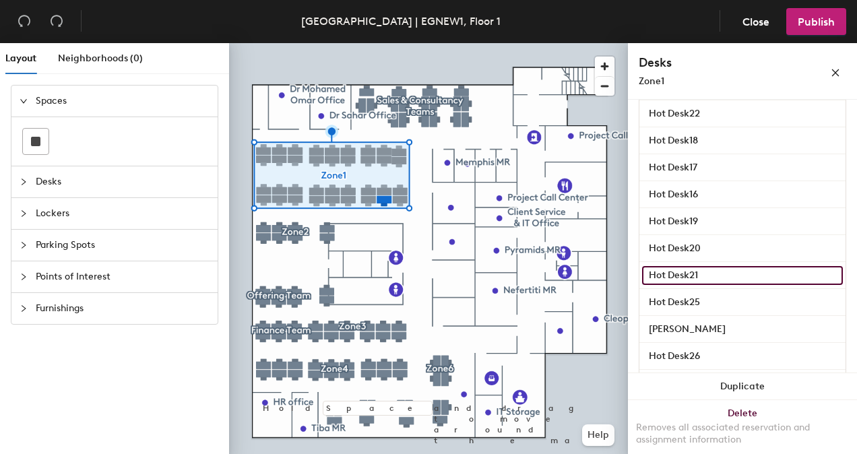
click at [745, 273] on input "Hot Desk21" at bounding box center [742, 275] width 201 height 19
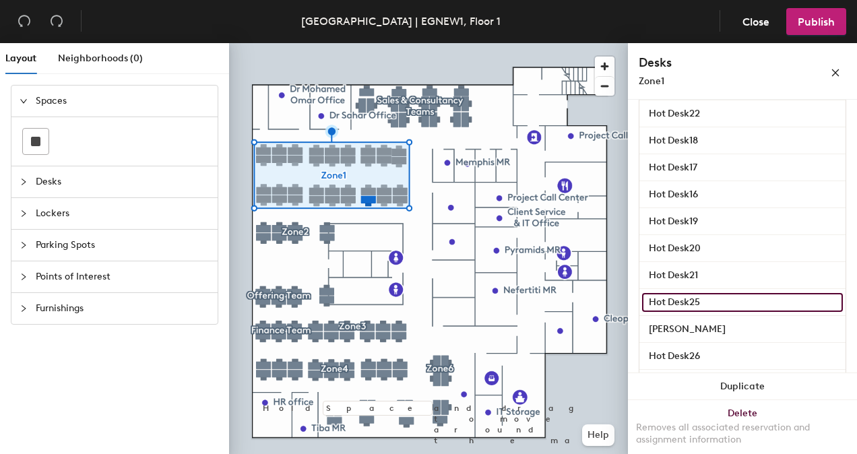
click at [731, 301] on input "Hot Desk25" at bounding box center [742, 302] width 201 height 19
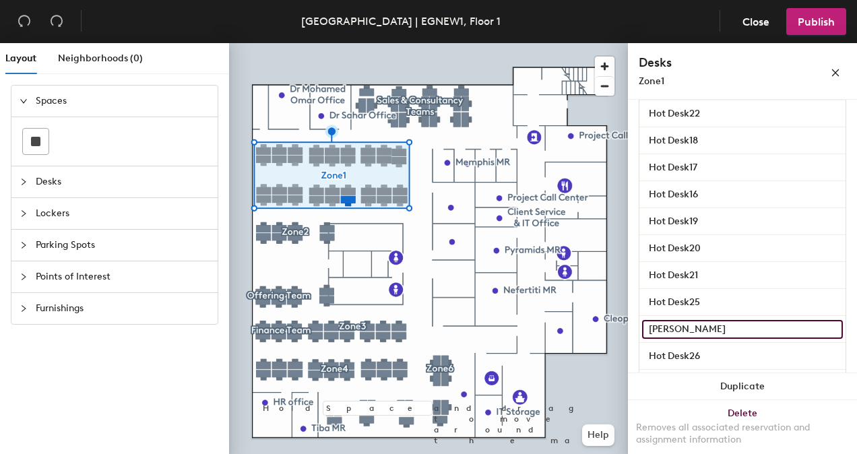
click at [749, 326] on input "Mohamed Radwan" at bounding box center [742, 329] width 201 height 19
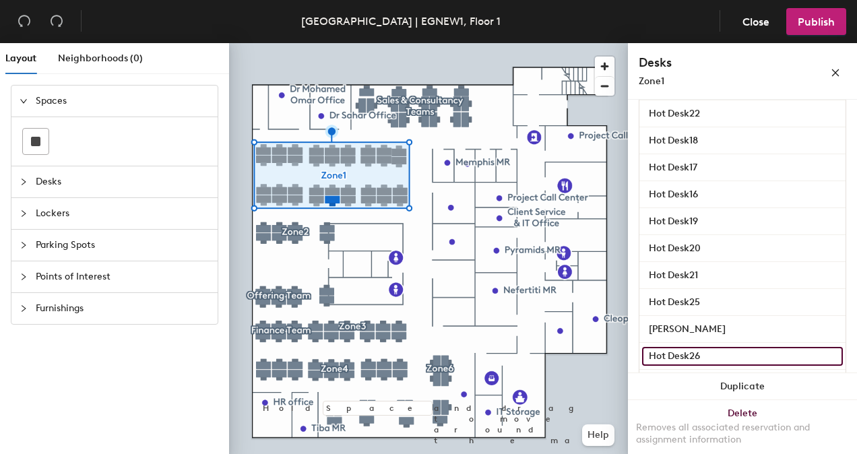
click at [727, 357] on input "Hot Desk26" at bounding box center [742, 356] width 201 height 19
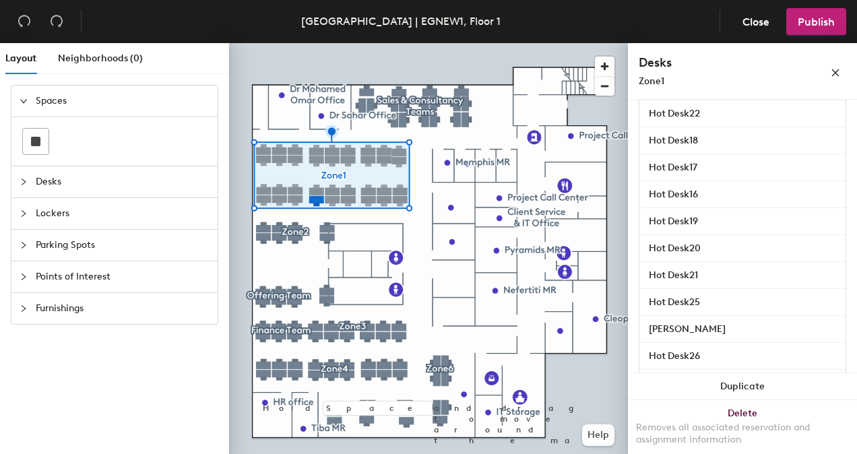
scroll to position [958, 0]
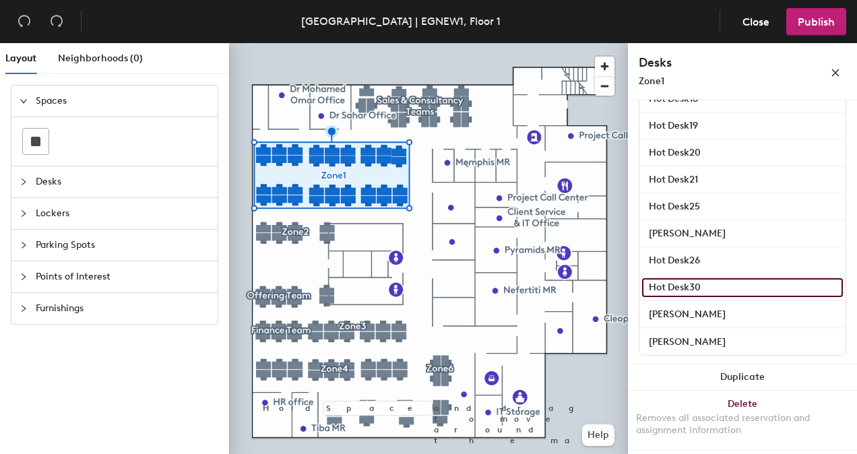
click at [745, 284] on input "Hot Desk30" at bounding box center [742, 287] width 201 height 19
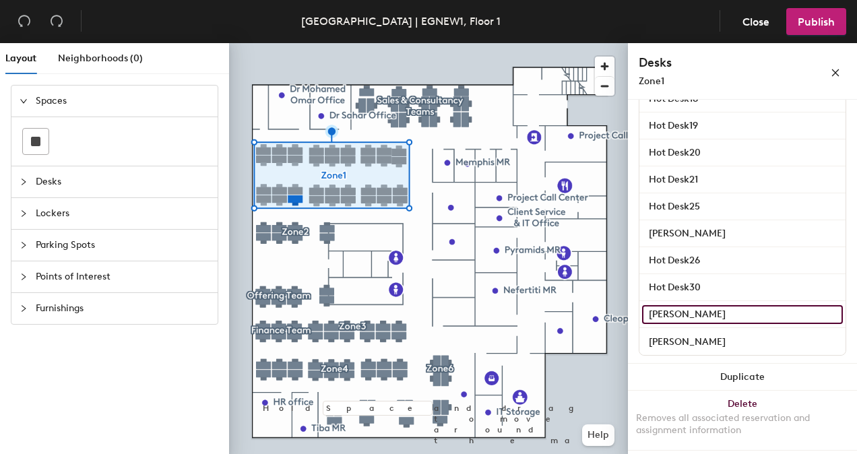
click at [747, 314] on input "Sarah Botros" at bounding box center [742, 314] width 201 height 19
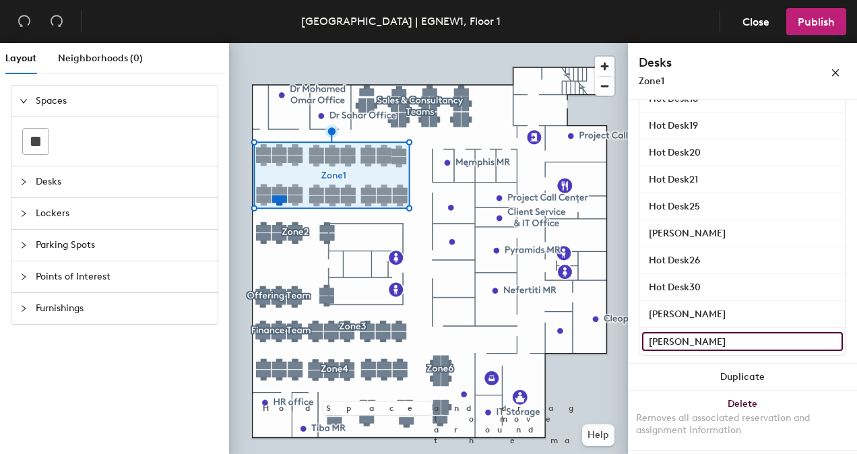
click at [747, 341] on input "Micheal Nady" at bounding box center [742, 341] width 201 height 19
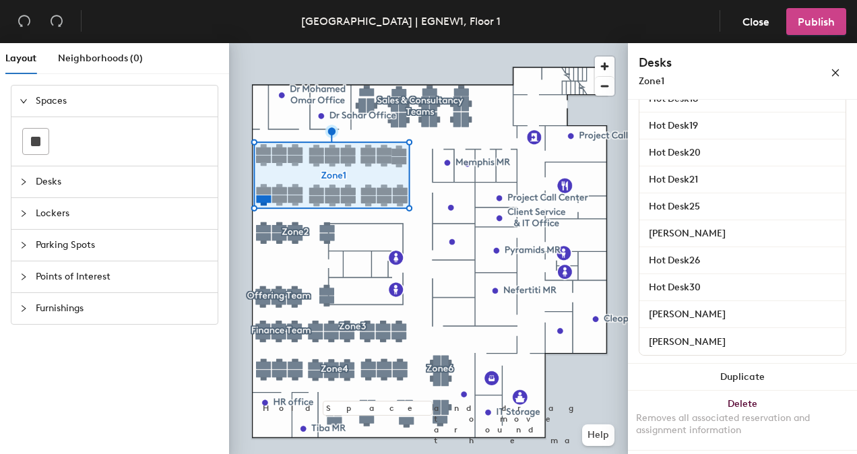
click at [812, 20] on span "Publish" at bounding box center [815, 21] width 37 height 13
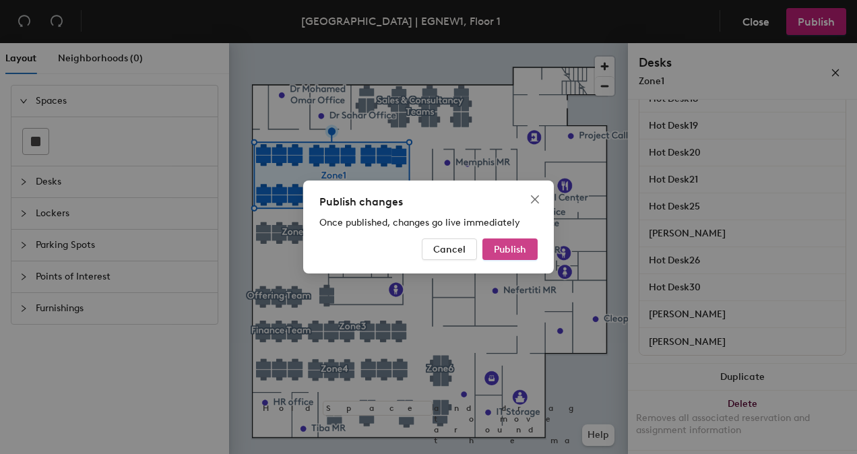
click at [525, 248] on span "Publish" at bounding box center [510, 249] width 32 height 11
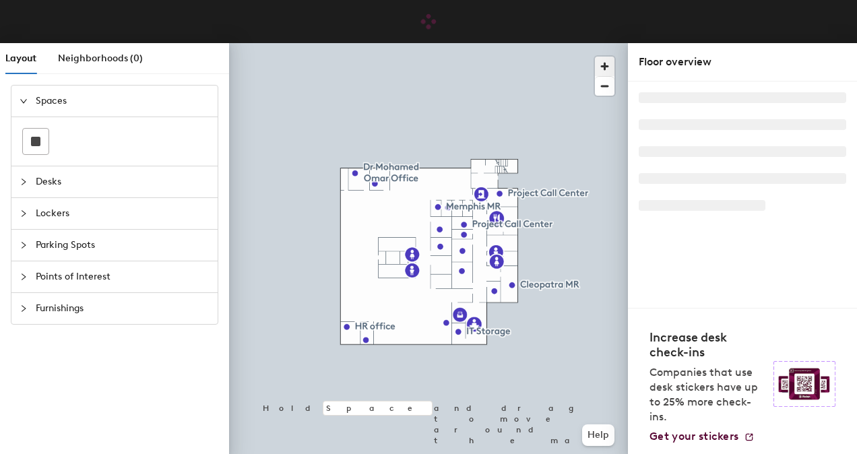
click at [607, 65] on span "button" at bounding box center [605, 67] width 20 height 20
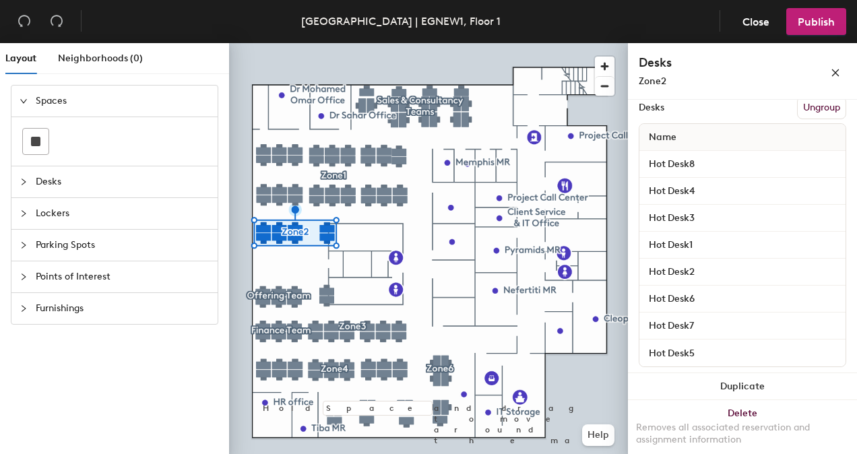
scroll to position [203, 0]
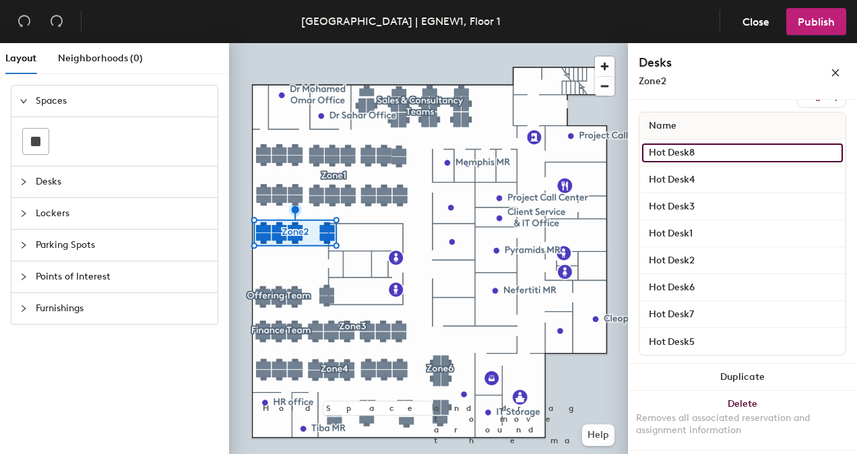
click at [737, 149] on input "Hot Desk8" at bounding box center [742, 152] width 201 height 19
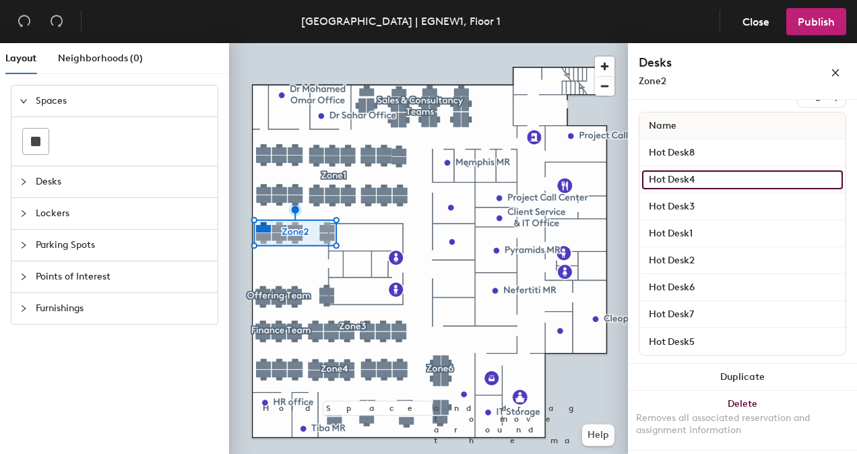
click at [723, 175] on input "Hot Desk4" at bounding box center [742, 179] width 201 height 19
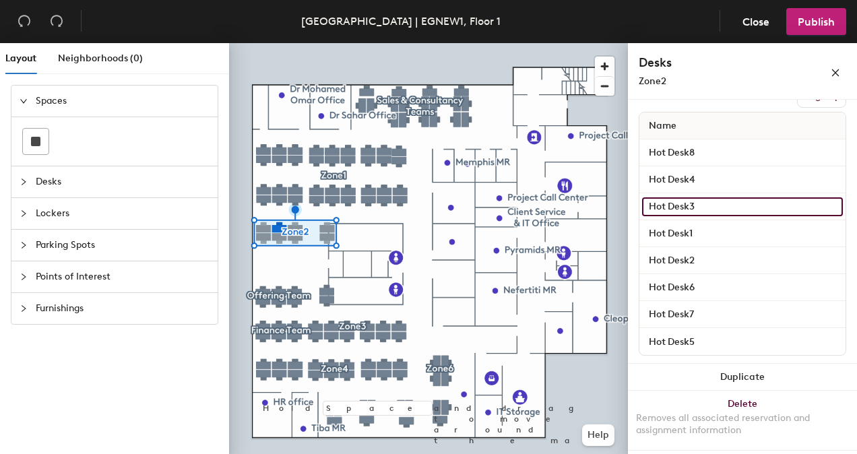
click at [715, 200] on input "Hot Desk3" at bounding box center [742, 206] width 201 height 19
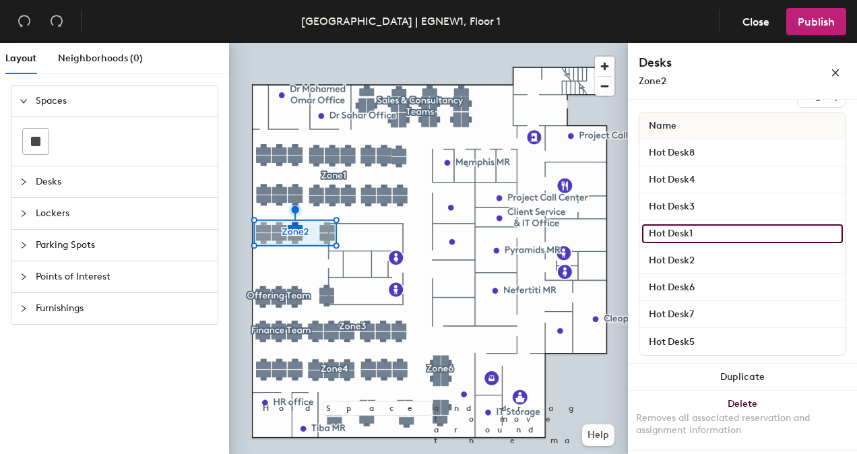
click at [719, 227] on input "Hot Desk1" at bounding box center [742, 233] width 201 height 19
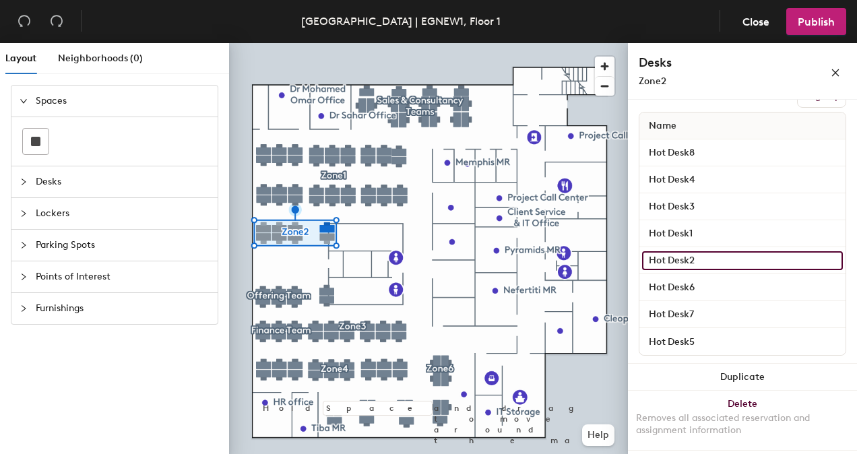
click at [726, 261] on input "Hot Desk2" at bounding box center [742, 260] width 201 height 19
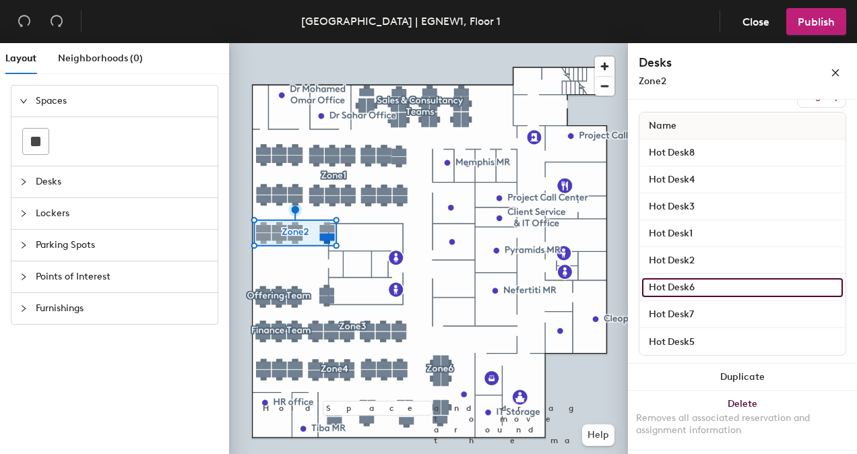
click at [727, 281] on input "Hot Desk6" at bounding box center [742, 287] width 201 height 19
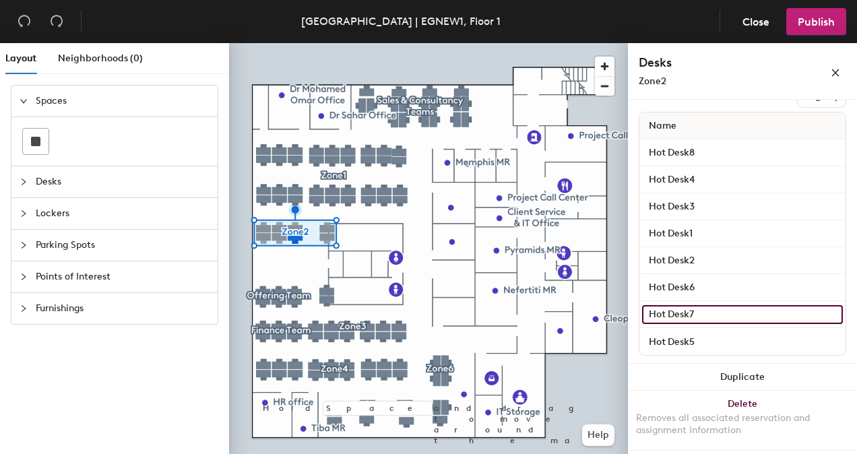
click at [730, 314] on input "Hot Desk7" at bounding box center [742, 314] width 201 height 19
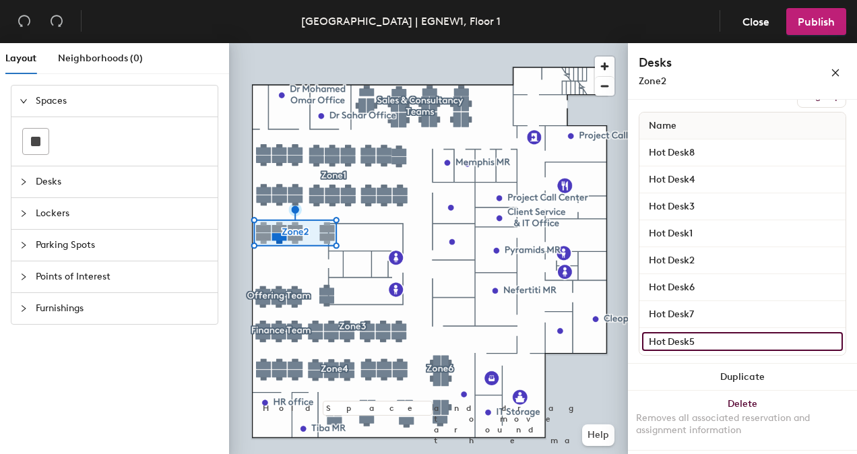
click at [737, 341] on input "Hot Desk5" at bounding box center [742, 341] width 201 height 19
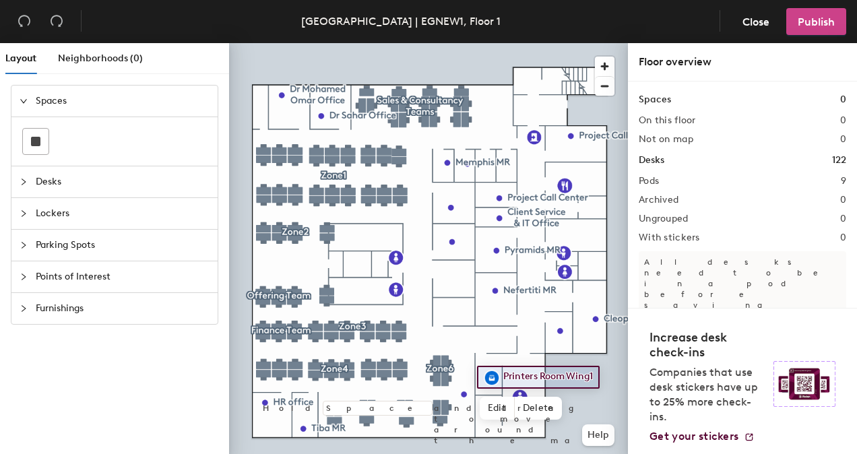
click at [809, 18] on span "Publish" at bounding box center [815, 21] width 37 height 13
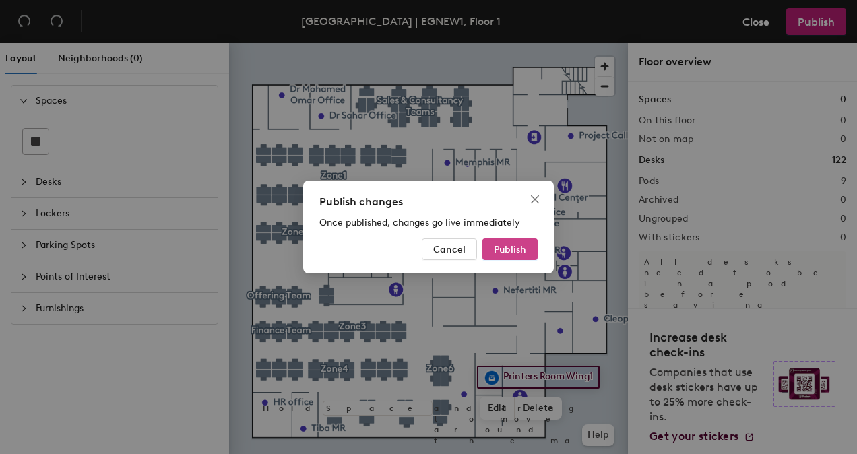
click at [516, 251] on span "Publish" at bounding box center [510, 249] width 32 height 11
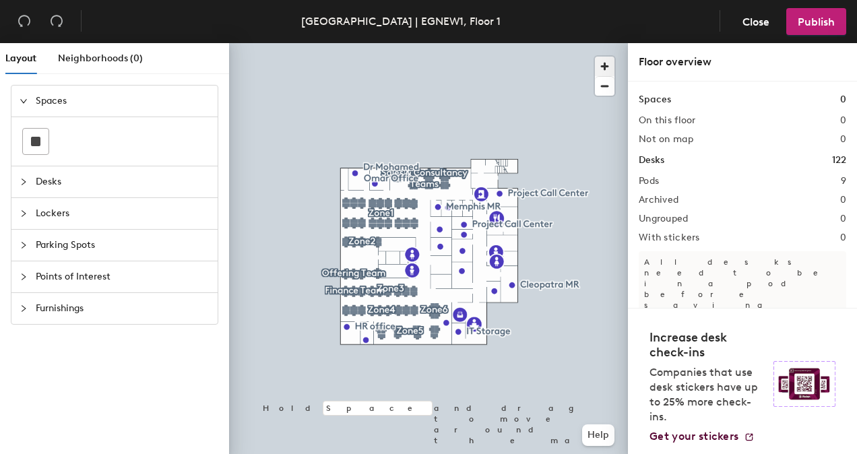
click at [602, 62] on span "button" at bounding box center [605, 67] width 20 height 20
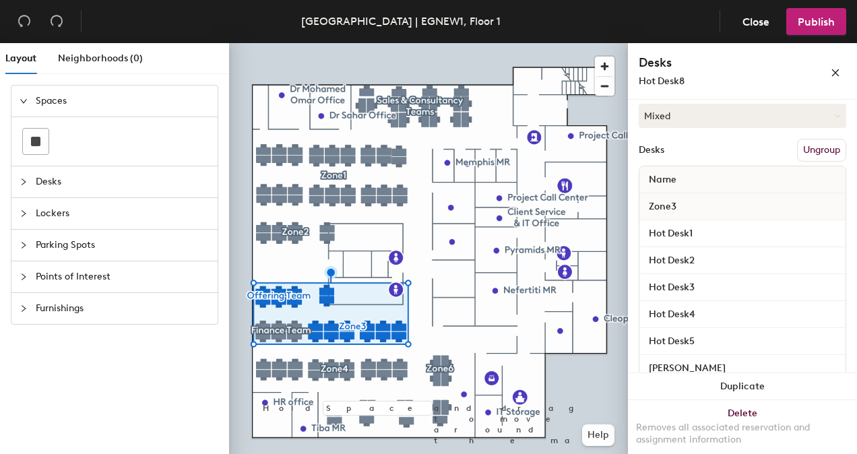
scroll to position [182, 0]
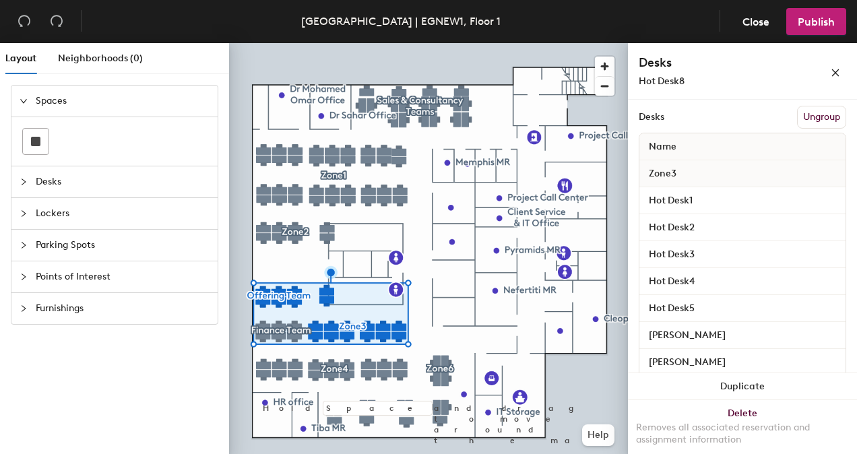
click at [757, 169] on div "Zone3" at bounding box center [742, 173] width 206 height 27
click at [751, 198] on input "Hot Desk1" at bounding box center [742, 200] width 201 height 19
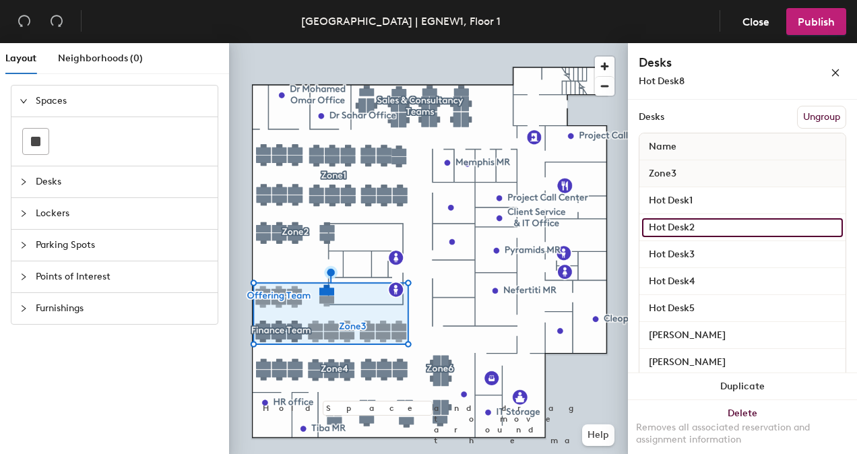
click at [751, 224] on input "Hot Desk2" at bounding box center [742, 227] width 201 height 19
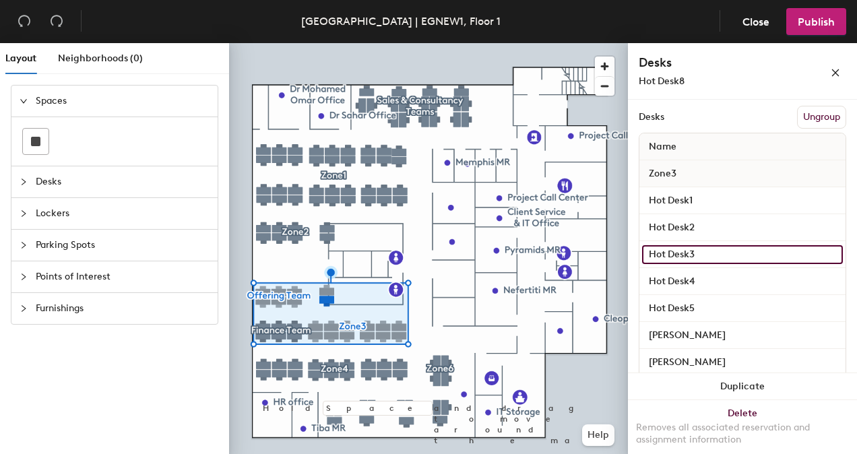
click at [743, 249] on input "Hot Desk3" at bounding box center [742, 254] width 201 height 19
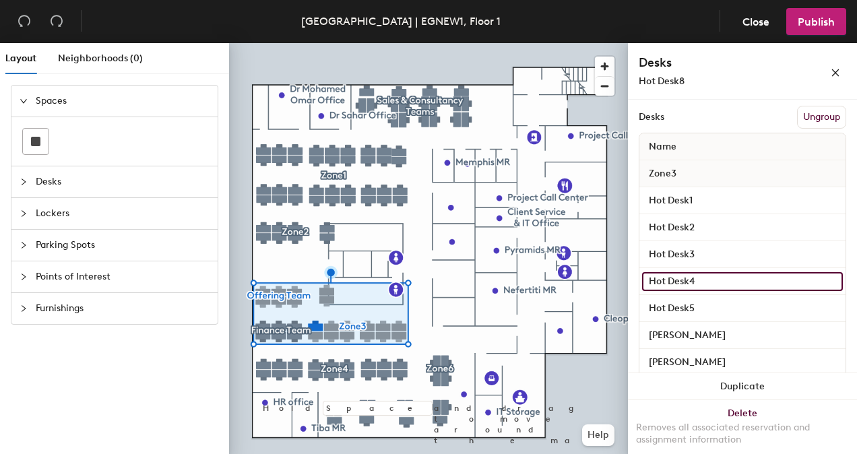
click at [736, 283] on input "Hot Desk4" at bounding box center [742, 281] width 201 height 19
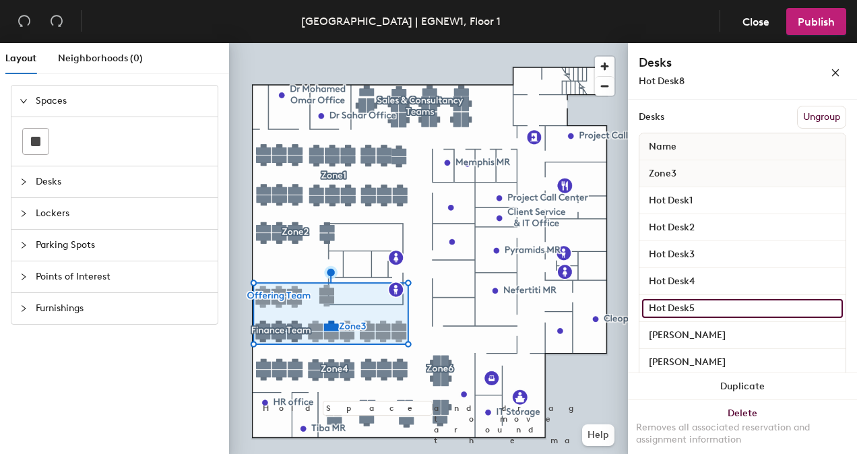
click at [731, 304] on input "Hot Desk5" at bounding box center [742, 308] width 201 height 19
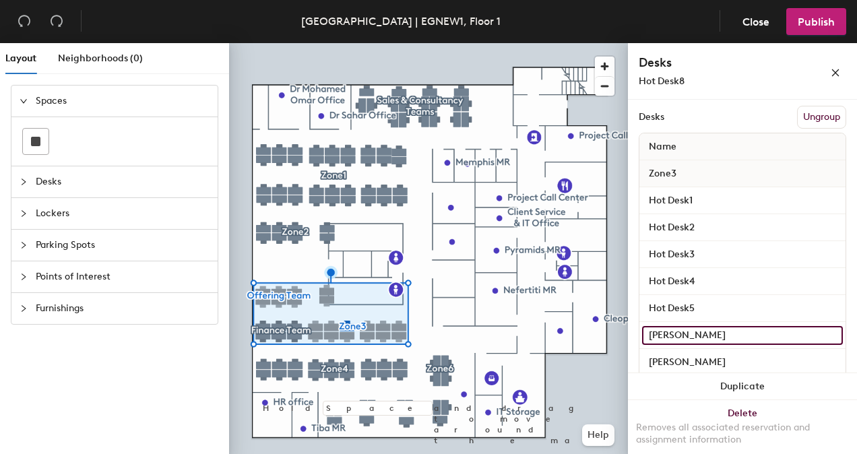
click at [734, 338] on input "Ahmed Tawfik" at bounding box center [742, 335] width 201 height 19
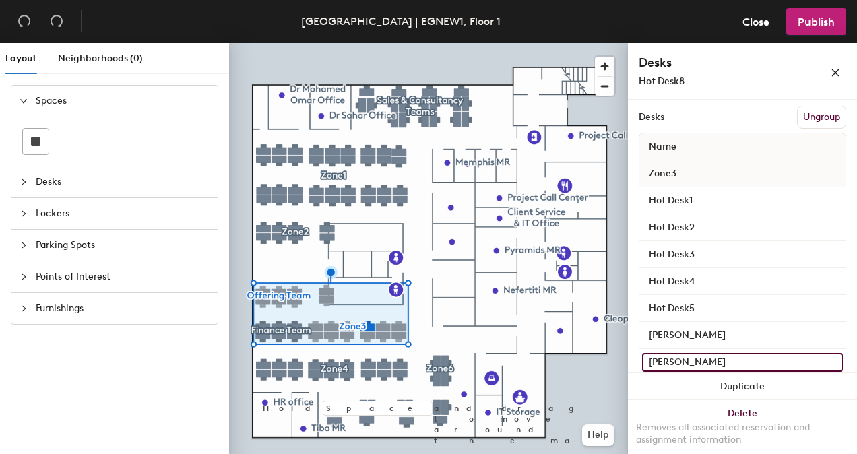
click at [749, 361] on input "Farah Abdel Ghany" at bounding box center [742, 362] width 201 height 19
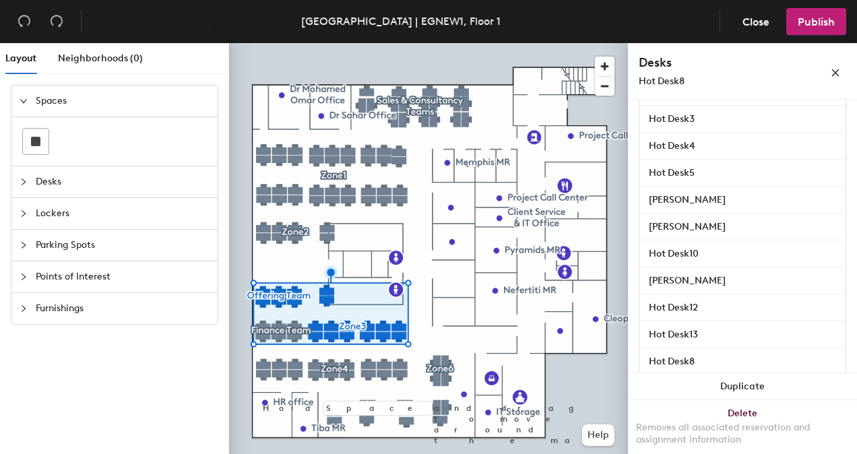
scroll to position [321, 0]
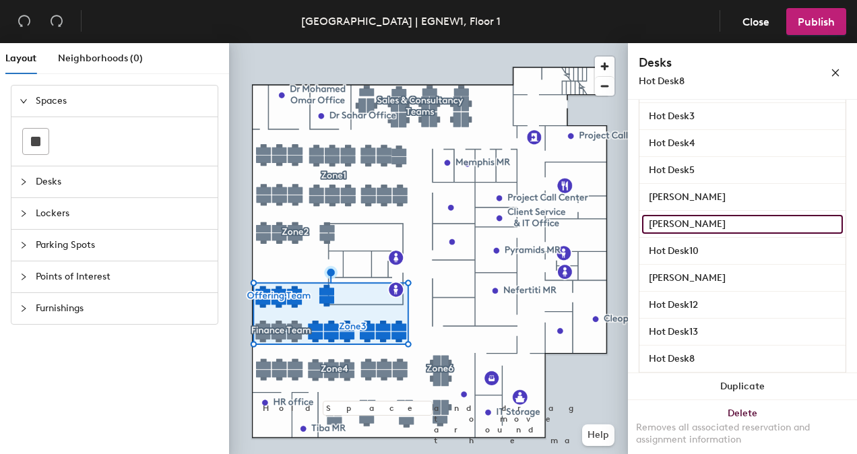
click at [764, 217] on input "Farah Abdel Ghany" at bounding box center [742, 224] width 201 height 19
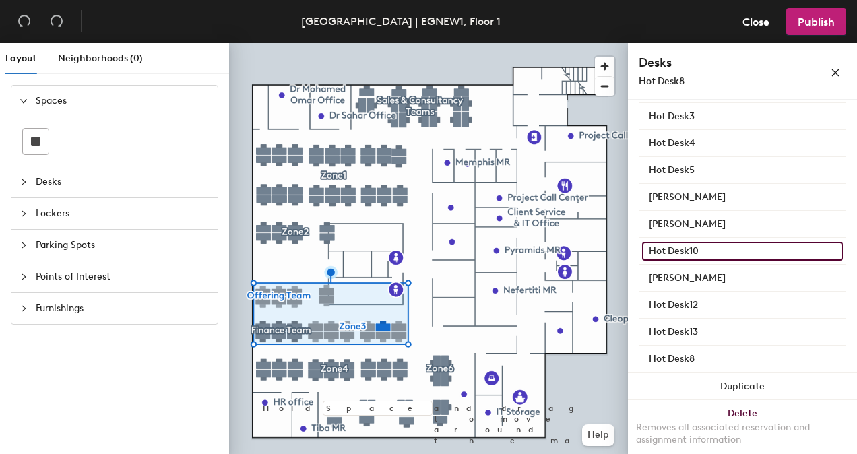
click at [750, 248] on input "Hot Desk10" at bounding box center [742, 251] width 201 height 19
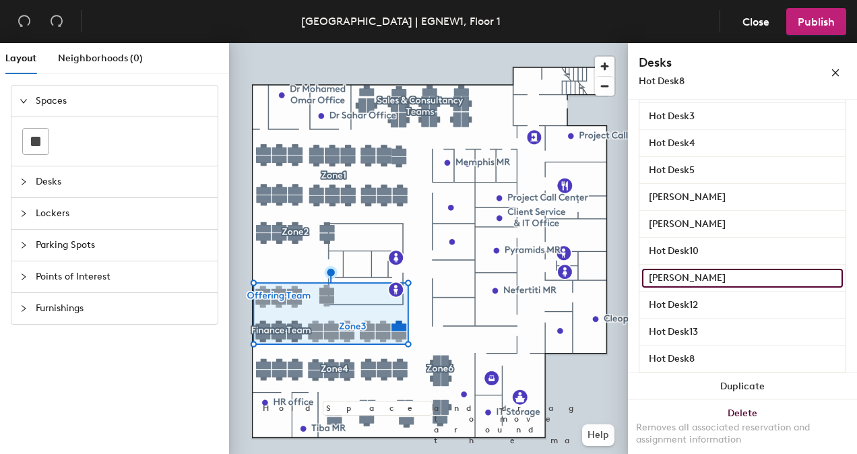
click at [746, 277] on input "Reham Hegazy" at bounding box center [742, 278] width 201 height 19
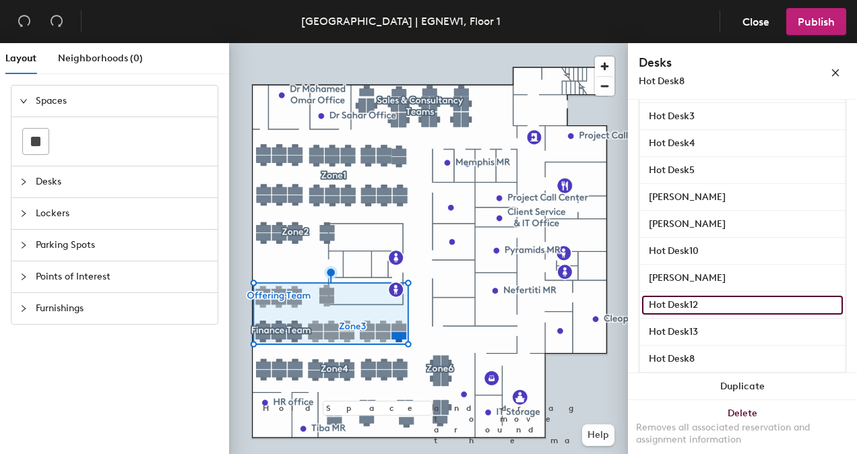
click at [745, 310] on input "Hot Desk12" at bounding box center [742, 305] width 201 height 19
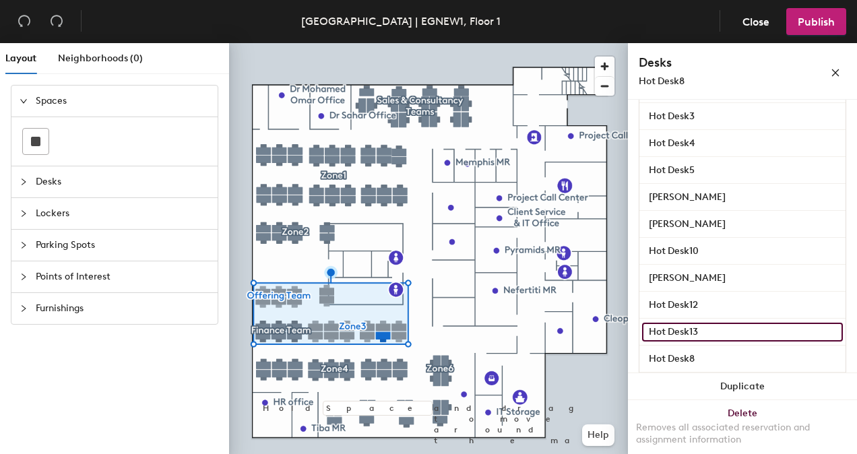
click at [743, 335] on input "Hot Desk13" at bounding box center [742, 332] width 201 height 19
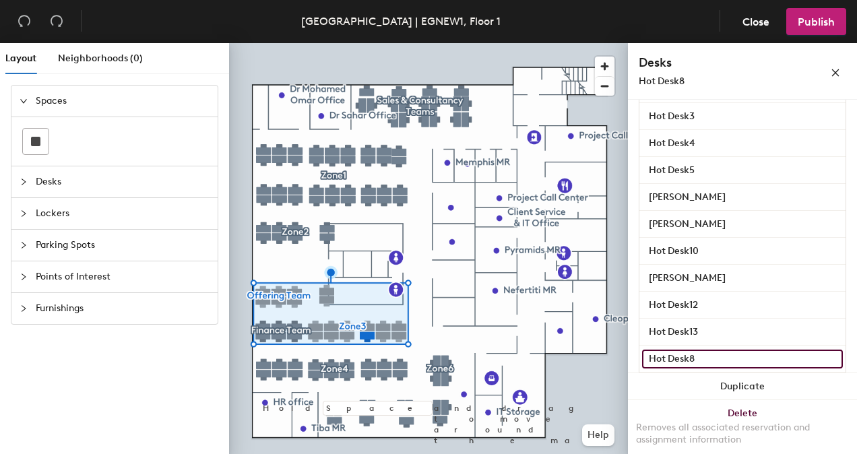
click at [738, 365] on input "Hot Desk8" at bounding box center [742, 358] width 201 height 19
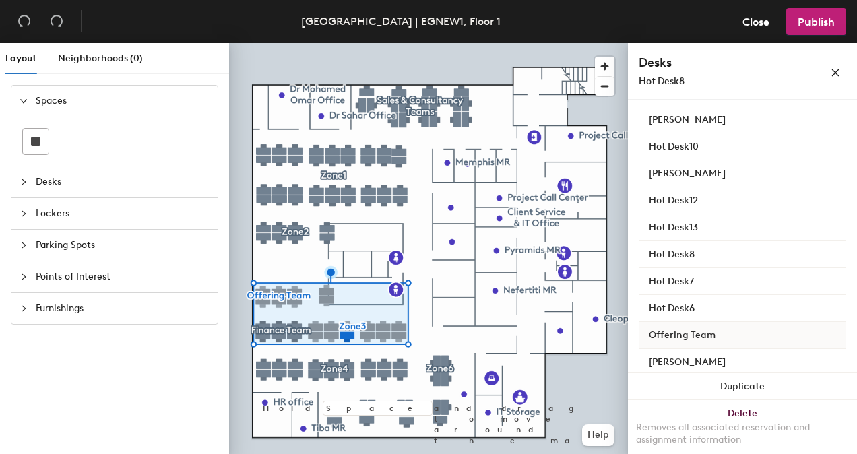
scroll to position [477, 0]
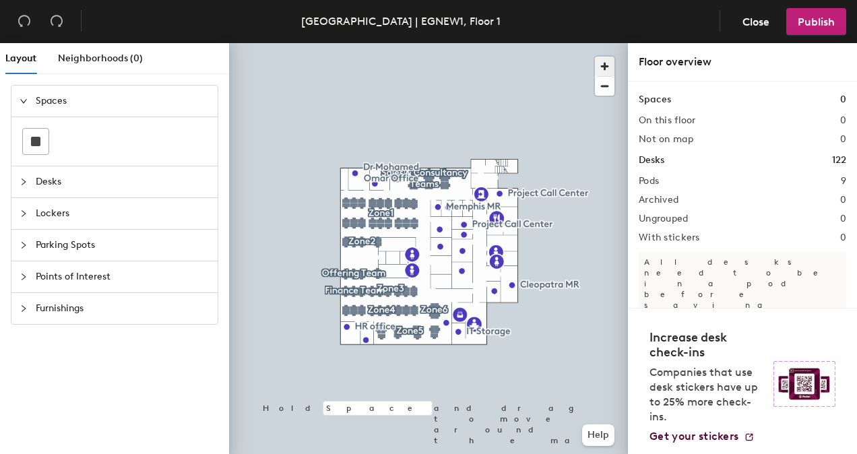
click at [608, 63] on span "button" at bounding box center [605, 67] width 20 height 20
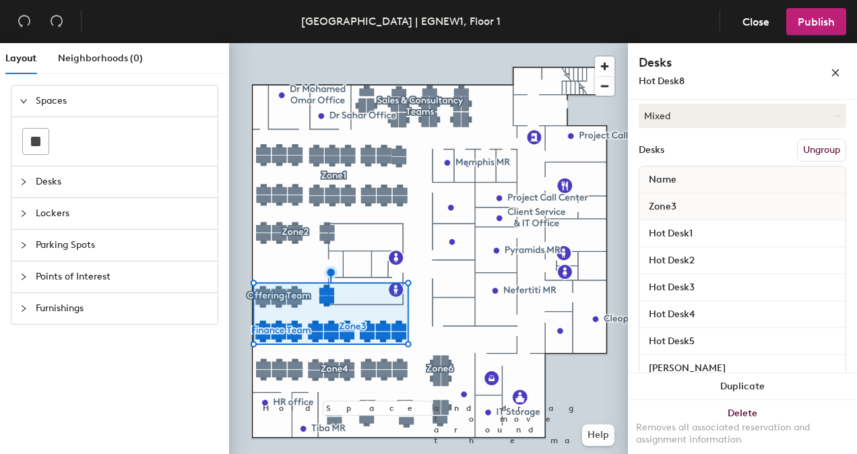
scroll to position [202, 0]
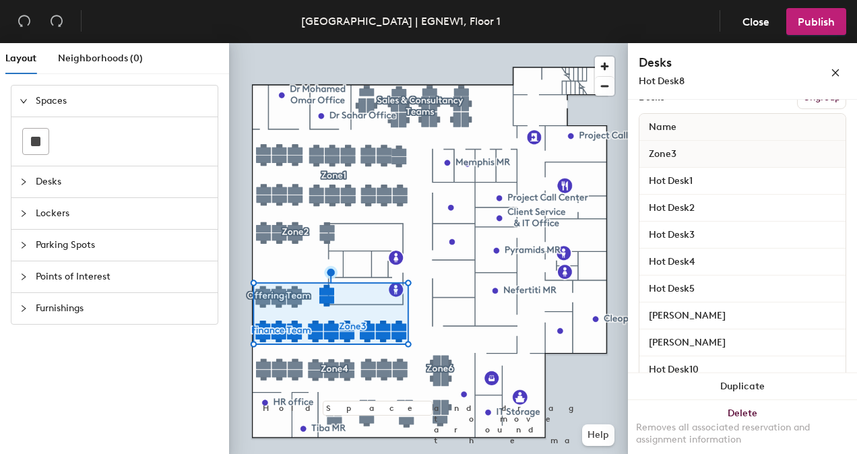
click at [768, 153] on div "Zone3" at bounding box center [742, 154] width 206 height 27
click at [756, 182] on input "Hot Desk1" at bounding box center [742, 181] width 201 height 19
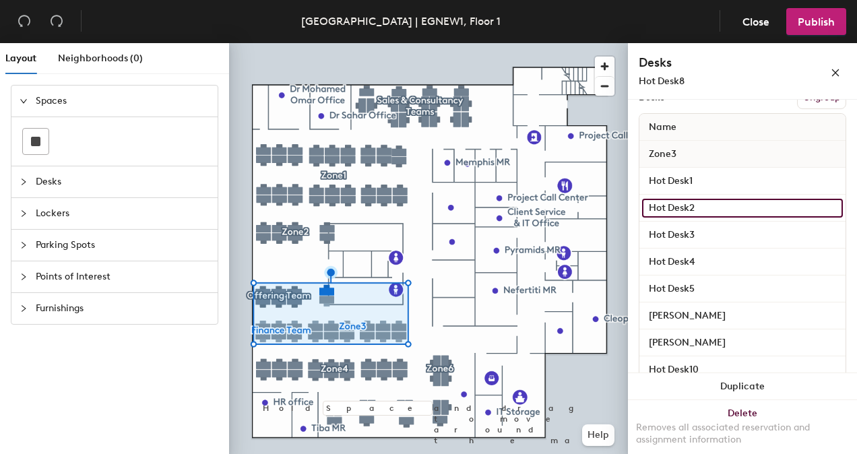
click at [745, 206] on input "Hot Desk2" at bounding box center [742, 208] width 201 height 19
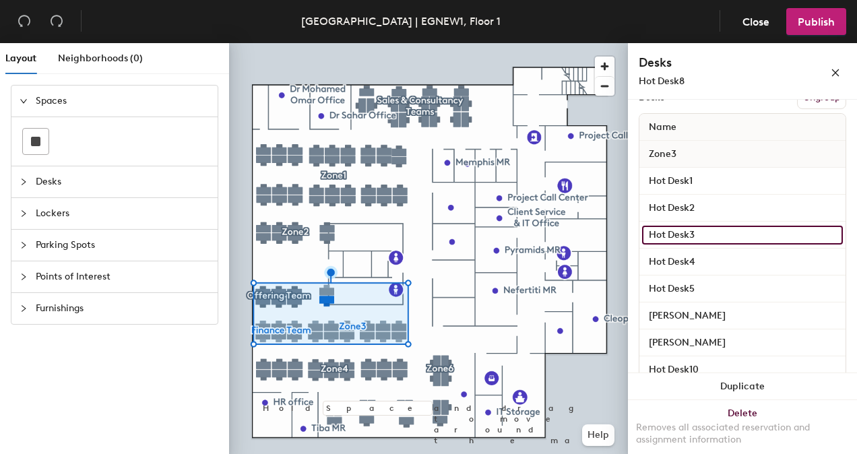
click at [730, 233] on input "Hot Desk3" at bounding box center [742, 235] width 201 height 19
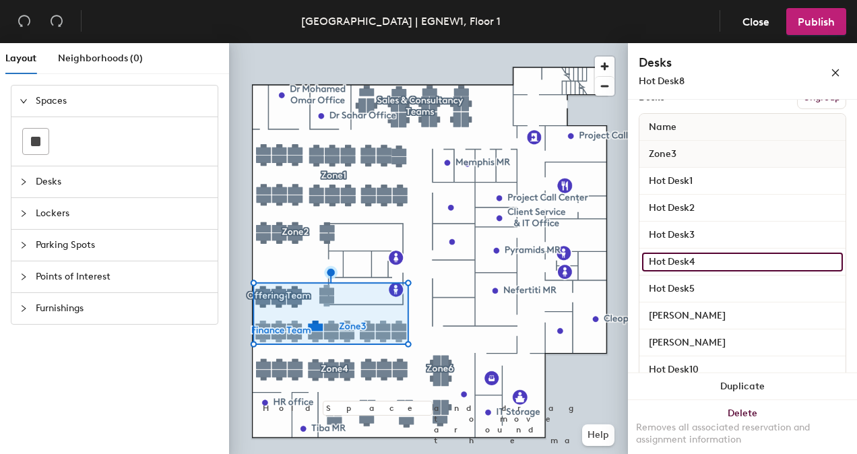
click at [727, 259] on input "Hot Desk4" at bounding box center [742, 262] width 201 height 19
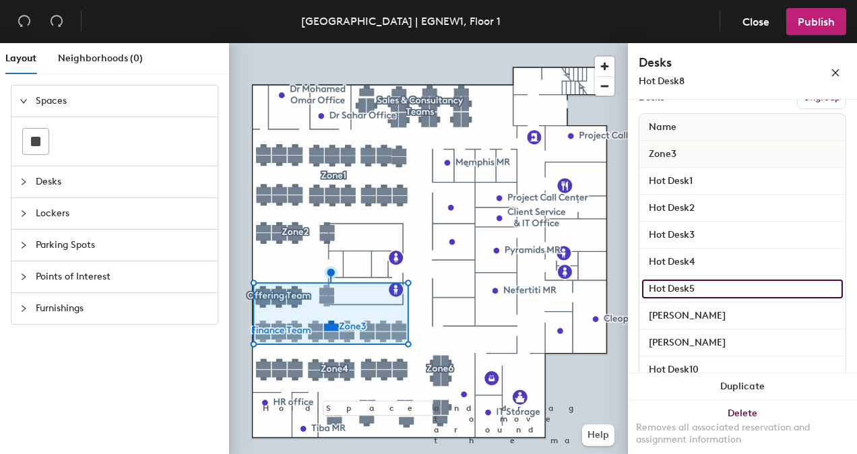
click at [731, 281] on input "Hot Desk5" at bounding box center [742, 288] width 201 height 19
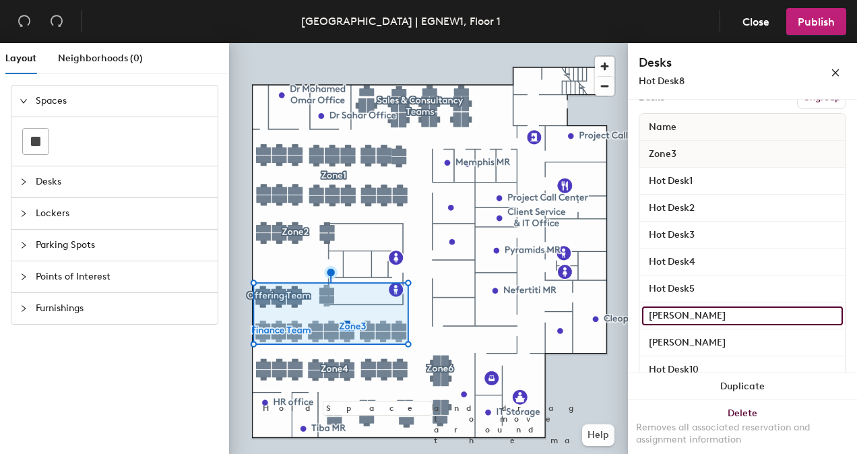
click at [741, 312] on input "Ahmed Tawfik" at bounding box center [742, 315] width 201 height 19
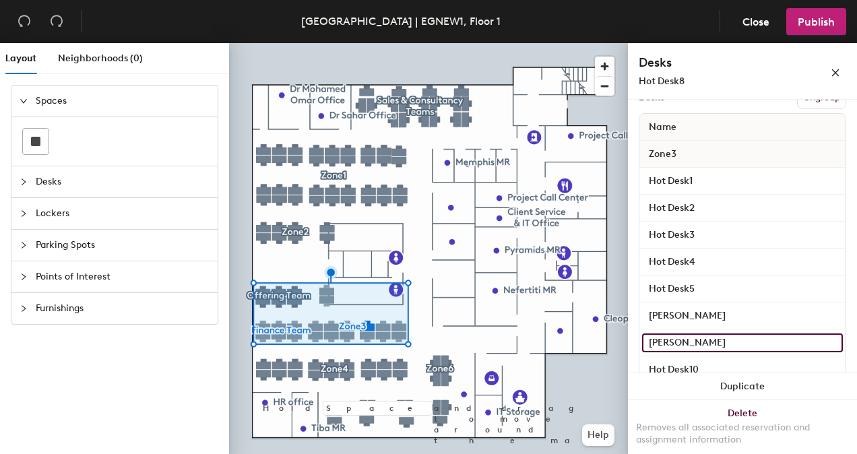
click at [752, 337] on input "Farah Abdel Ghany" at bounding box center [742, 342] width 201 height 19
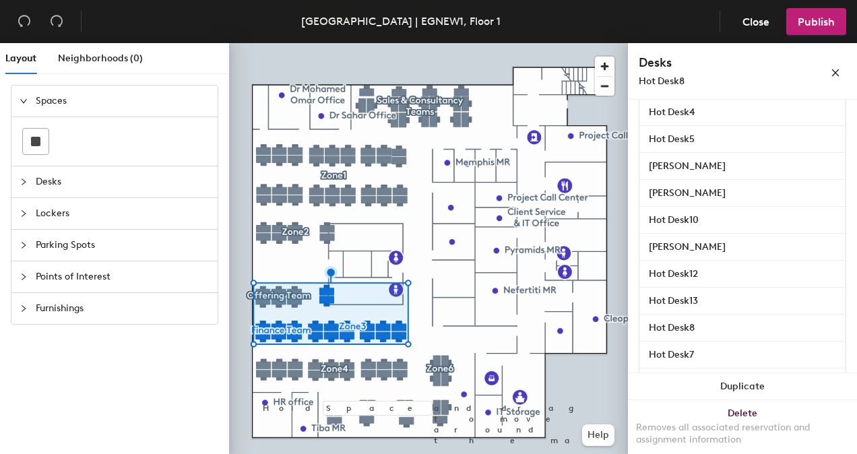
scroll to position [357, 0]
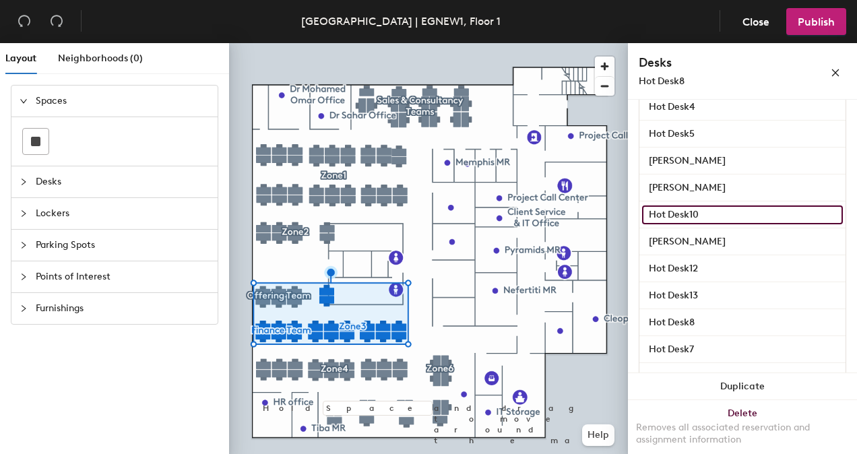
click at [763, 218] on input "Hot Desk10" at bounding box center [742, 214] width 201 height 19
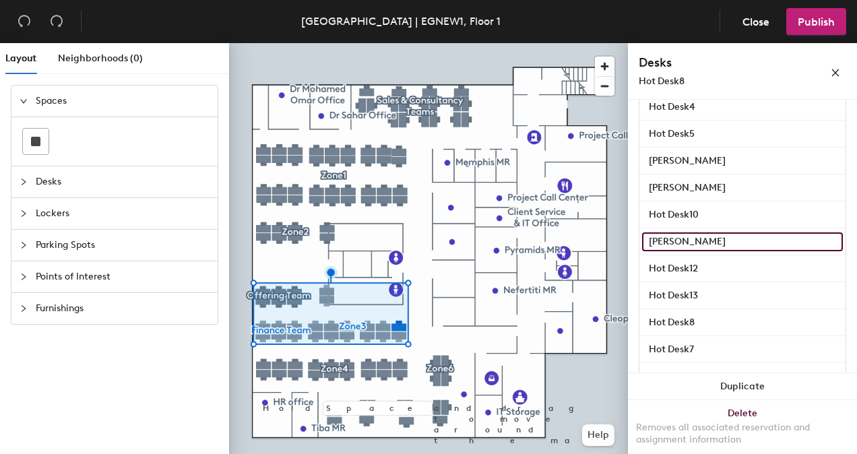
click at [751, 240] on input "Reham Hegazy" at bounding box center [742, 241] width 201 height 19
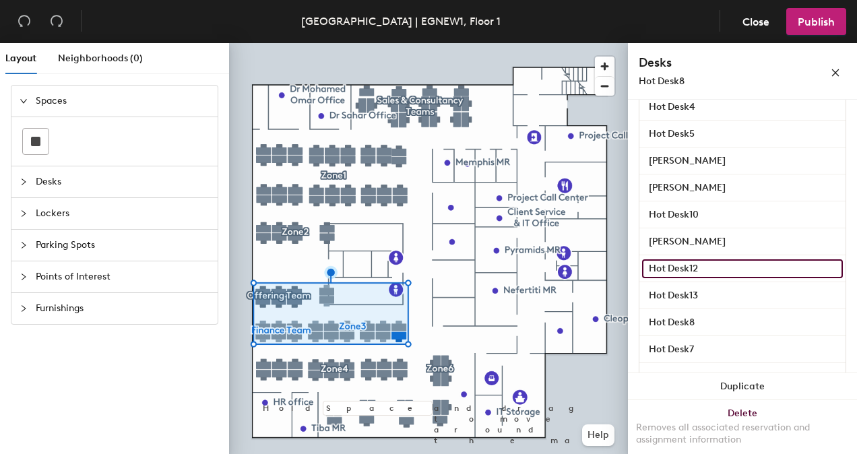
click at [749, 260] on input "Hot Desk12" at bounding box center [742, 268] width 201 height 19
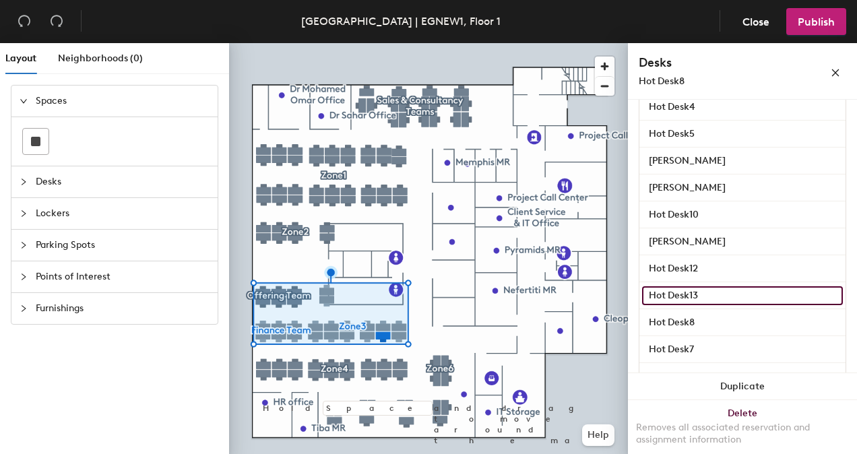
click at [751, 296] on input "Hot Desk13" at bounding box center [742, 295] width 201 height 19
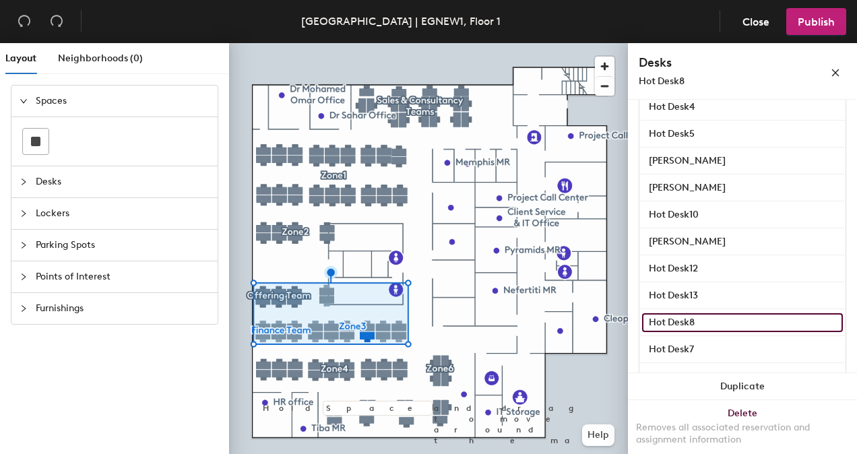
click at [753, 319] on input "Hot Desk8" at bounding box center [742, 322] width 201 height 19
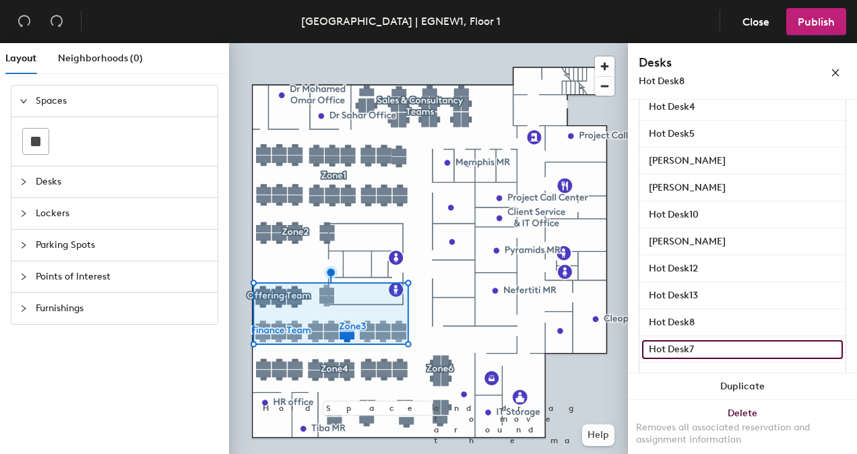
click at [752, 355] on input "Hot Desk7" at bounding box center [742, 349] width 201 height 19
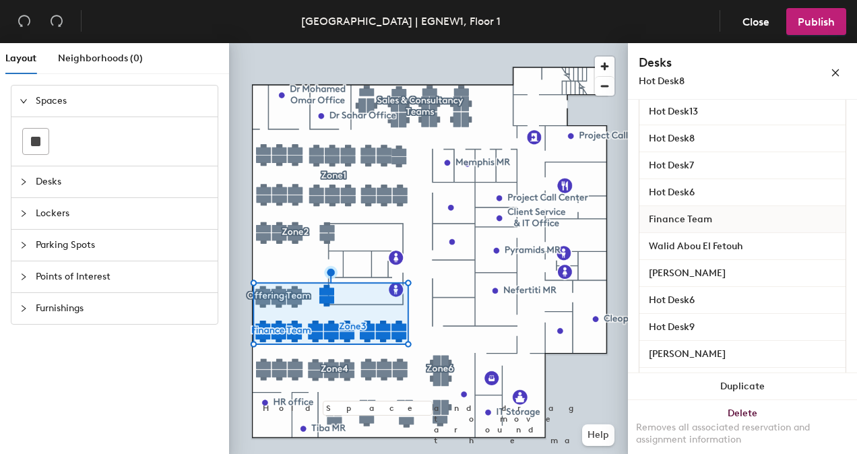
scroll to position [539, 0]
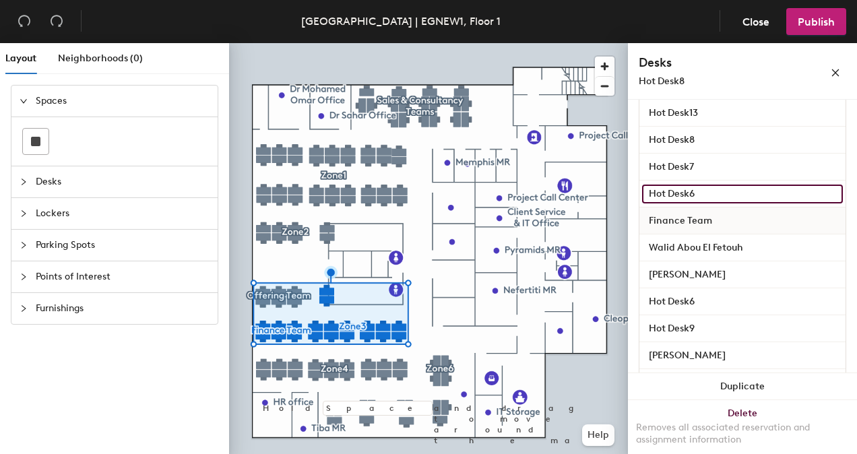
click at [745, 189] on input "Hot Desk6" at bounding box center [742, 194] width 201 height 19
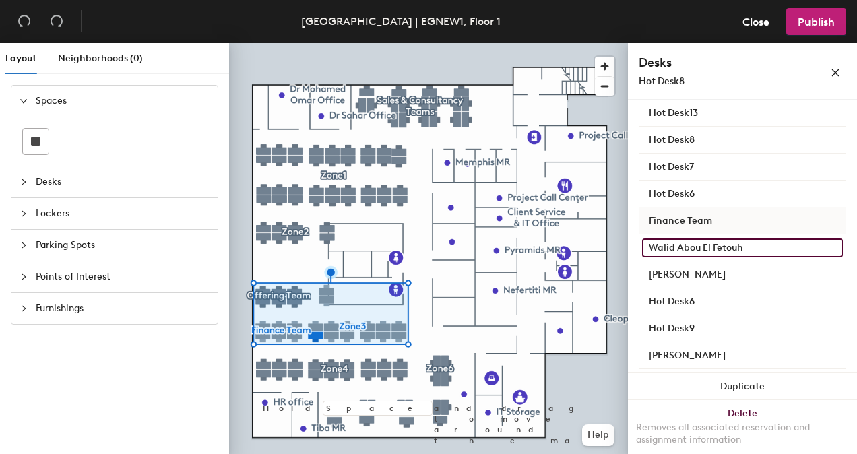
click at [766, 247] on input "Walid Abou El Fetouh" at bounding box center [742, 247] width 201 height 19
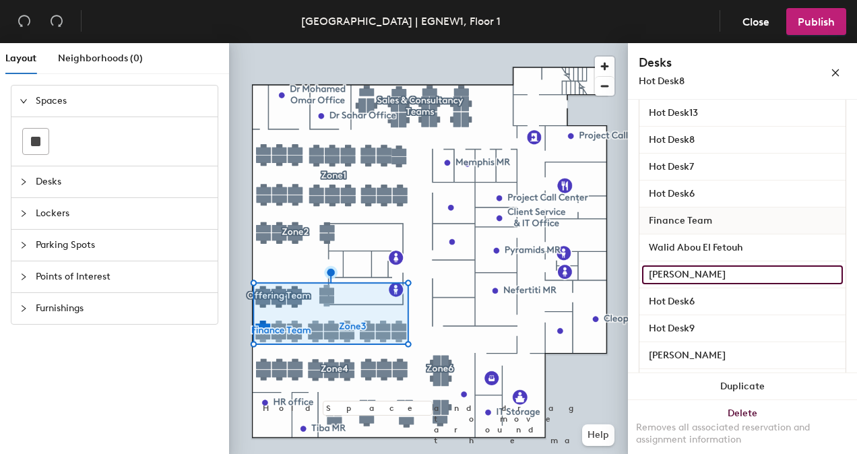
click at [751, 277] on input "Moustafa Ahmed" at bounding box center [742, 274] width 201 height 19
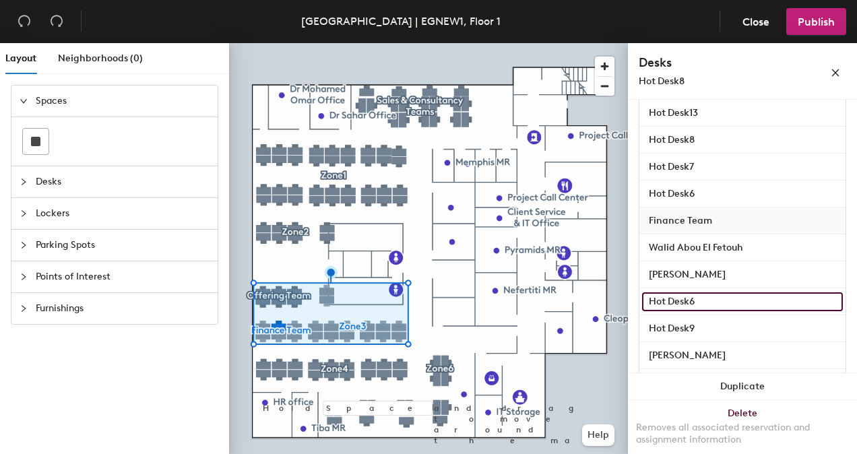
click at [744, 294] on input "Hot Desk6" at bounding box center [742, 301] width 201 height 19
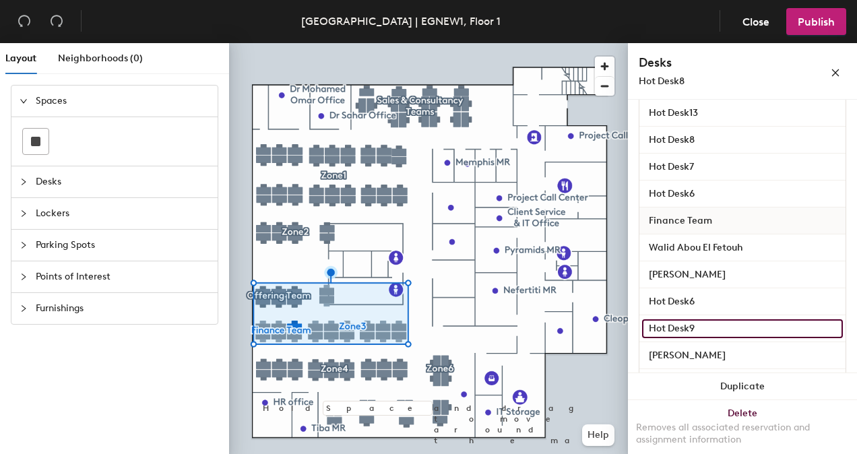
click at [744, 319] on input "Hot Desk9" at bounding box center [742, 328] width 201 height 19
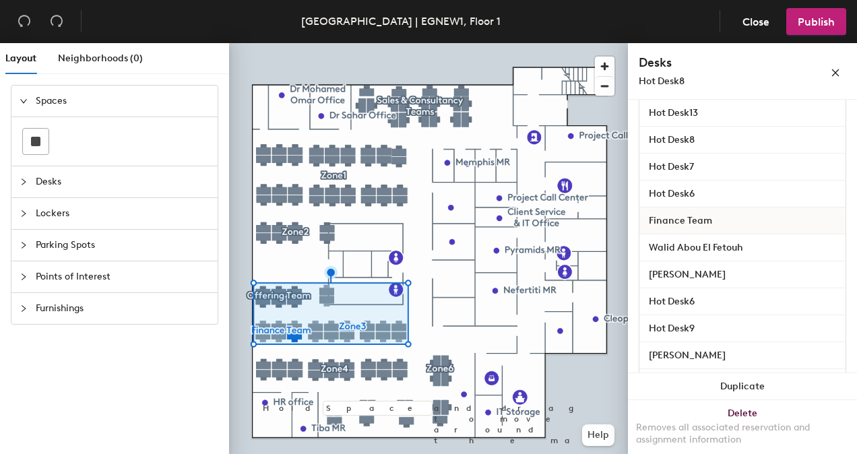
scroll to position [580, 0]
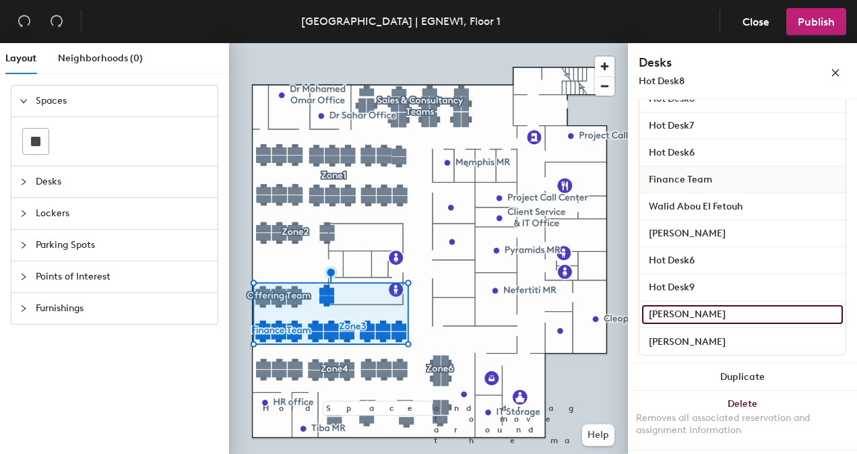
click at [749, 314] on input "Safwan Hosni" at bounding box center [742, 314] width 201 height 19
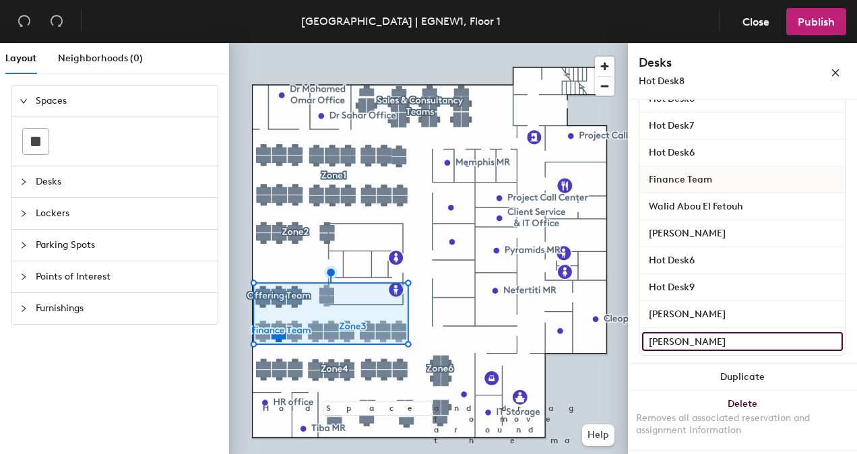
click at [739, 335] on input "Shaimaa Farag" at bounding box center [742, 341] width 201 height 19
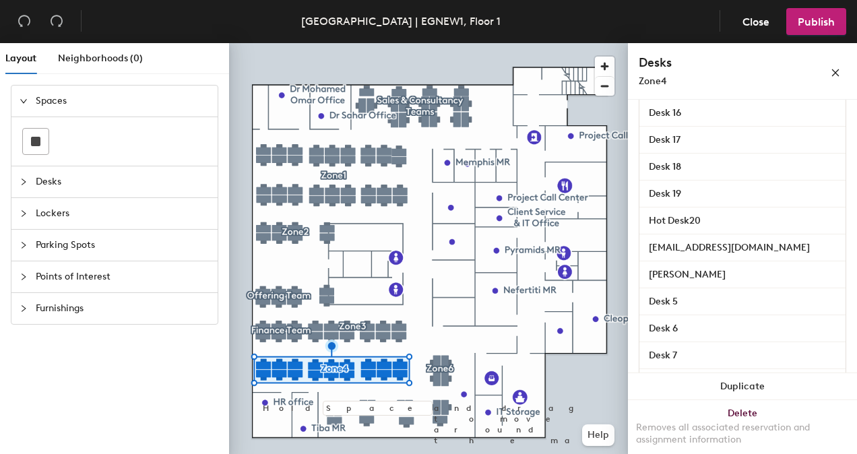
scroll to position [172, 0]
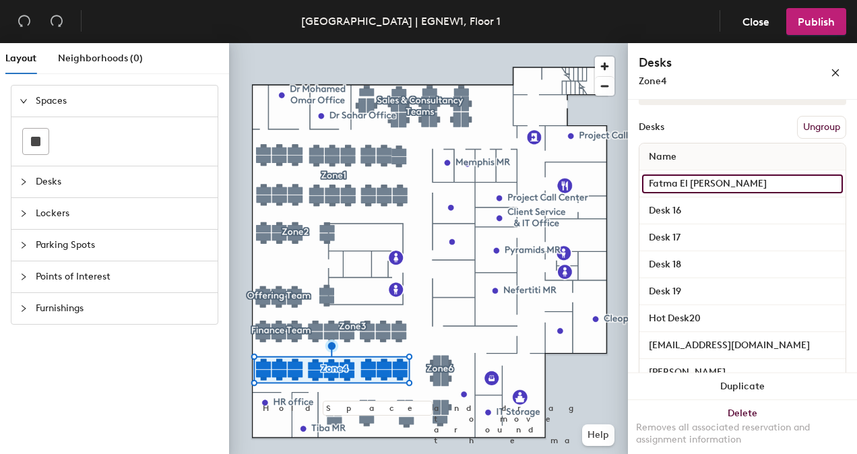
click at [784, 178] on input "Fatma El Badawy" at bounding box center [742, 183] width 201 height 19
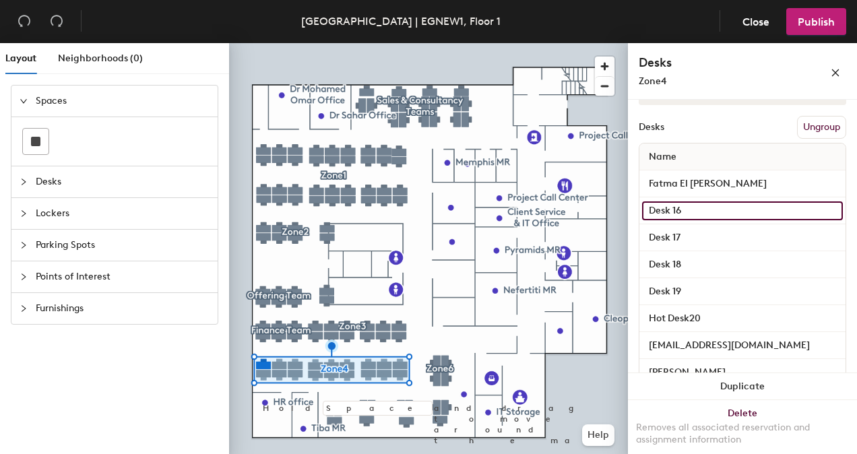
click at [743, 214] on input "Desk 16" at bounding box center [742, 210] width 201 height 19
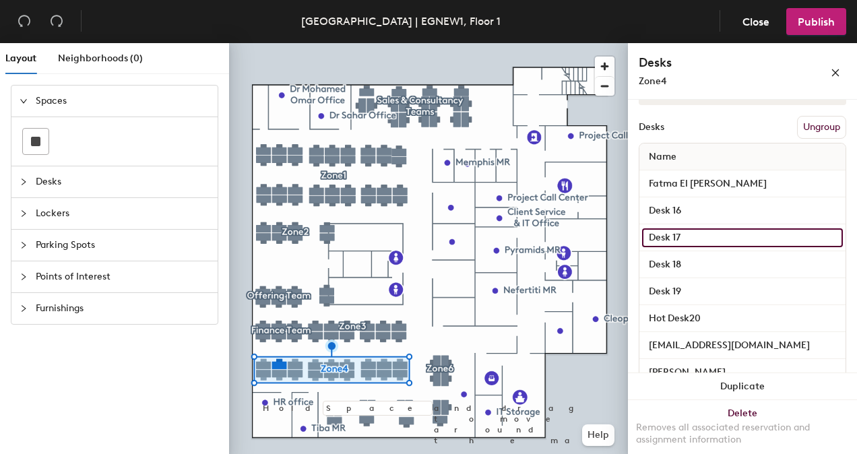
click at [738, 230] on input "Desk 17" at bounding box center [742, 237] width 201 height 19
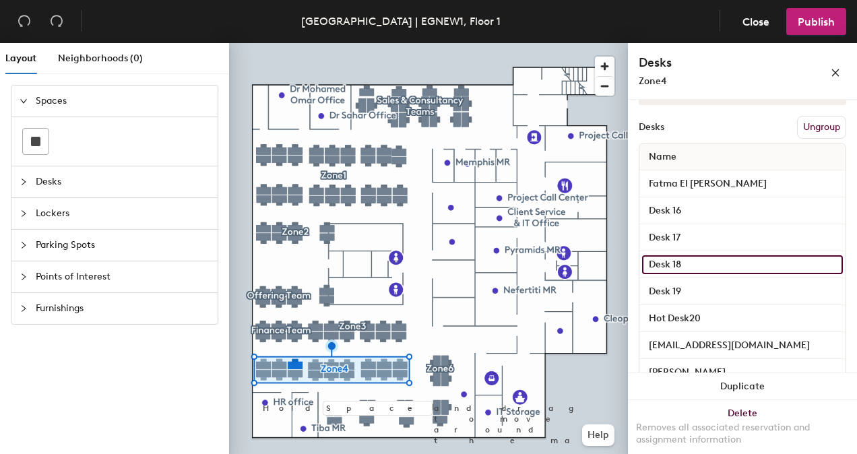
click at [723, 261] on input "Desk 18" at bounding box center [742, 264] width 201 height 19
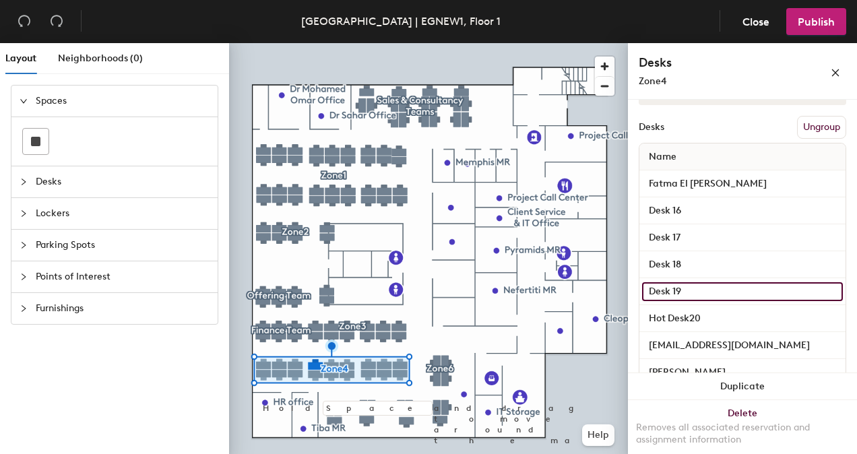
click at [723, 285] on input "Desk 19" at bounding box center [742, 291] width 201 height 19
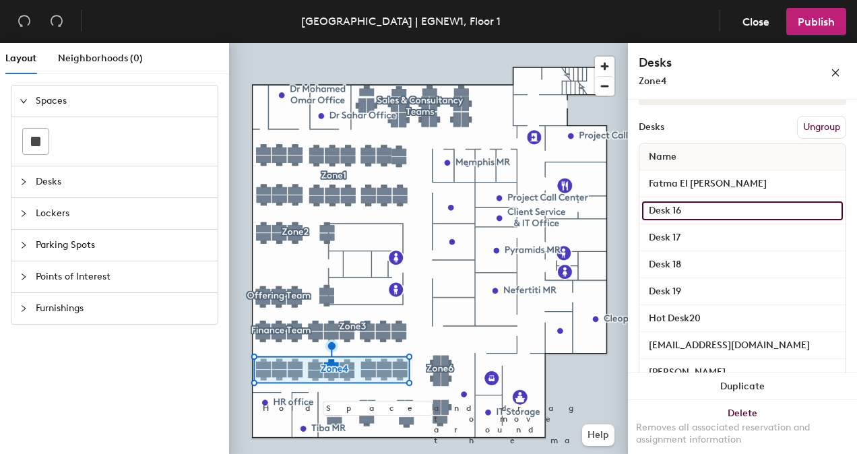
click at [645, 207] on input "Desk 16" at bounding box center [742, 210] width 201 height 19
type input "Hot Desk 16"
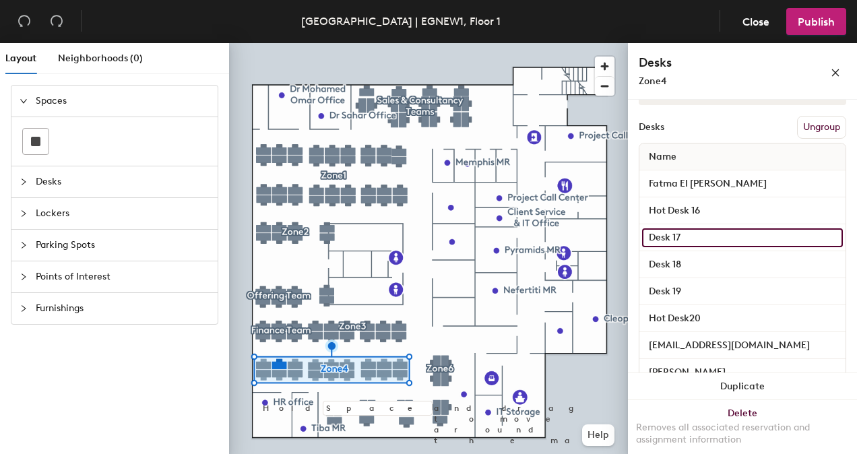
click at [649, 232] on input "Desk 17" at bounding box center [742, 237] width 201 height 19
click at [648, 234] on input "Desk 17" at bounding box center [742, 237] width 201 height 19
type input "Hot Desk 17"
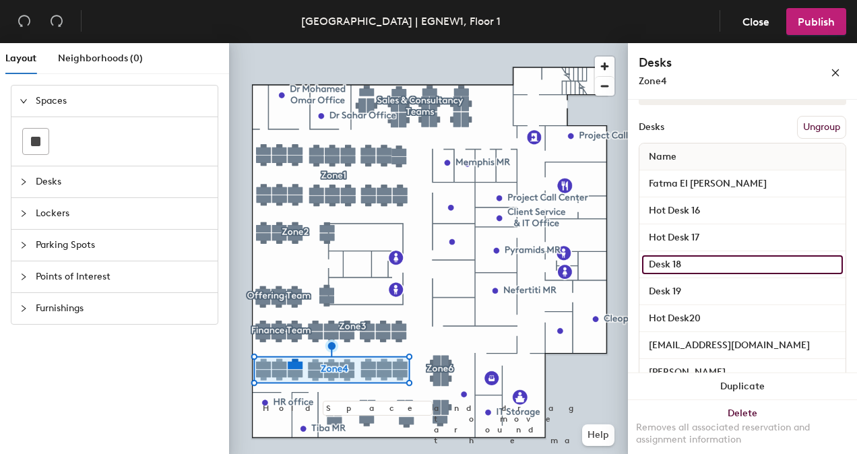
click at [652, 261] on input "Desk 18" at bounding box center [742, 264] width 201 height 19
click at [648, 261] on input "Desk 18" at bounding box center [742, 264] width 201 height 19
type input "Hot Desk 18"
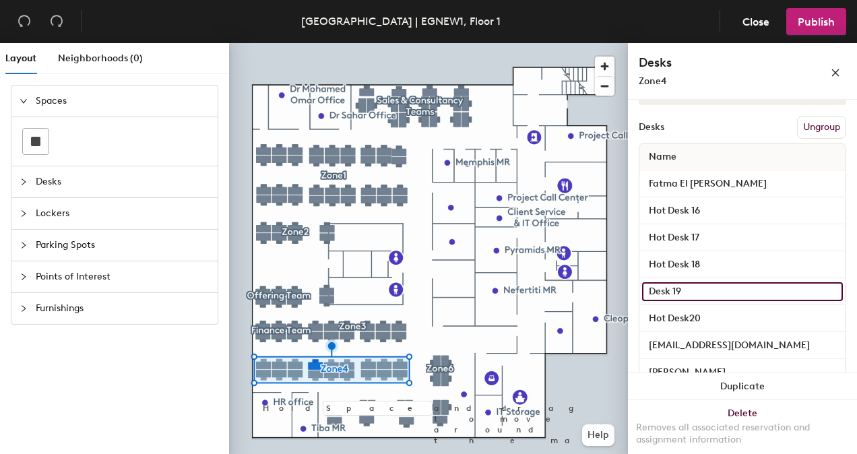
click at [659, 291] on input "Desk 19" at bounding box center [742, 291] width 201 height 19
click at [648, 290] on input "Desk 19" at bounding box center [742, 291] width 201 height 19
type input "Hot Desk 19"
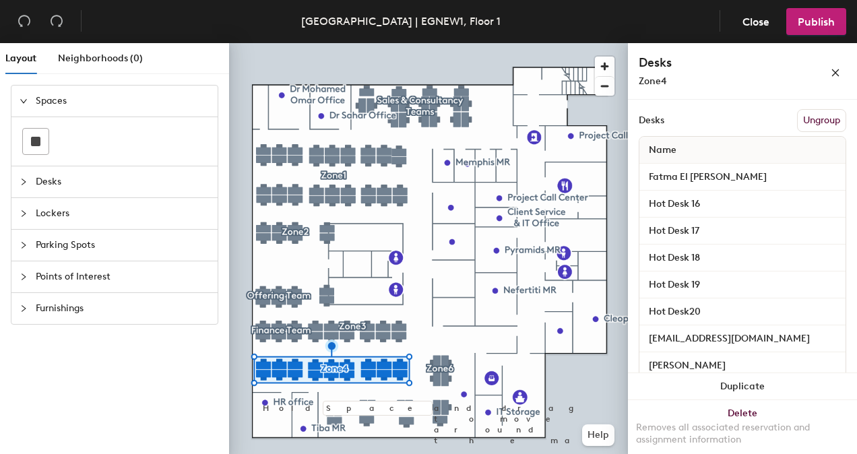
scroll to position [180, 0]
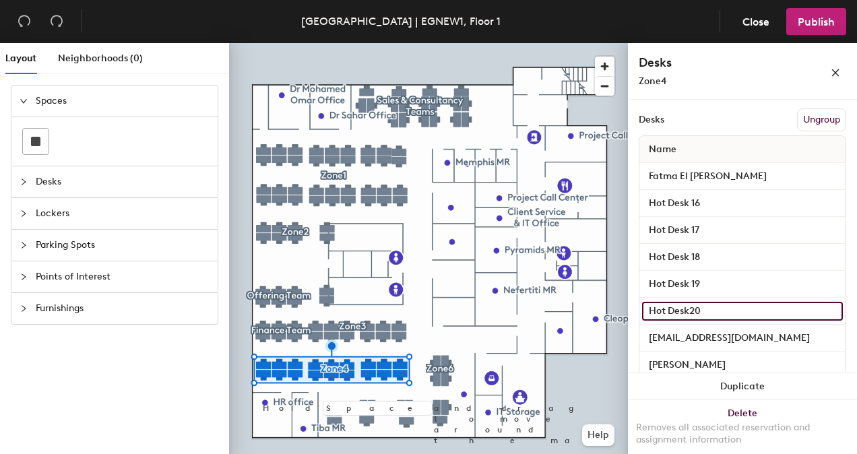
click at [753, 308] on input "Hot Desk20" at bounding box center [742, 311] width 201 height 19
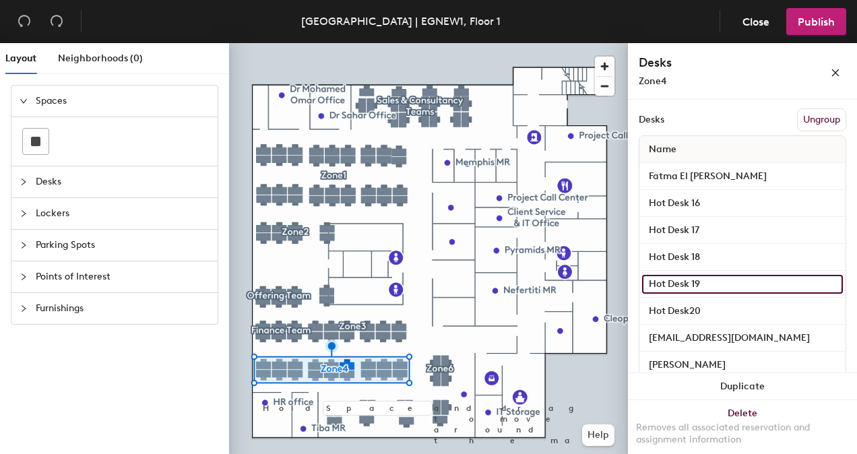
click at [751, 286] on input "Hot Desk 19" at bounding box center [742, 284] width 201 height 19
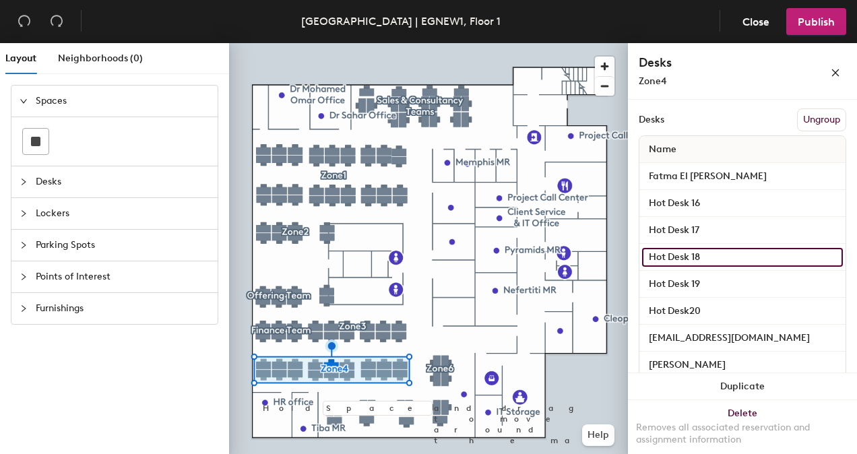
click at [763, 248] on input "Hot Desk 18" at bounding box center [742, 257] width 201 height 19
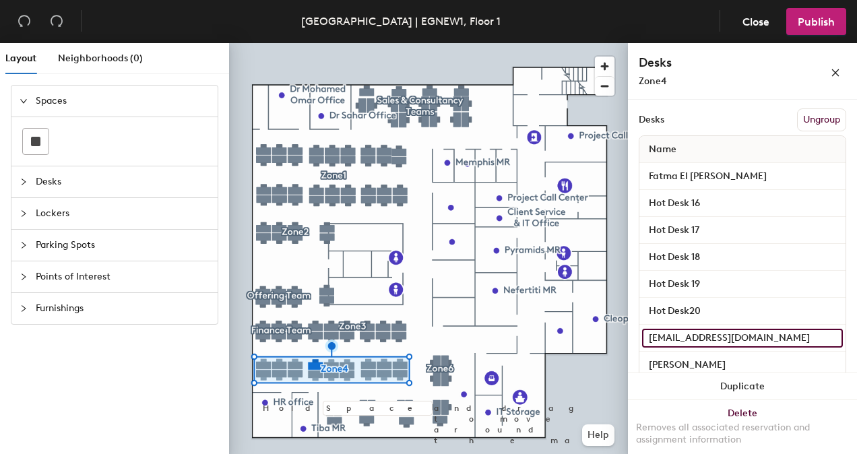
click at [757, 341] on input "mostafa.ahmed@iqvia.com" at bounding box center [742, 338] width 201 height 19
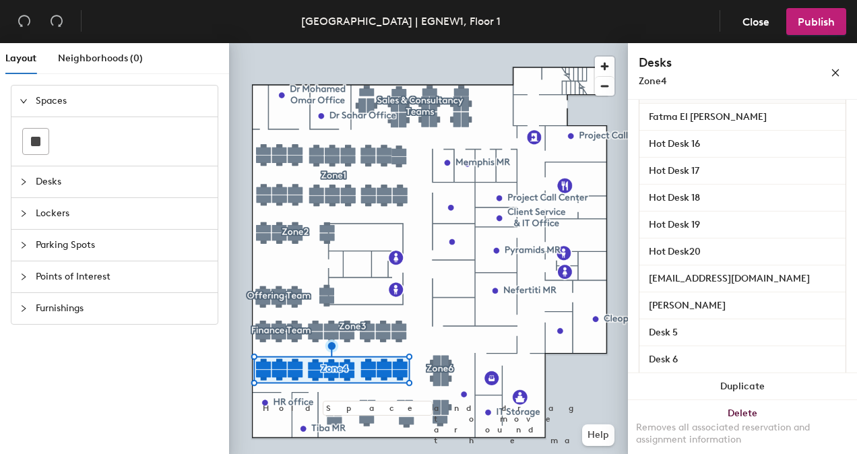
scroll to position [264, 0]
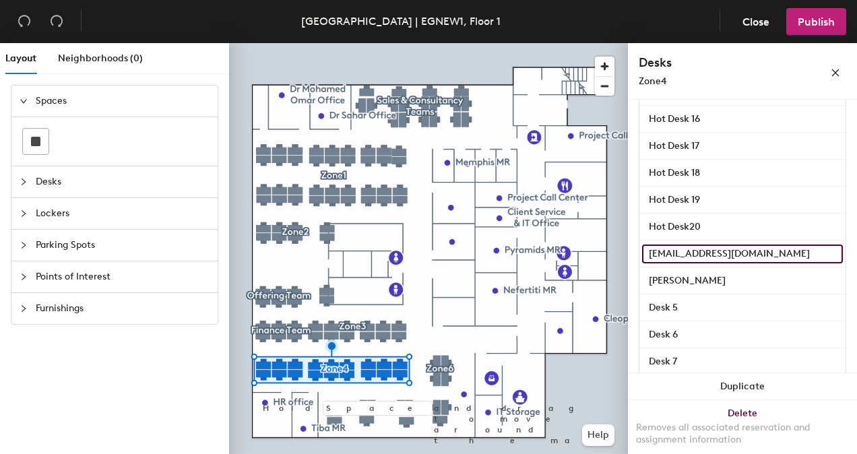
click at [746, 246] on input "mostafa.ahmed@iqvia.com" at bounding box center [742, 253] width 201 height 19
click at [762, 253] on input "mostafa.ahmed@iqvia.com" at bounding box center [742, 253] width 201 height 19
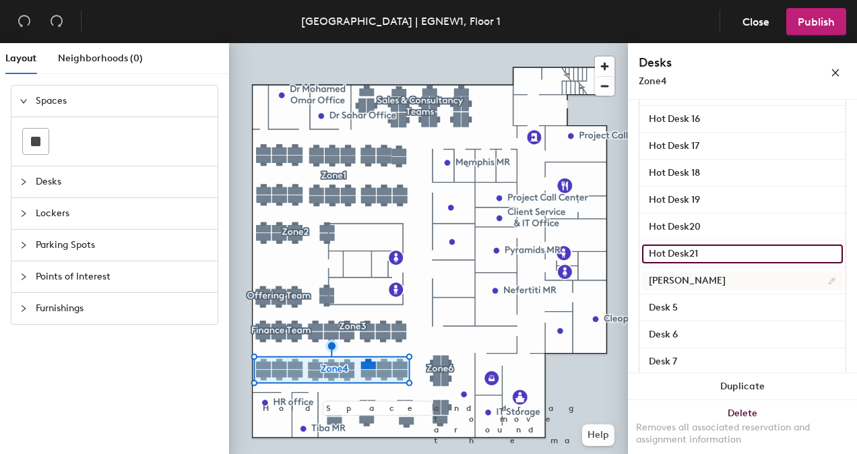
type input "Hot Desk21"
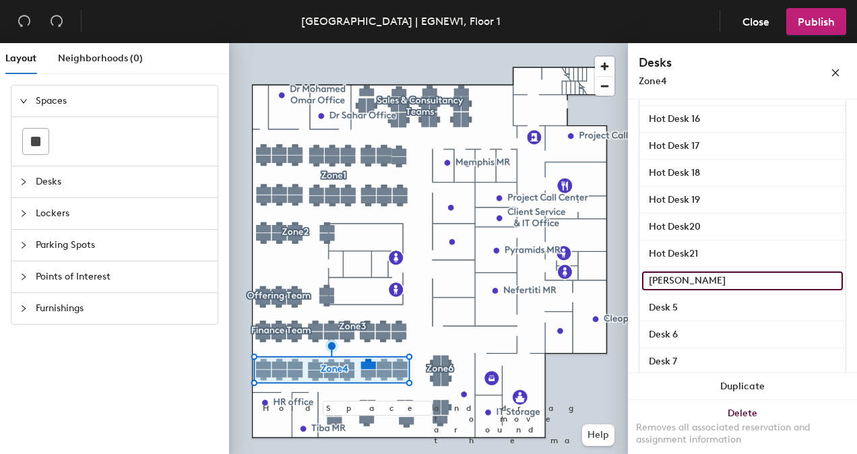
click at [755, 279] on input "Akram Swilam" at bounding box center [742, 280] width 201 height 19
type input "Hot Desk22"
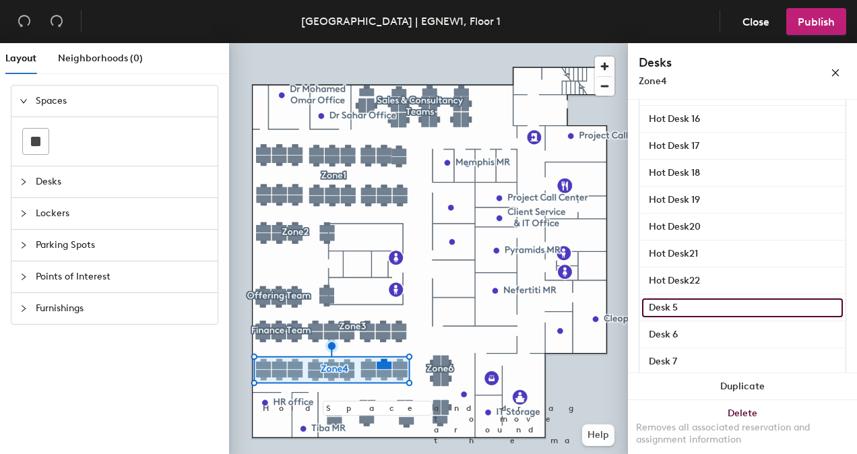
click at [733, 310] on input "Desk 5" at bounding box center [742, 307] width 201 height 19
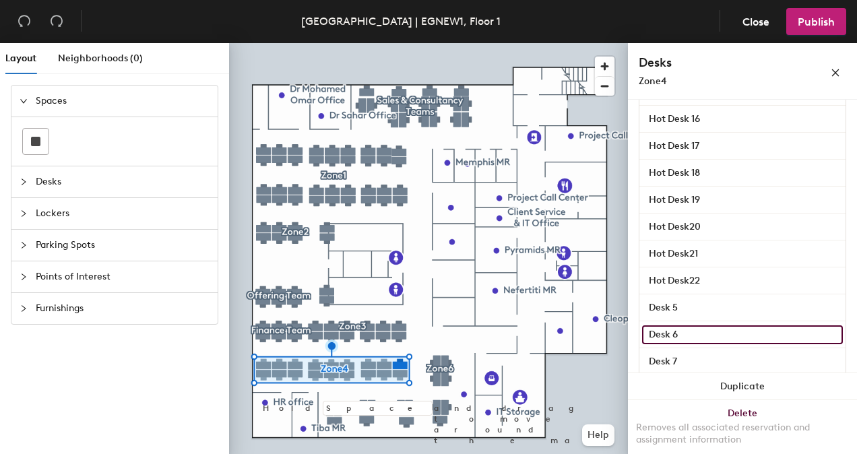
click at [721, 332] on input "Desk 6" at bounding box center [742, 334] width 201 height 19
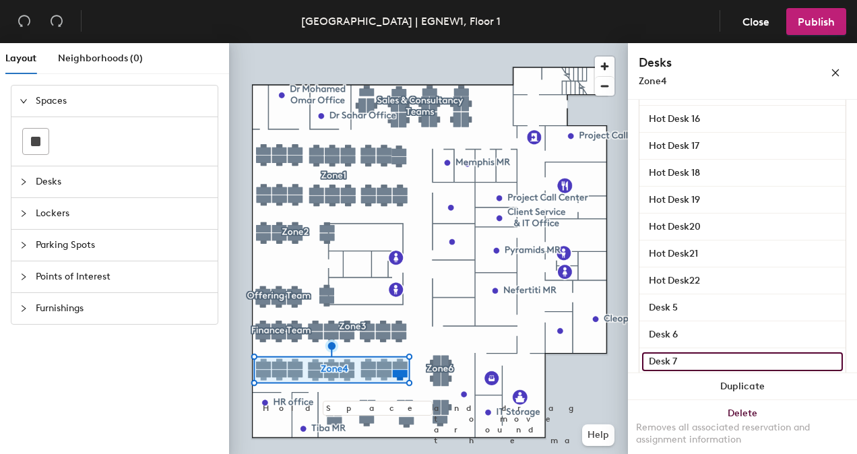
click at [722, 358] on input "Desk 7" at bounding box center [742, 361] width 201 height 19
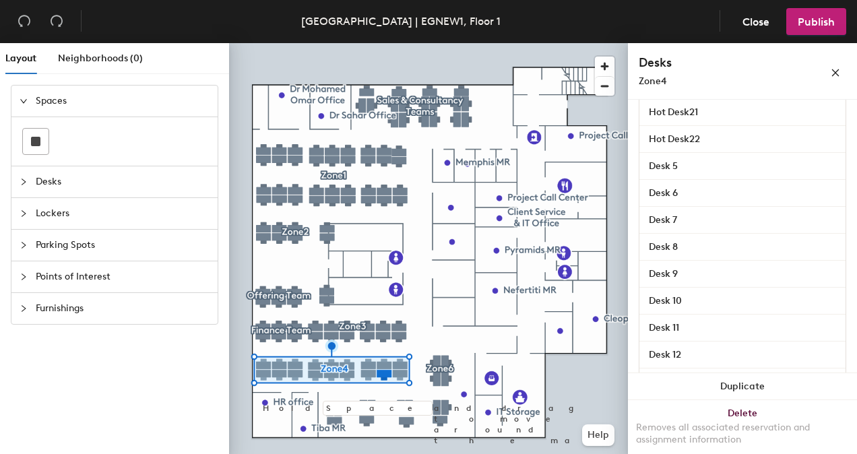
scroll to position [409, 0]
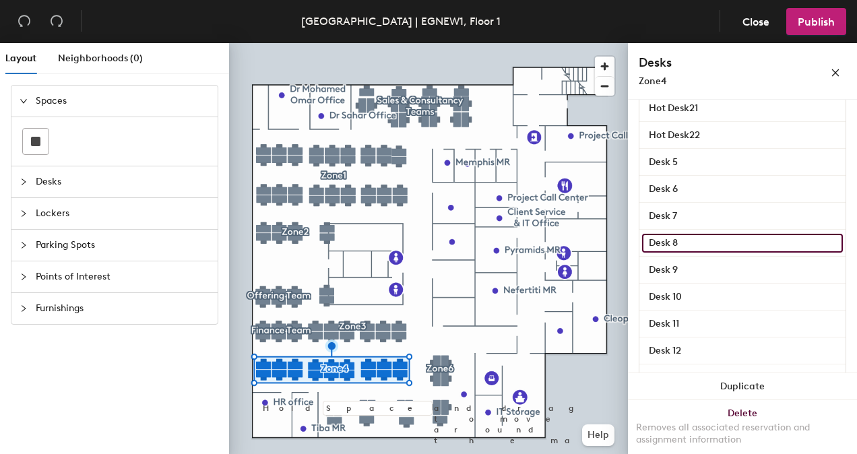
click at [751, 240] on input "Desk 8" at bounding box center [742, 243] width 201 height 19
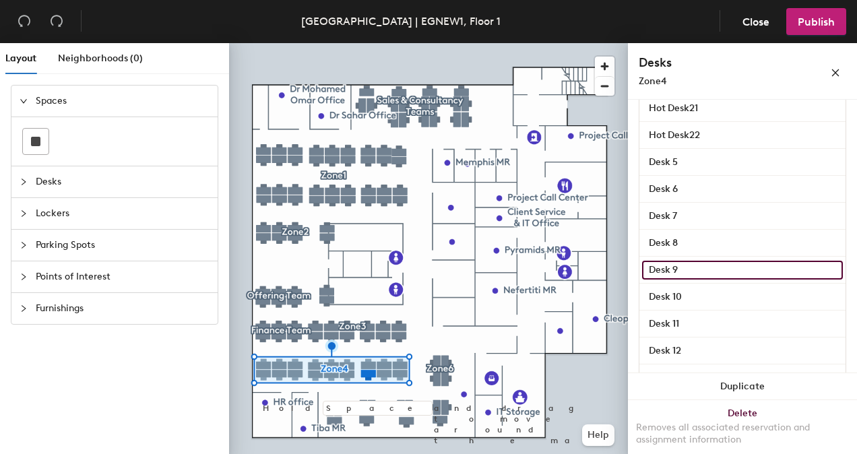
click at [735, 269] on input "Desk 9" at bounding box center [742, 270] width 201 height 19
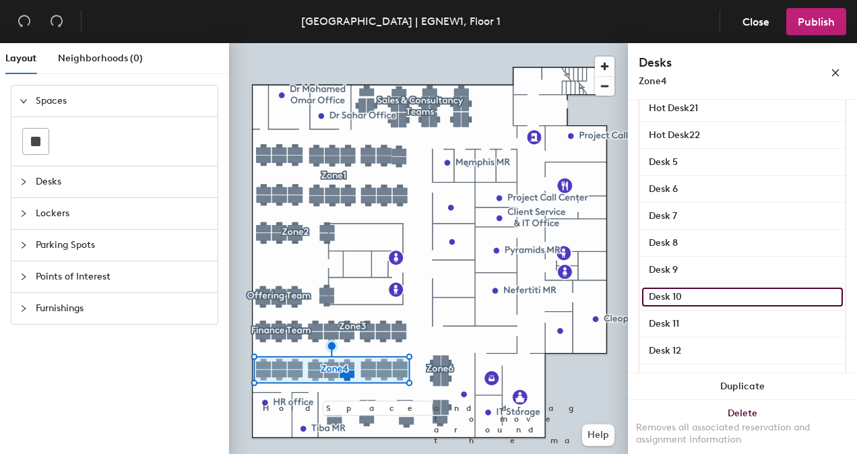
click at [735, 292] on input "Desk 10" at bounding box center [742, 297] width 201 height 19
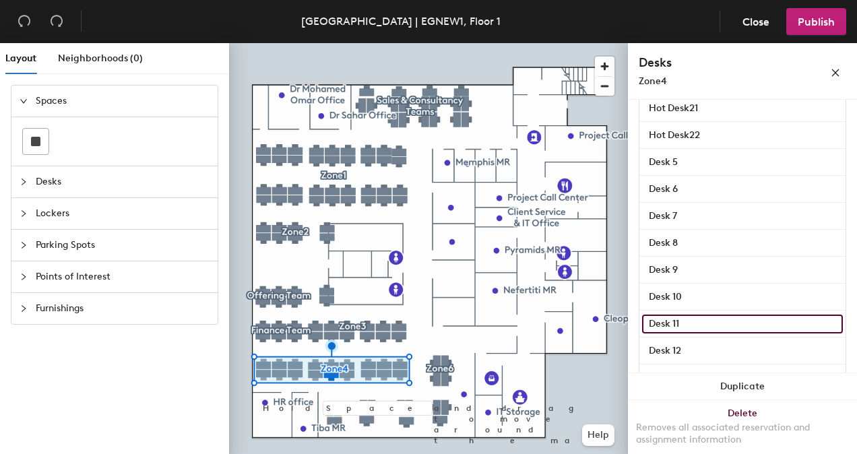
click at [720, 326] on input "Desk 11" at bounding box center [742, 323] width 201 height 19
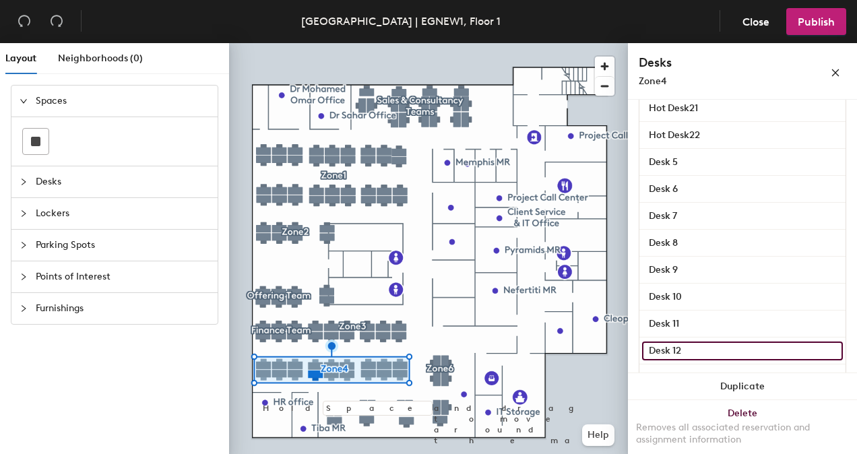
click at [718, 352] on input "Desk 12" at bounding box center [742, 350] width 201 height 19
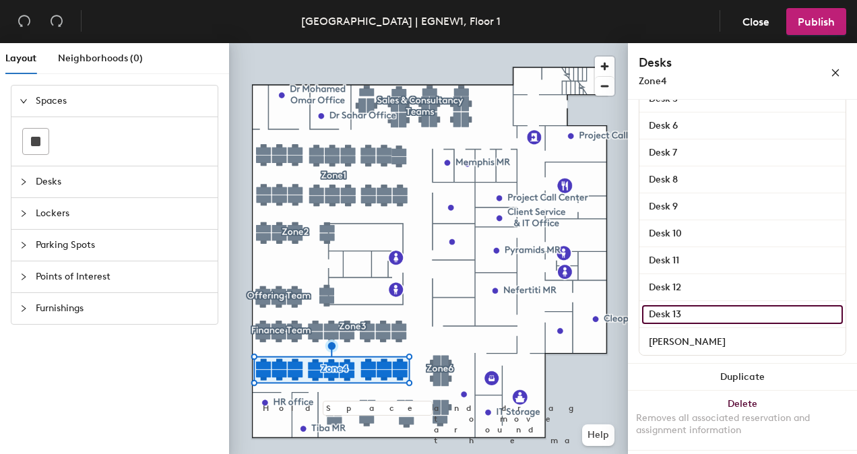
click at [741, 314] on input "Desk 13" at bounding box center [742, 314] width 201 height 19
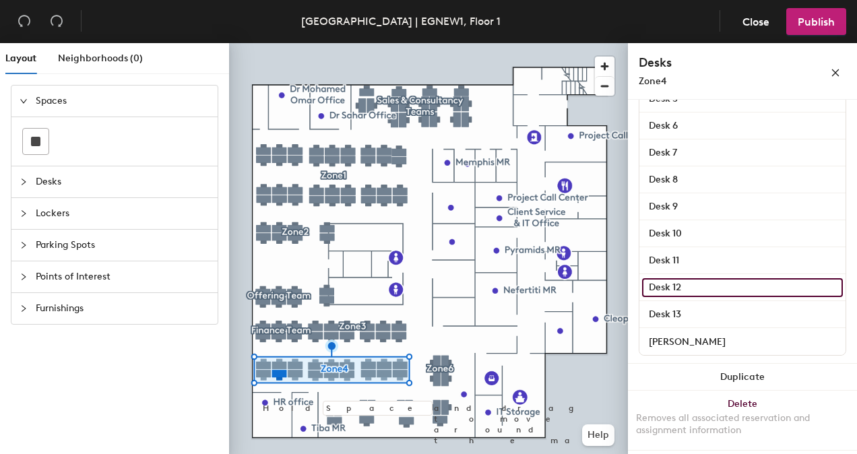
click at [747, 286] on input "Desk 12" at bounding box center [742, 287] width 201 height 19
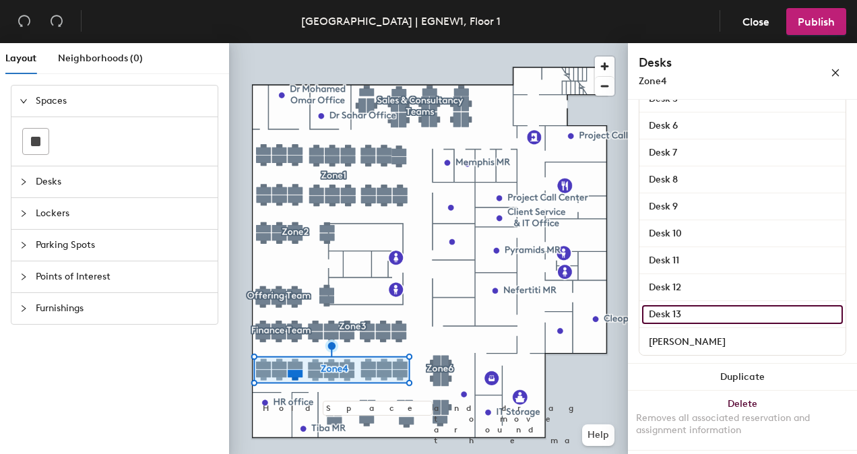
click at [740, 312] on input "Desk 13" at bounding box center [742, 314] width 201 height 19
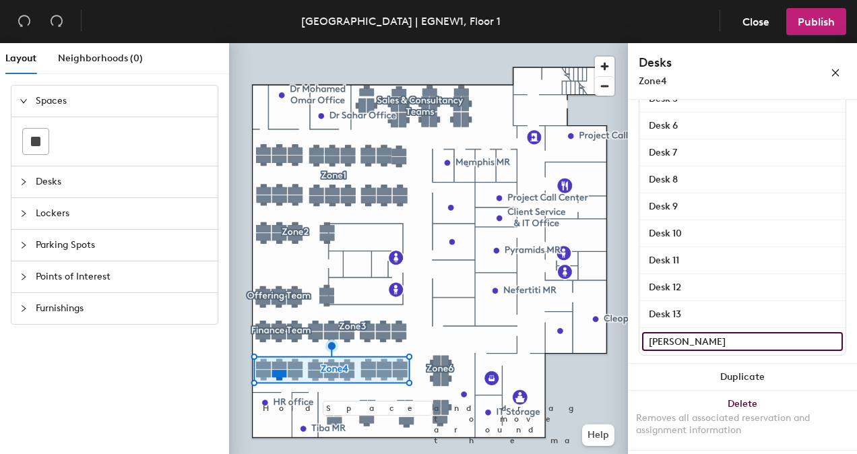
click at [741, 338] on input "Louka Maged" at bounding box center [742, 341] width 201 height 19
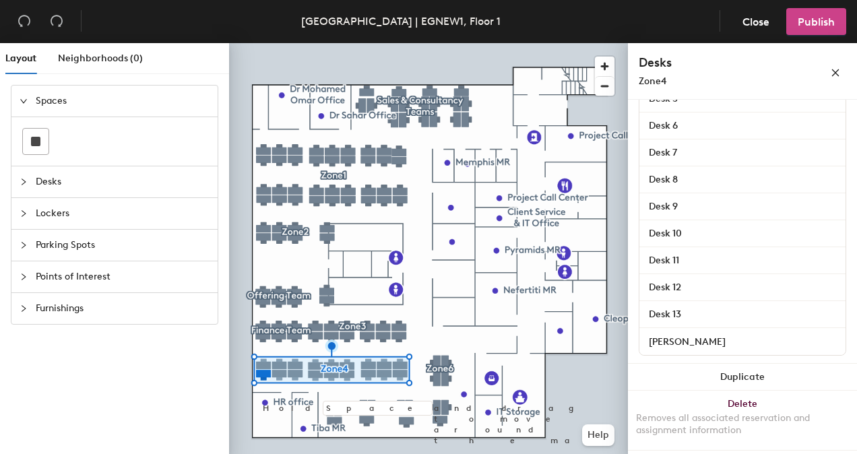
click at [820, 19] on span "Publish" at bounding box center [815, 21] width 37 height 13
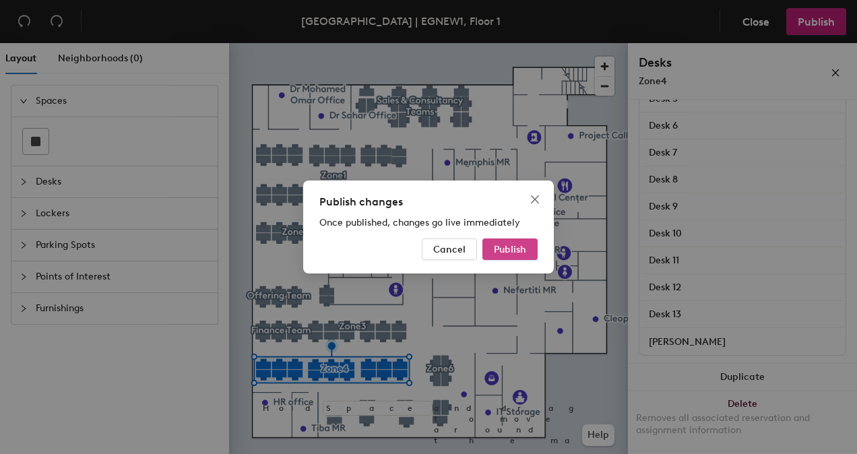
click at [520, 253] on span "Publish" at bounding box center [510, 249] width 32 height 11
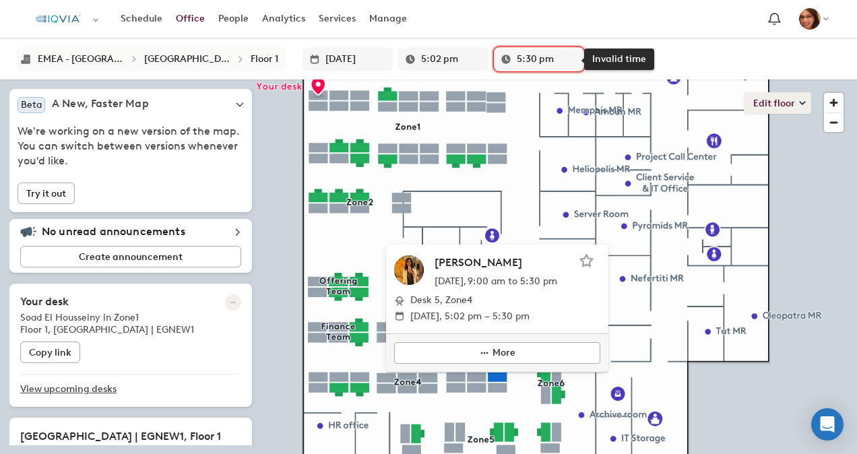
click at [793, 93] on button "Edit floor" at bounding box center [776, 103] width 67 height 22
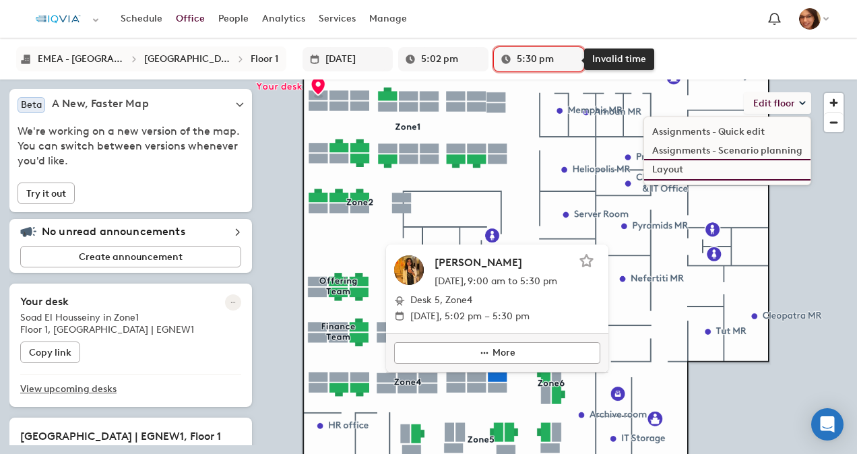
click at [673, 171] on li "Layout" at bounding box center [727, 169] width 166 height 19
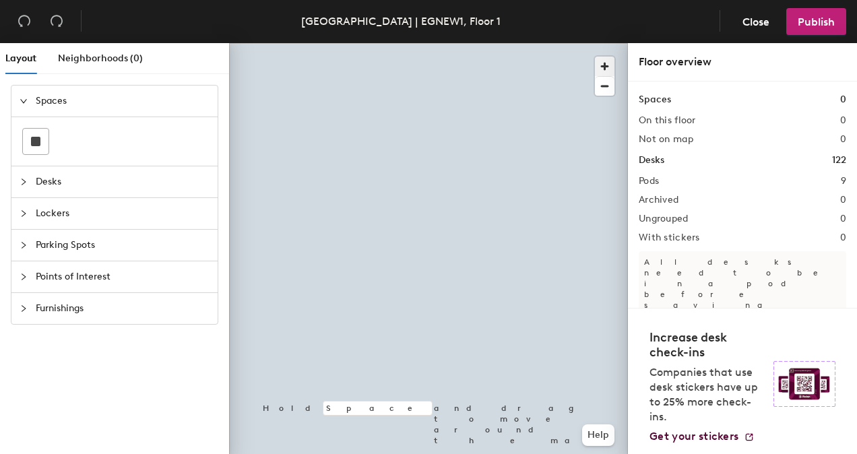
click at [601, 62] on span "button" at bounding box center [605, 67] width 20 height 20
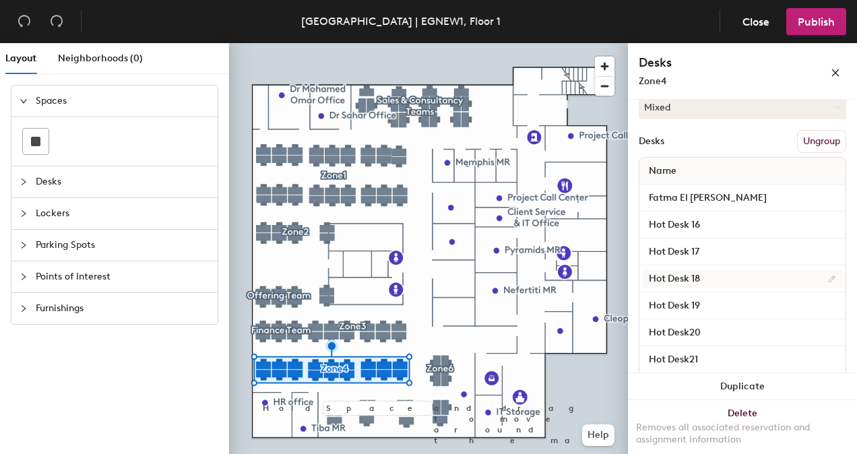
scroll to position [93, 0]
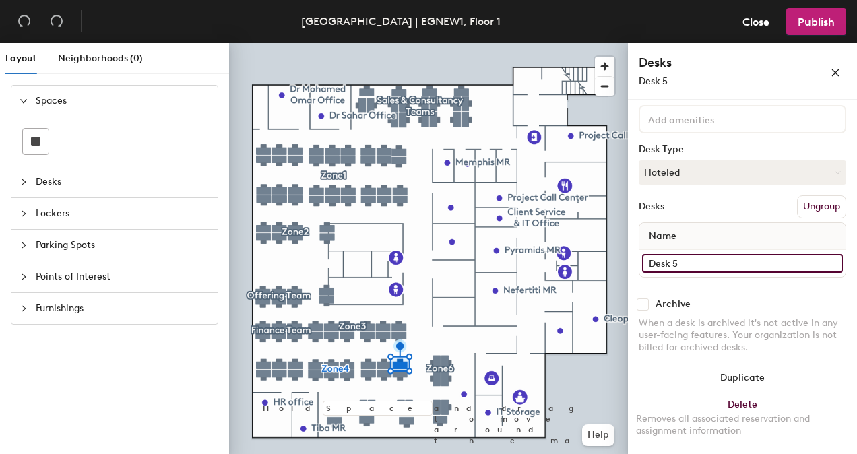
click at [646, 261] on input "Desk 5" at bounding box center [742, 263] width 201 height 19
click at [648, 261] on input "Desk 5" at bounding box center [742, 263] width 201 height 19
type input "Hot Desk 5"
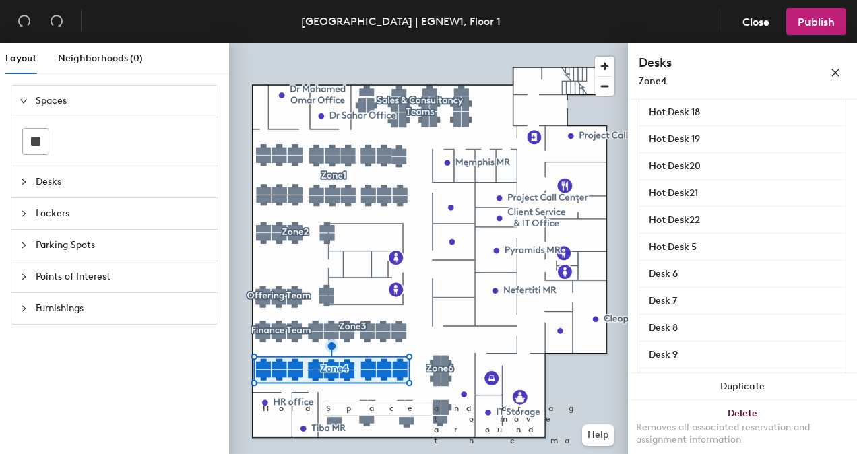
scroll to position [326, 0]
click at [648, 269] on input "Desk 6" at bounding box center [742, 272] width 201 height 19
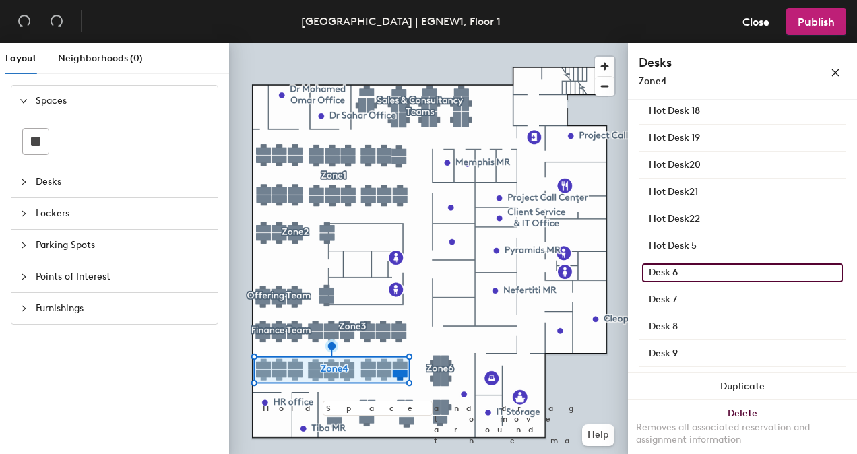
click at [648, 269] on input "Desk 6" at bounding box center [742, 272] width 201 height 19
type input "Hot Desk 6"
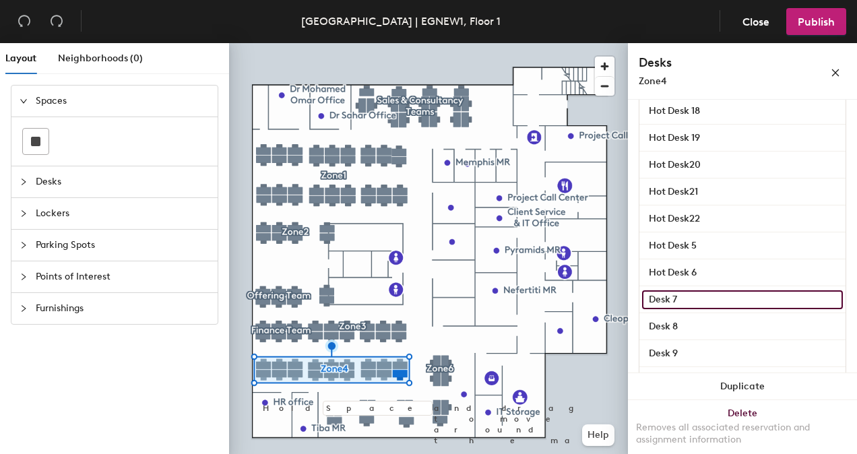
click at [648, 298] on input "Desk 7" at bounding box center [742, 299] width 201 height 19
type input "Hot Desk 7"
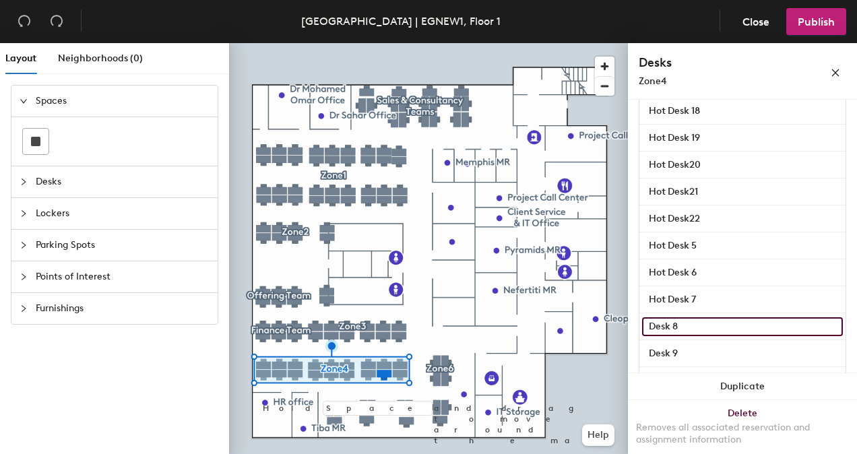
click at [650, 327] on input "Desk 8" at bounding box center [742, 326] width 201 height 19
click at [649, 325] on input "Desk 8" at bounding box center [742, 326] width 201 height 19
type input "Hot Desk 8"
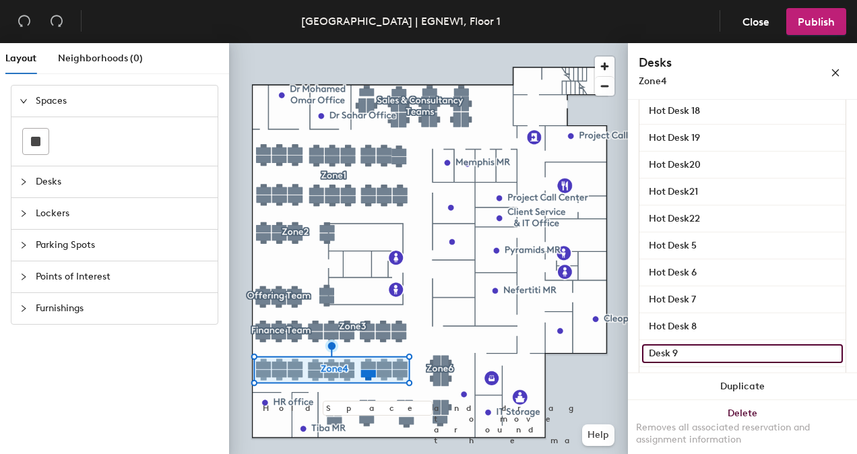
click at [659, 350] on input "Desk 9" at bounding box center [742, 353] width 201 height 19
click at [649, 351] on input "Desk 9" at bounding box center [742, 353] width 201 height 19
type input "Hot Desk 9"
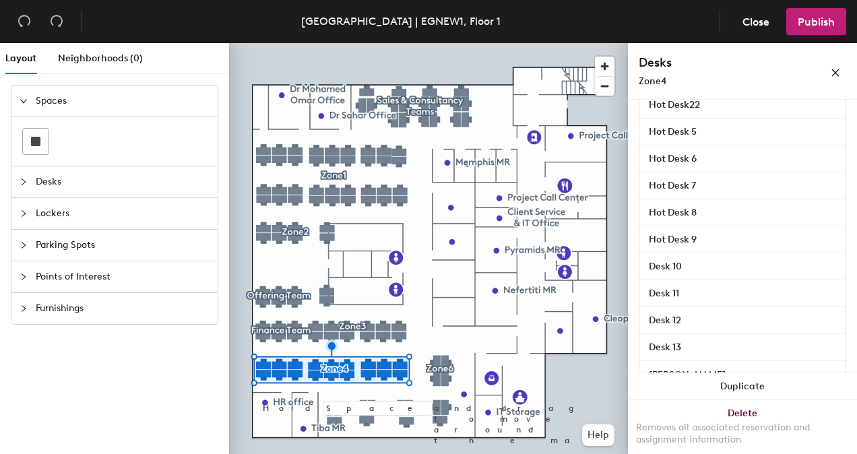
scroll to position [443, 0]
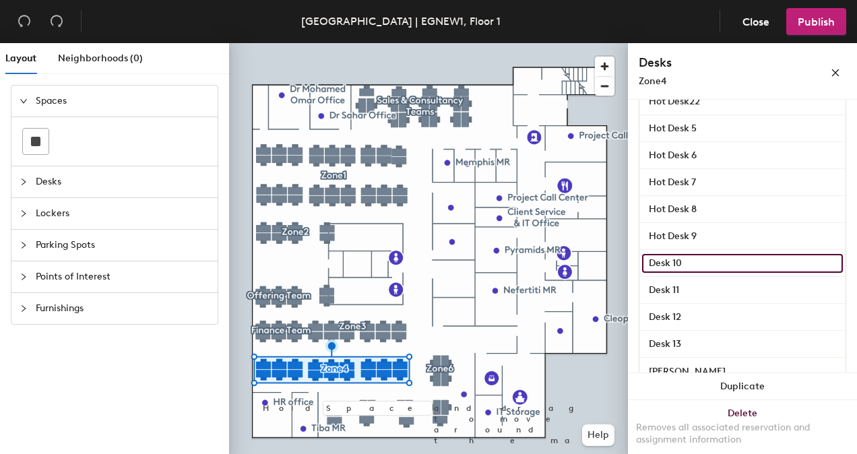
click at [650, 262] on input "Desk 10" at bounding box center [742, 263] width 201 height 19
click at [650, 261] on input "Desk 10" at bounding box center [742, 263] width 201 height 19
type input "Hot Desk 10"
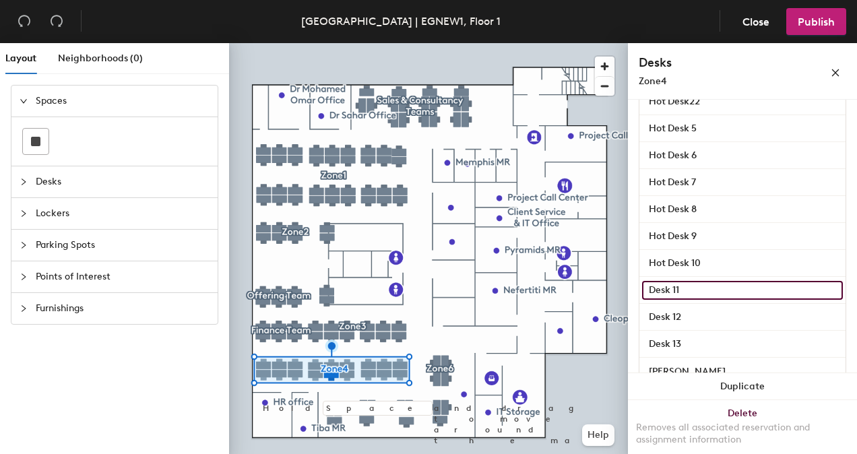
click at [671, 292] on input "Desk 11" at bounding box center [742, 290] width 201 height 19
click at [648, 290] on input "Desk 11" at bounding box center [742, 290] width 201 height 19
type input "Hot Desk 11"
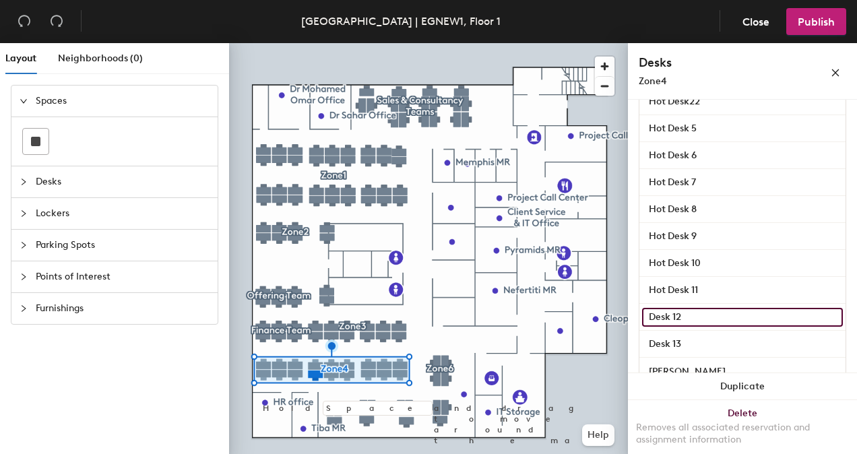
click at [671, 314] on input "Desk 12" at bounding box center [742, 317] width 201 height 19
click at [648, 315] on input "Desk 12" at bounding box center [742, 317] width 201 height 19
type input "Hot Desk 12"
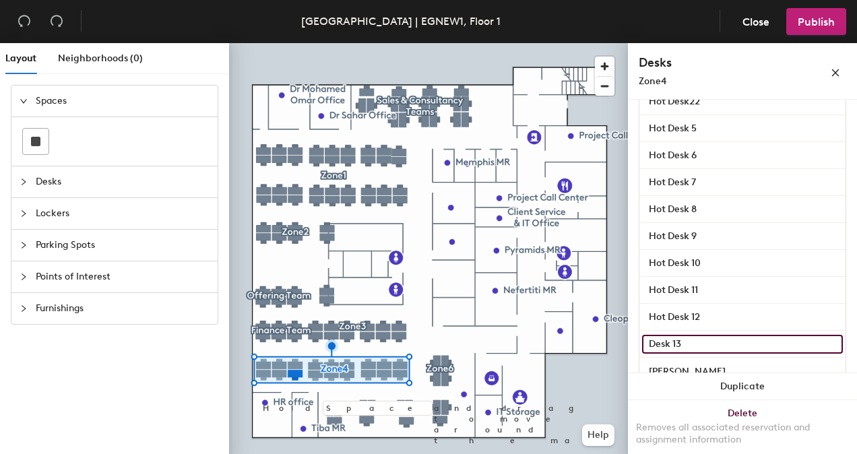
click at [677, 339] on input "Desk 13" at bounding box center [742, 344] width 201 height 19
click at [649, 343] on input "Desk 13" at bounding box center [742, 344] width 201 height 19
type input "Hot Desk 13"
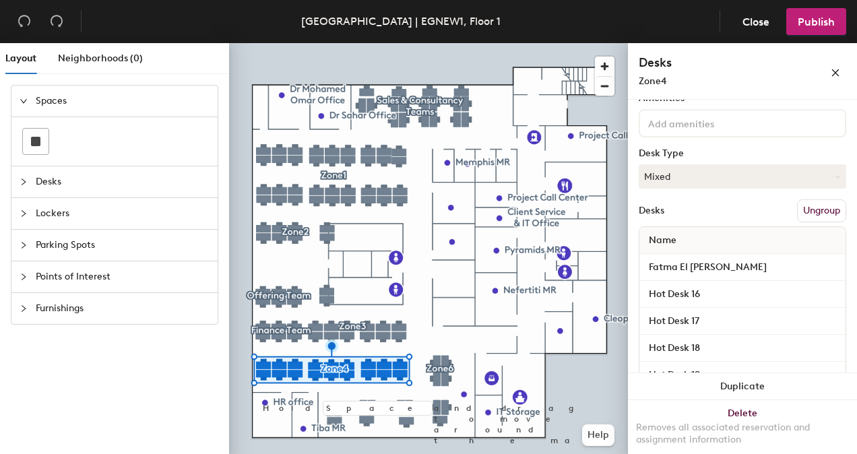
scroll to position [0, 0]
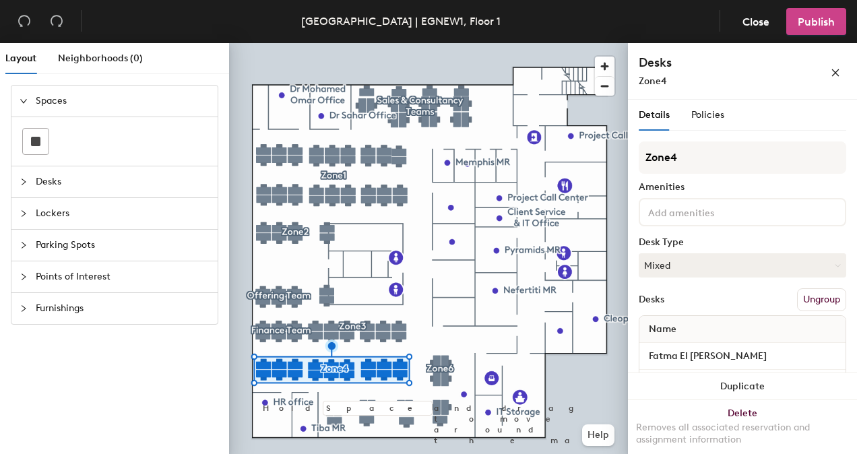
click at [809, 12] on button "Publish" at bounding box center [816, 21] width 60 height 27
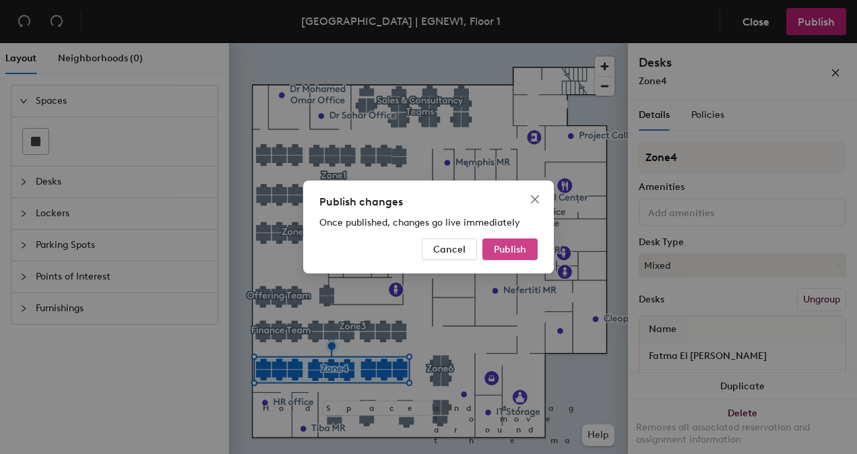
click at [509, 242] on button "Publish" at bounding box center [509, 249] width 55 height 22
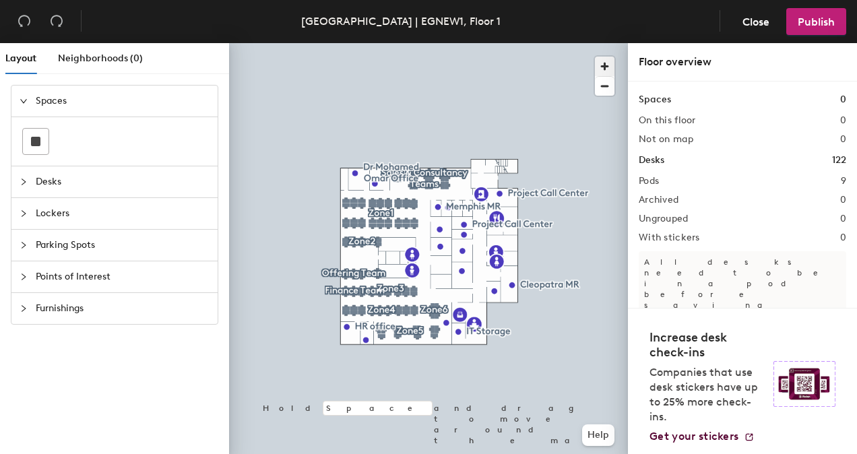
click at [607, 61] on span "button" at bounding box center [605, 67] width 20 height 20
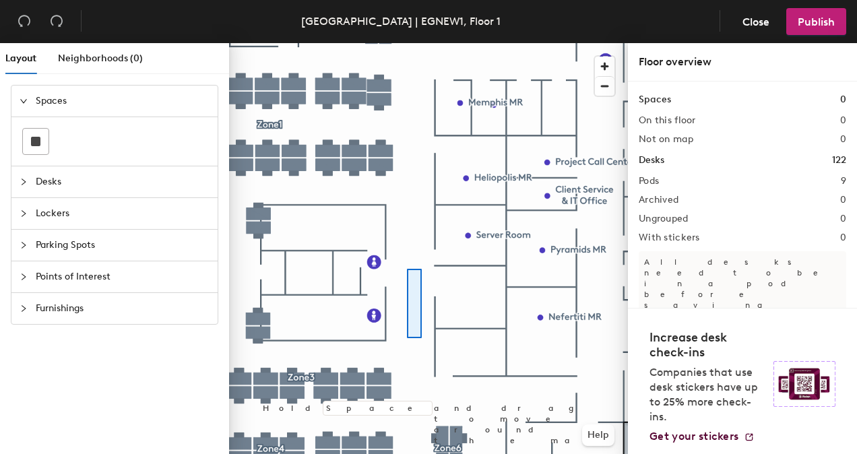
click at [428, 43] on div at bounding box center [428, 43] width 399 height 0
click at [603, 83] on span "button" at bounding box center [605, 86] width 20 height 19
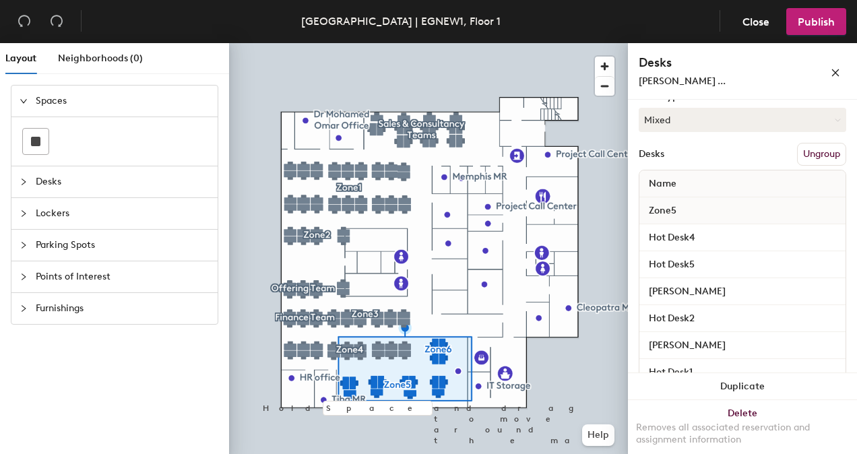
scroll to position [188, 0]
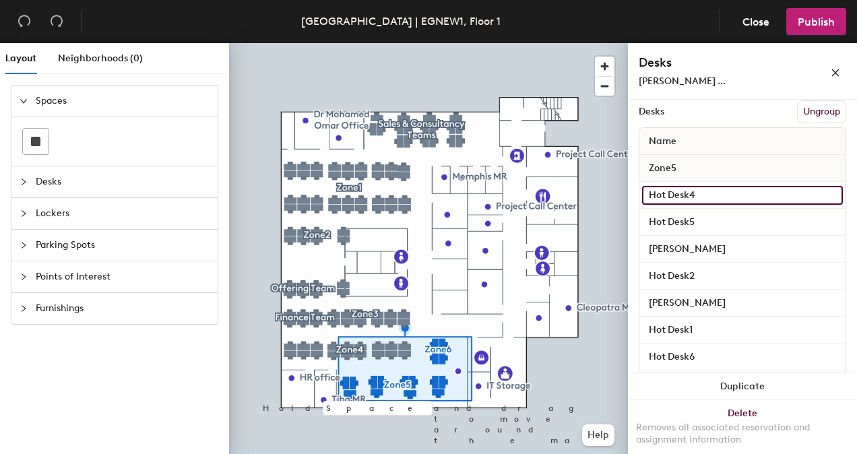
click at [767, 195] on input "Hot Desk4" at bounding box center [742, 195] width 201 height 19
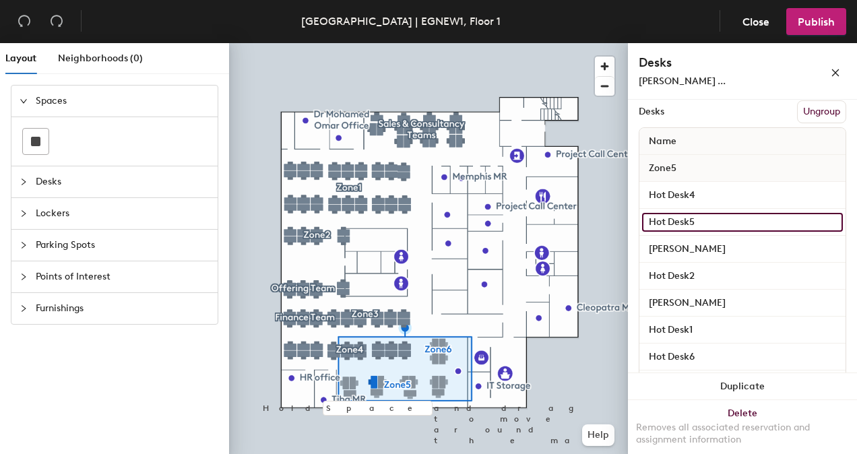
click at [747, 222] on input "Hot Desk5" at bounding box center [742, 222] width 201 height 19
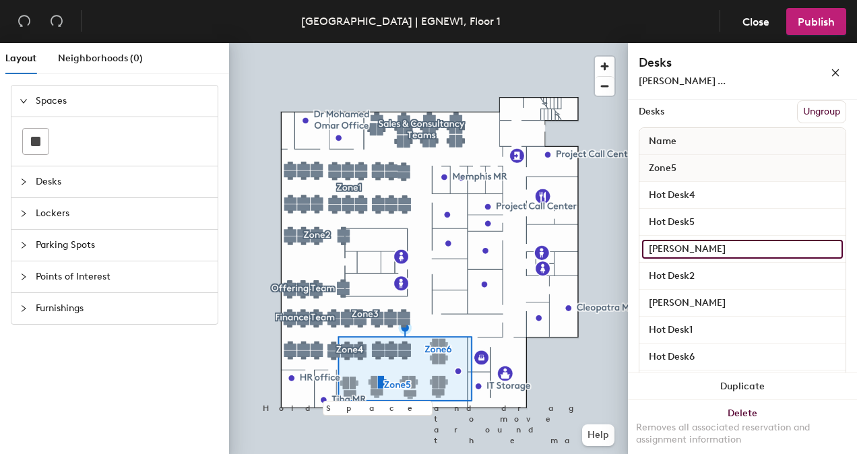
click at [745, 244] on input "[PERSON_NAME]" at bounding box center [742, 249] width 201 height 19
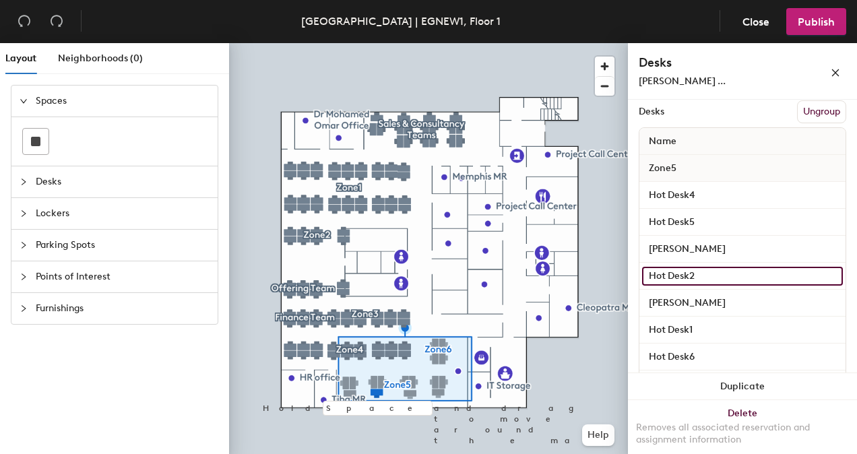
click at [735, 271] on input "Hot Desk2" at bounding box center [742, 276] width 201 height 19
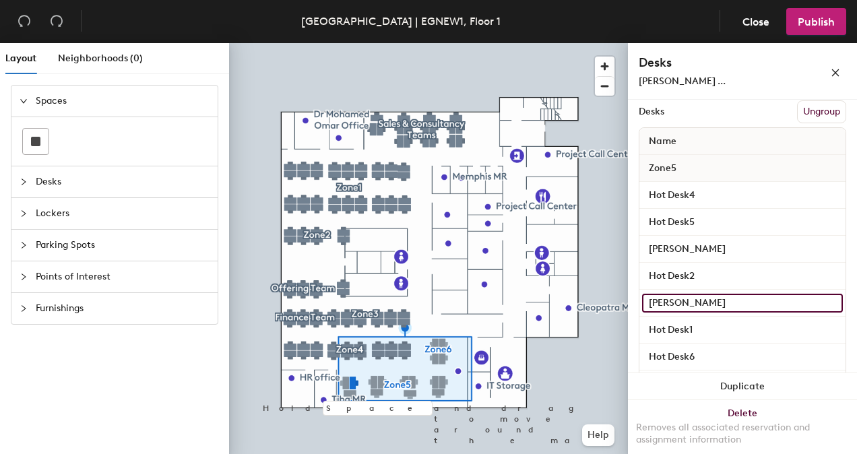
click at [741, 299] on input "[PERSON_NAME]" at bounding box center [742, 303] width 201 height 19
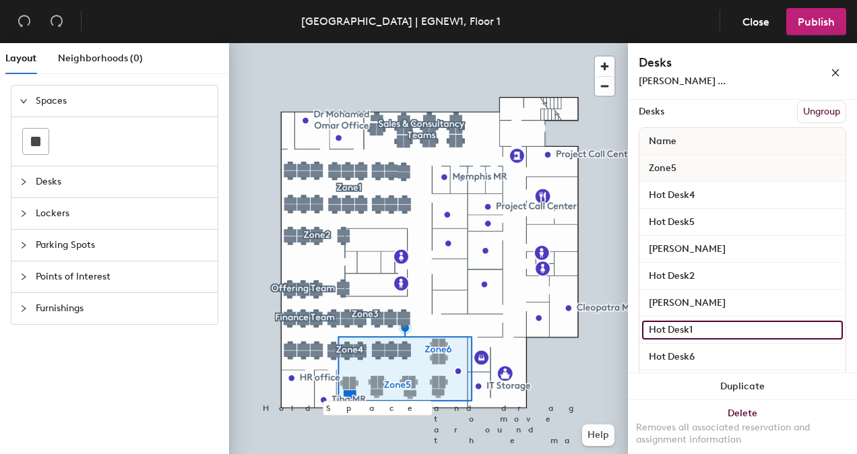
click at [739, 327] on input "Hot Desk1" at bounding box center [742, 330] width 201 height 19
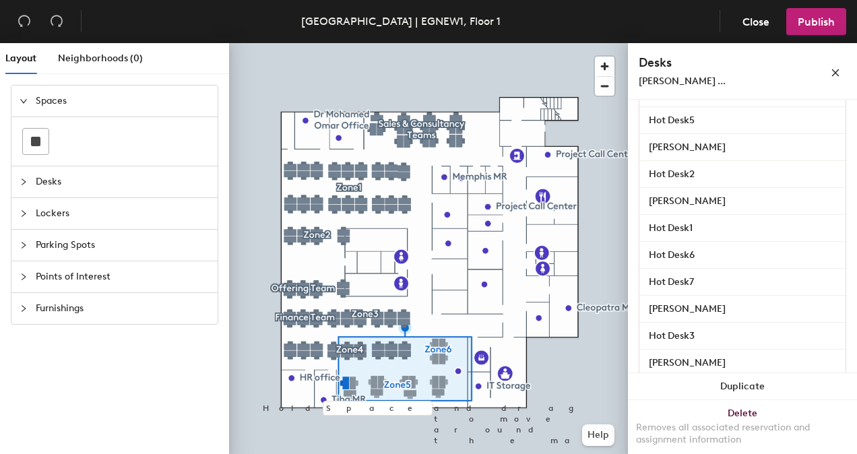
scroll to position [291, 0]
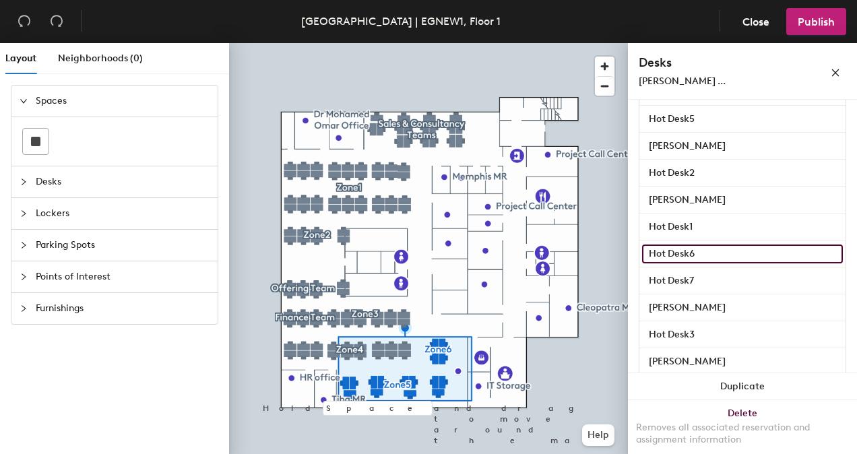
click at [769, 256] on input "Hot Desk6" at bounding box center [742, 253] width 201 height 19
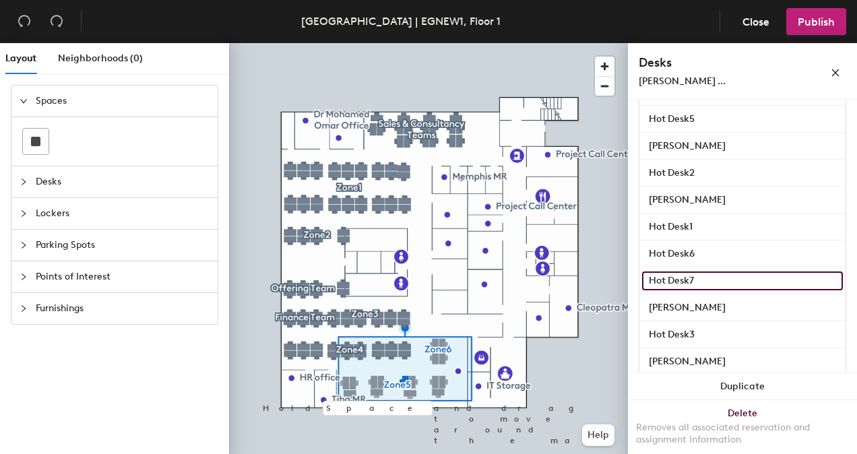
click at [755, 277] on input "Hot Desk7" at bounding box center [742, 280] width 201 height 19
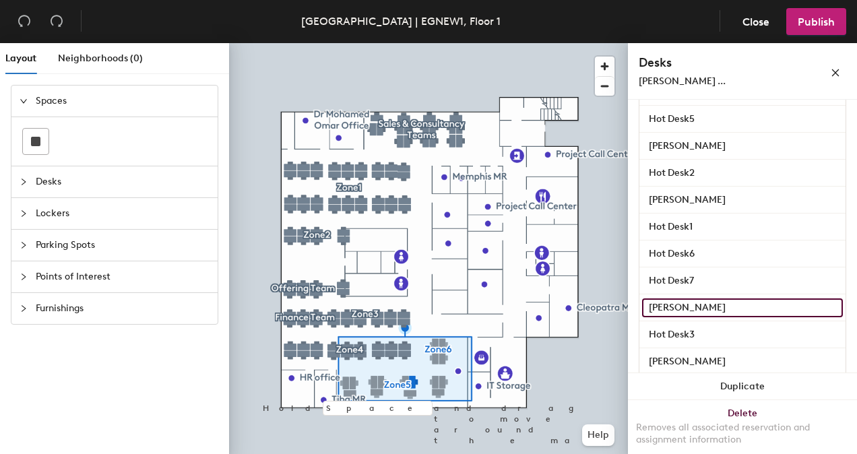
click at [753, 304] on input "[PERSON_NAME]" at bounding box center [742, 307] width 201 height 19
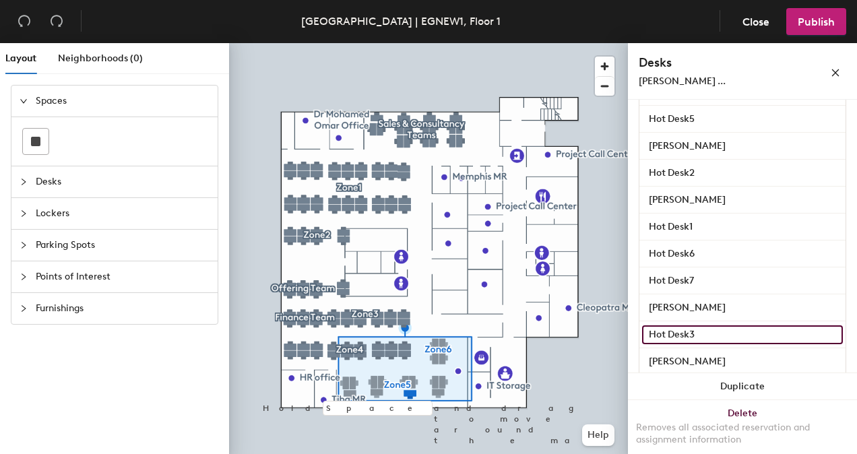
click at [750, 329] on input "Hot Desk3" at bounding box center [742, 334] width 201 height 19
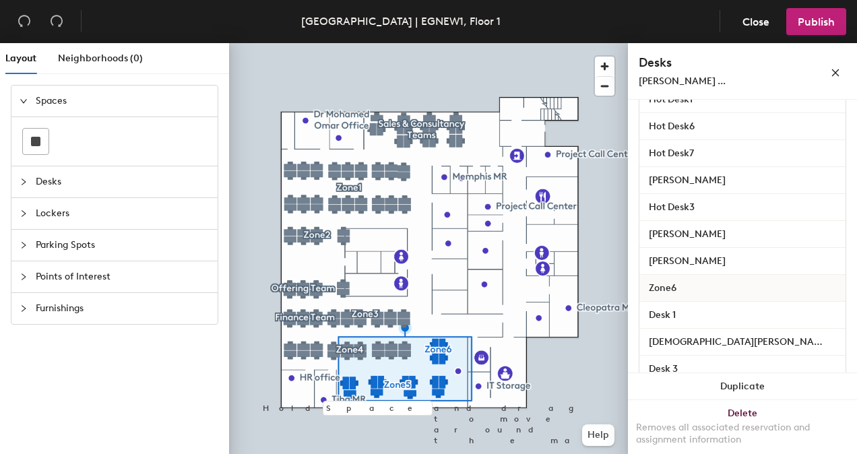
scroll to position [420, 0]
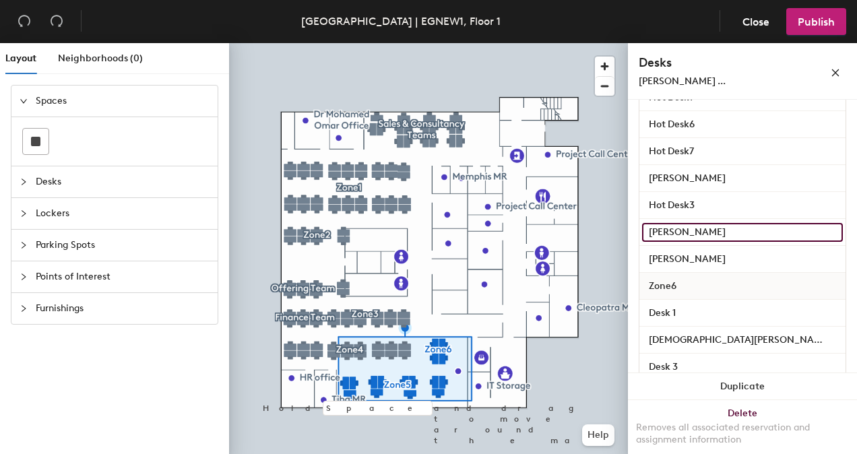
click at [781, 232] on input "[PERSON_NAME]" at bounding box center [742, 232] width 201 height 19
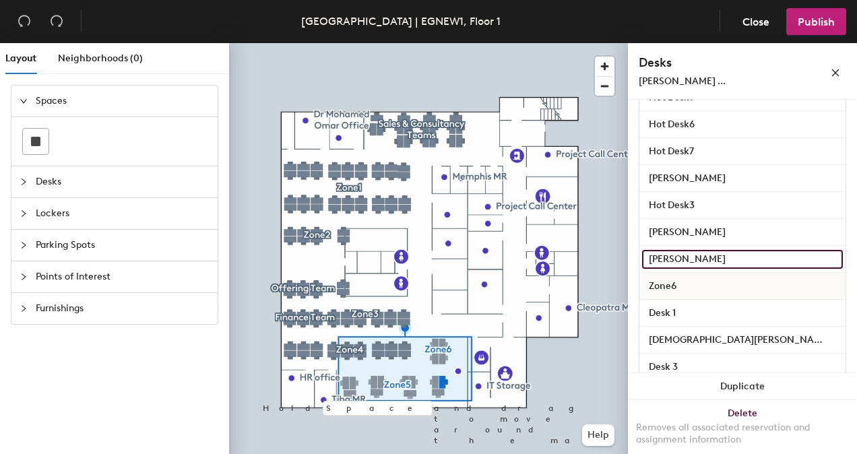
click at [762, 259] on input "[PERSON_NAME]" at bounding box center [742, 259] width 201 height 19
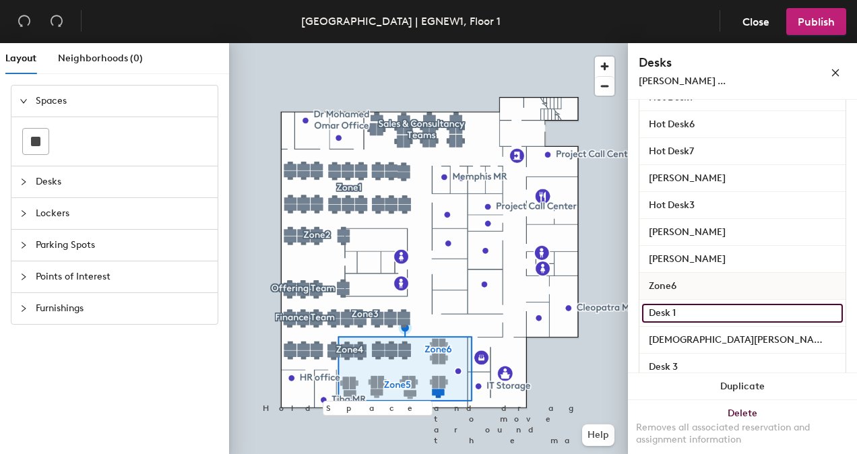
click at [750, 308] on input "Desk 1" at bounding box center [742, 313] width 201 height 19
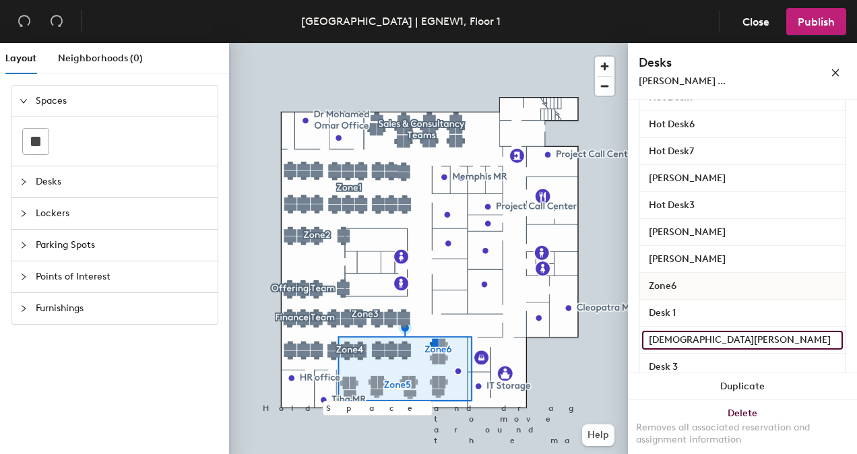
click at [747, 335] on input "[DEMOGRAPHIC_DATA][PERSON_NAME]" at bounding box center [742, 340] width 201 height 19
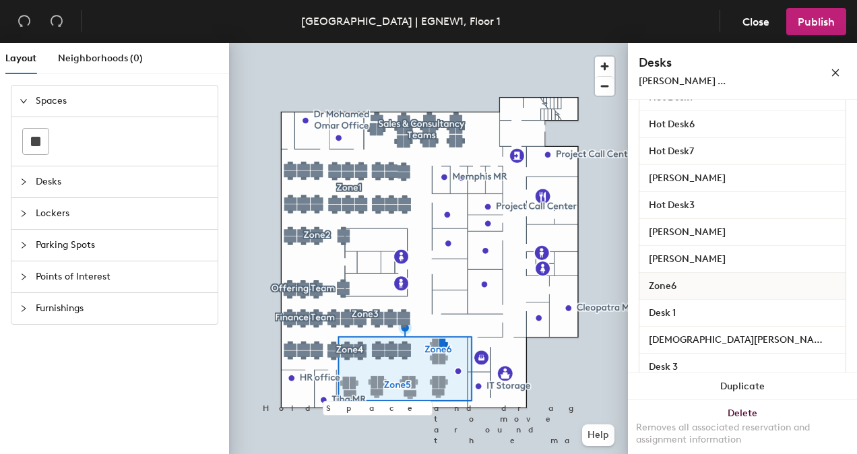
scroll to position [473, 0]
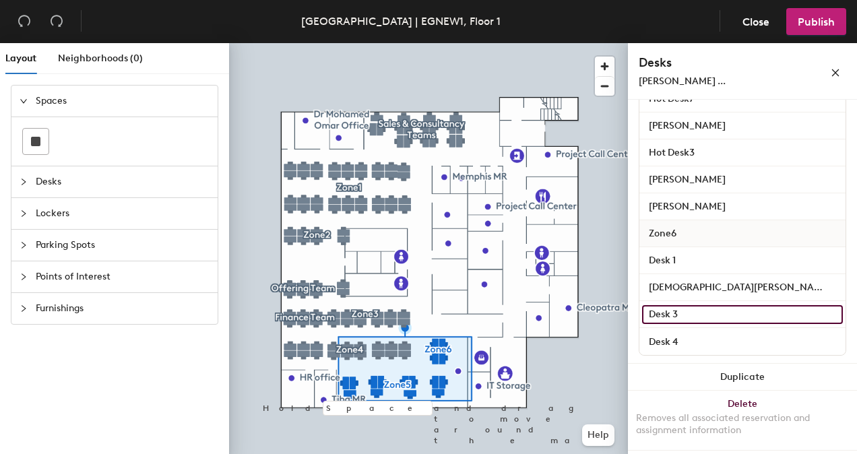
click at [757, 312] on input "Desk 3" at bounding box center [742, 314] width 201 height 19
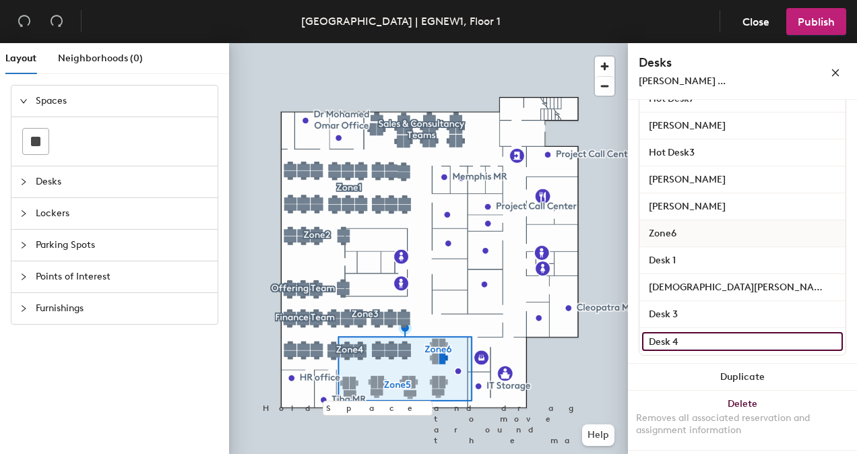
click at [745, 343] on input "Desk 4" at bounding box center [742, 341] width 201 height 19
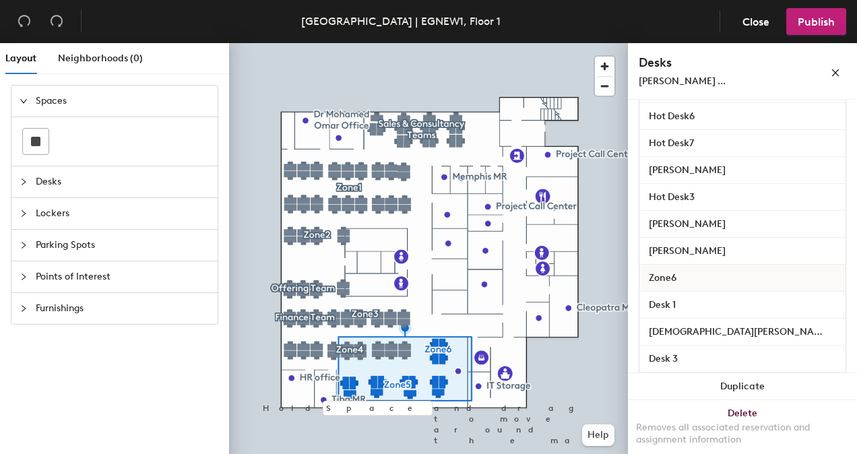
scroll to position [430, 0]
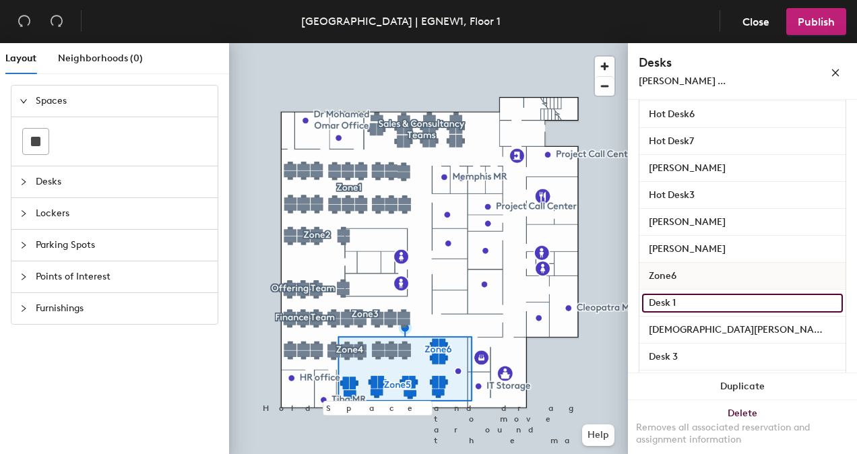
click at [648, 300] on input "Desk 1" at bounding box center [742, 303] width 201 height 19
type input "Hot Desk 1"
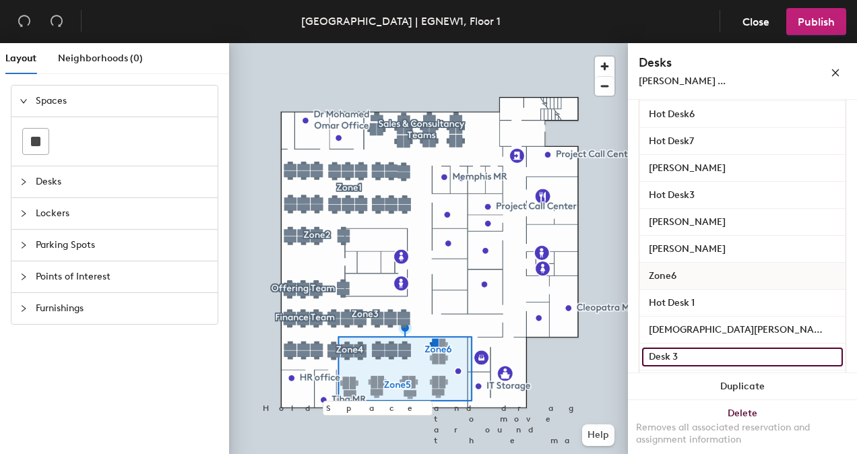
click at [650, 353] on input "Desk 3" at bounding box center [742, 356] width 201 height 19
click at [647, 351] on input "Desk 3" at bounding box center [742, 356] width 201 height 19
type input "Hot Desk 3"
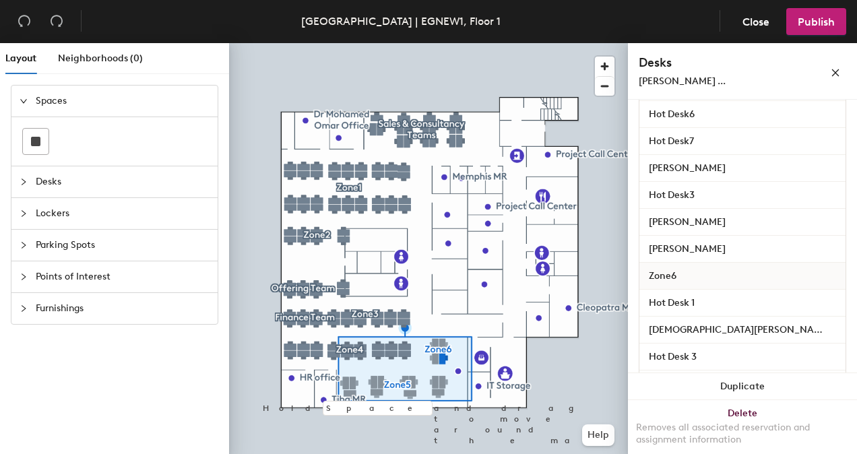
scroll to position [473, 0]
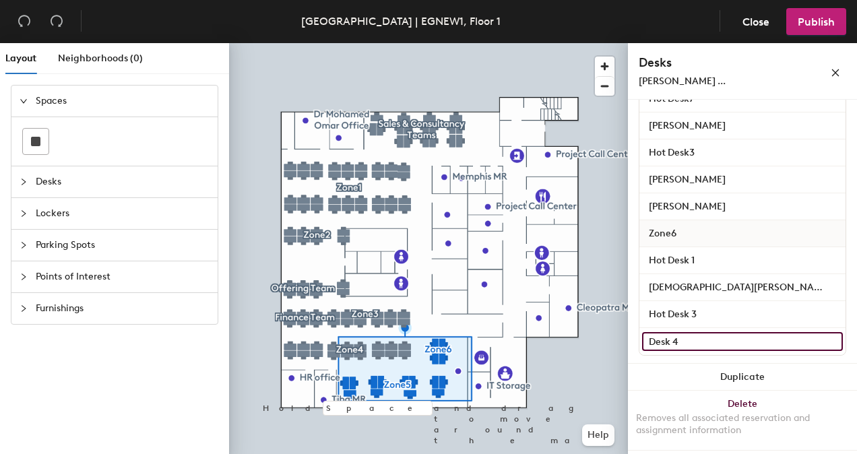
click at [675, 337] on input "Desk 4" at bounding box center [742, 341] width 201 height 19
click at [647, 343] on input "Desk 4" at bounding box center [742, 341] width 201 height 19
type input "Hot Desk 4"
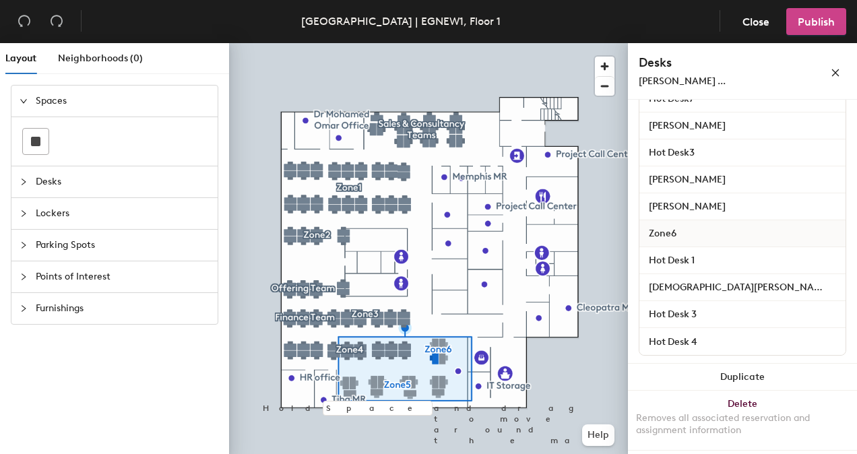
click at [816, 18] on span "Publish" at bounding box center [815, 21] width 37 height 13
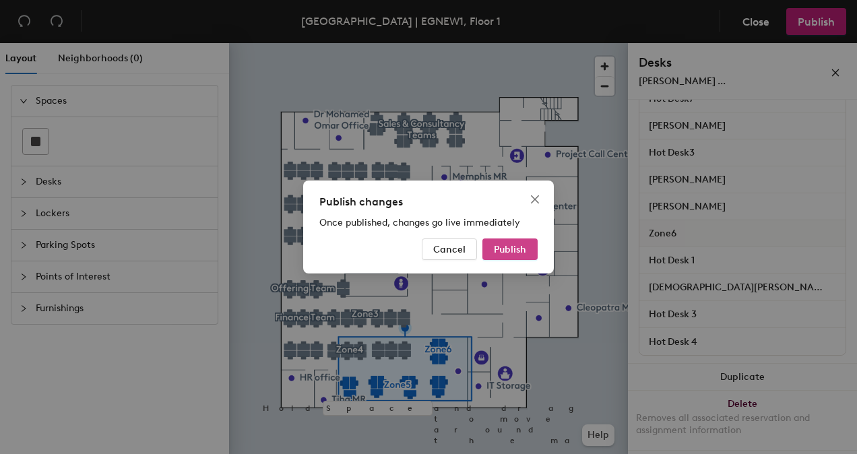
click at [515, 247] on span "Publish" at bounding box center [510, 249] width 32 height 11
